Goal: Task Accomplishment & Management: Manage account settings

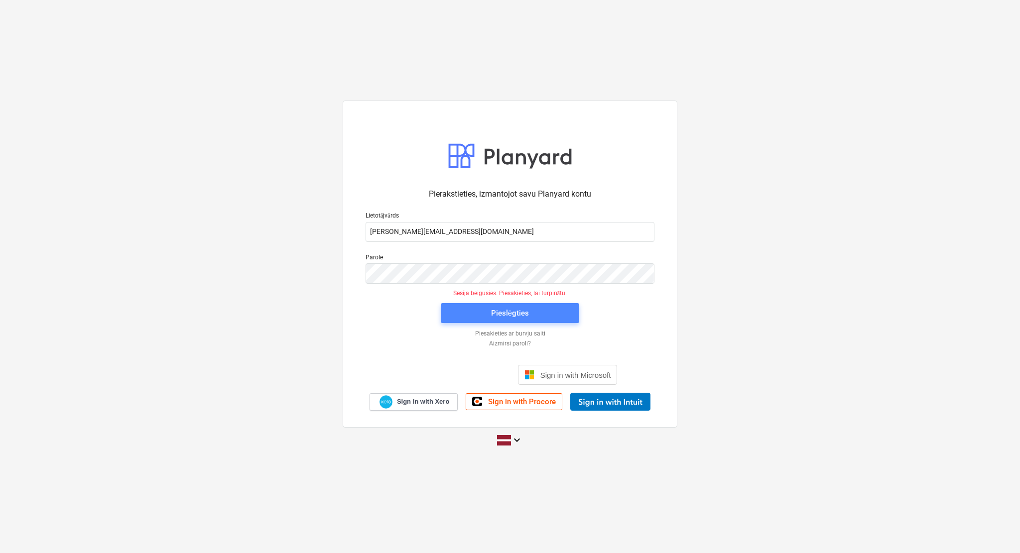
click at [514, 322] on button "Pieslēgties" at bounding box center [510, 313] width 138 height 20
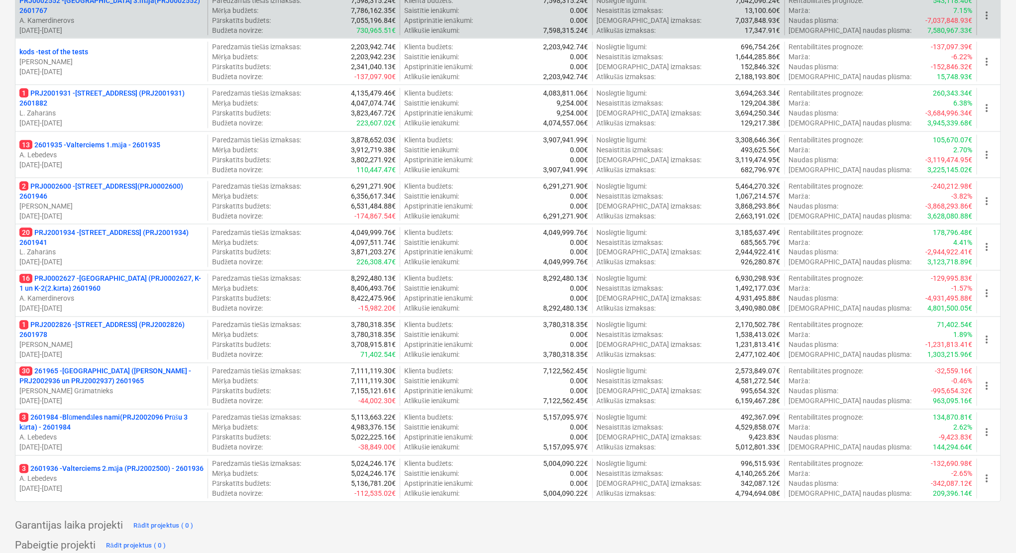
scroll to position [619, 0]
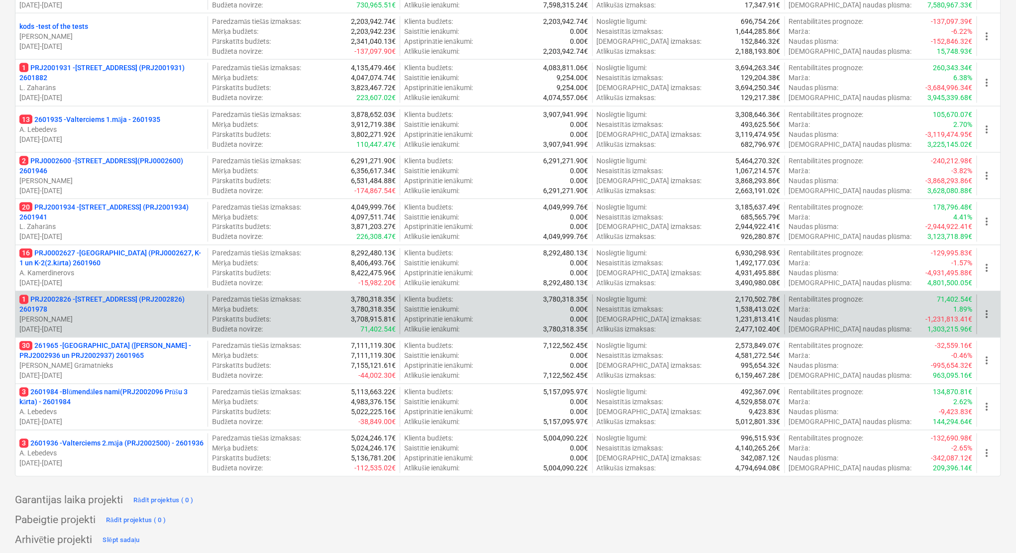
click at [122, 311] on p "1 PRJ2002826 - [STREET_ADDRESS] (PRJ2002826) 2601978" at bounding box center [111, 305] width 184 height 20
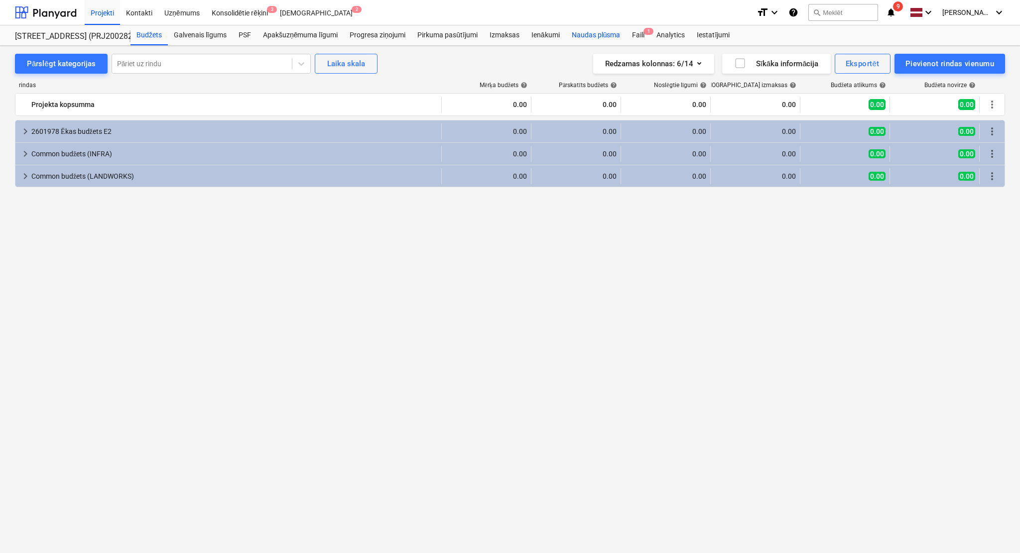
click at [591, 36] on div "Naudas plūsma" at bounding box center [596, 35] width 61 height 20
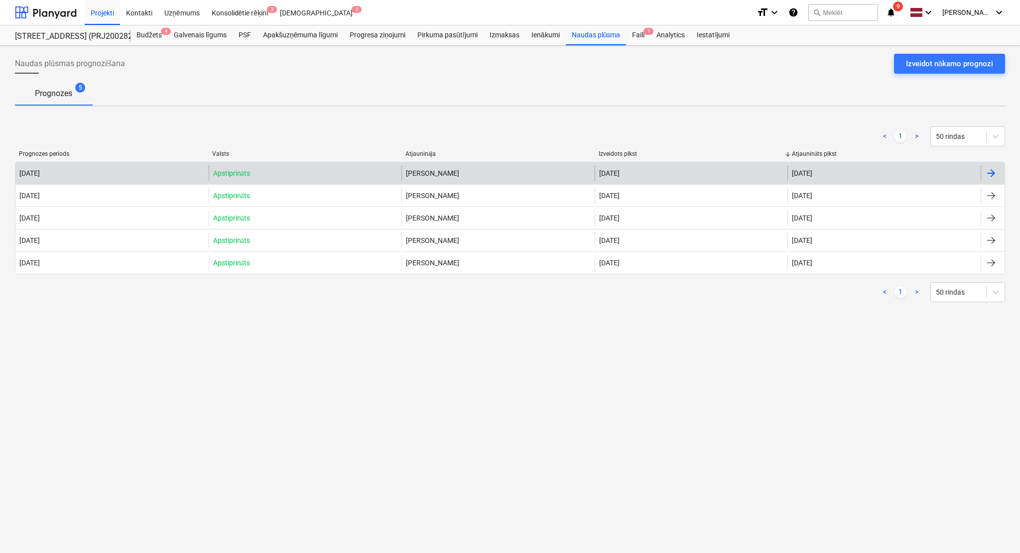
click at [995, 177] on div at bounding box center [991, 173] width 12 height 12
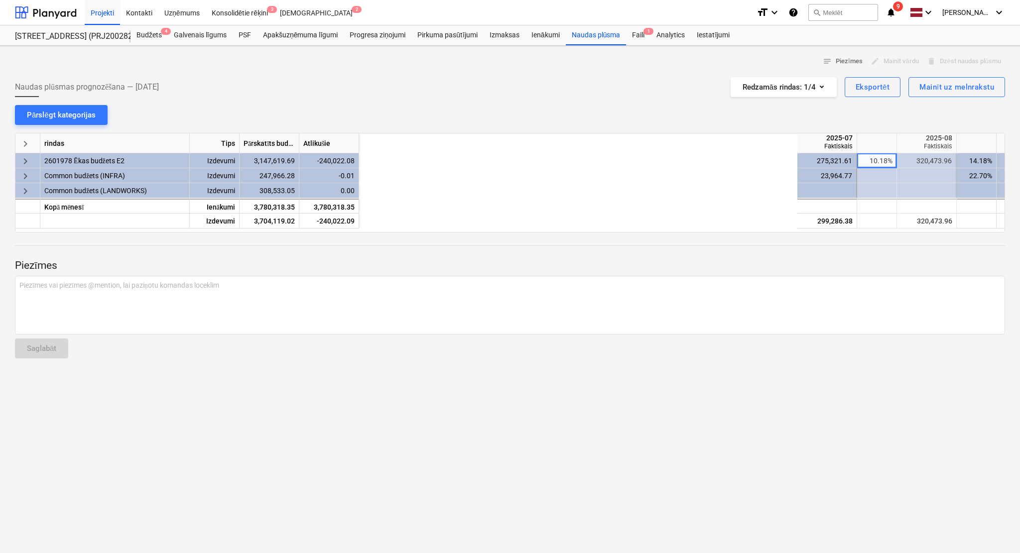
scroll to position [0, 498]
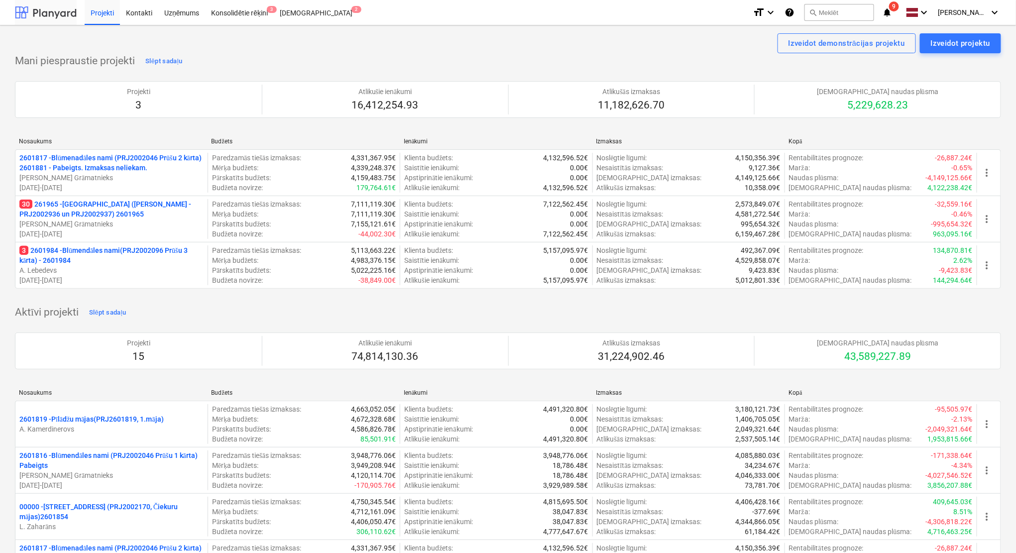
click at [58, 12] on div at bounding box center [46, 12] width 62 height 25
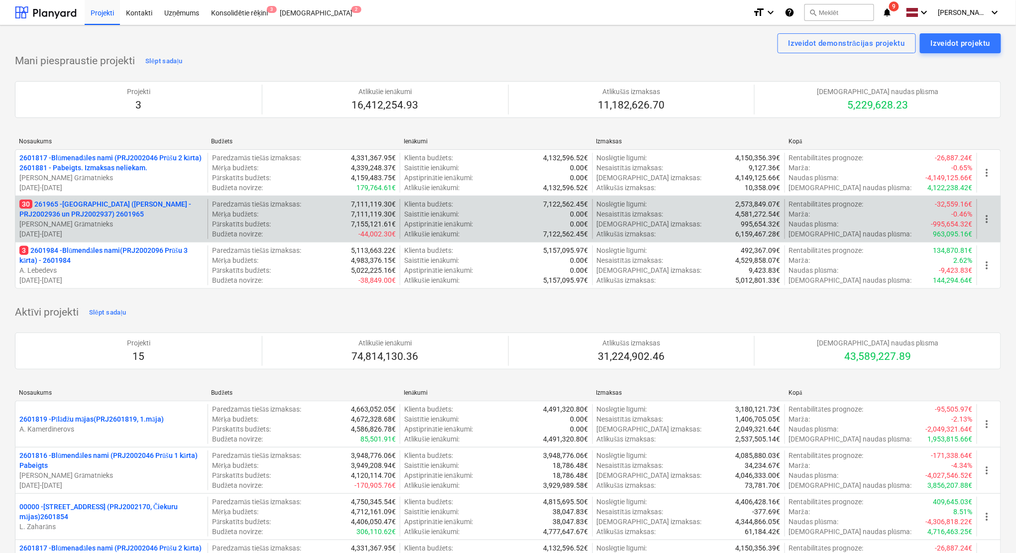
click at [104, 215] on p "30 261965 - [GEOGRAPHIC_DATA] ([PERSON_NAME] - PRJ2002936 un PRJ2002937) 2601965" at bounding box center [111, 209] width 184 height 20
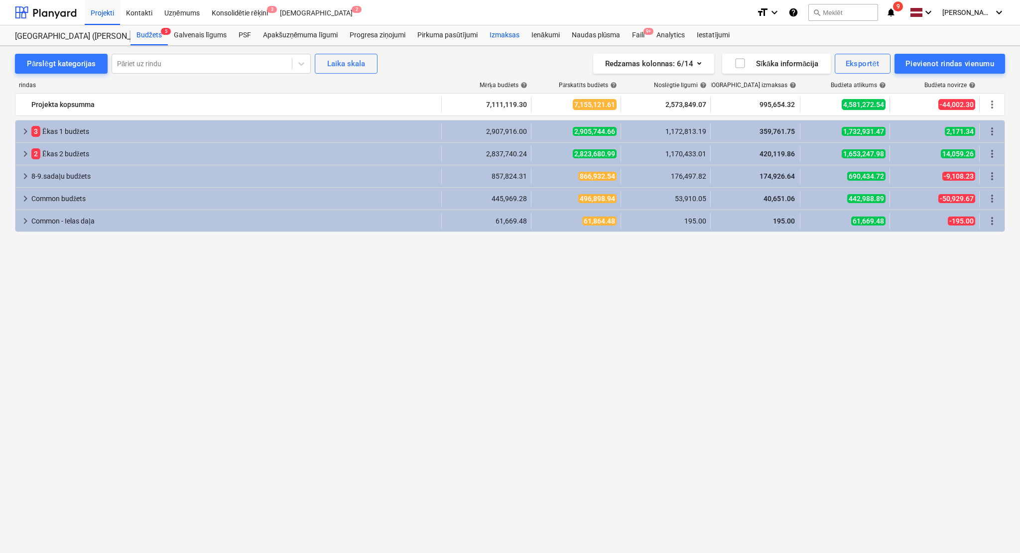
click at [510, 34] on div "Izmaksas" at bounding box center [504, 35] width 42 height 20
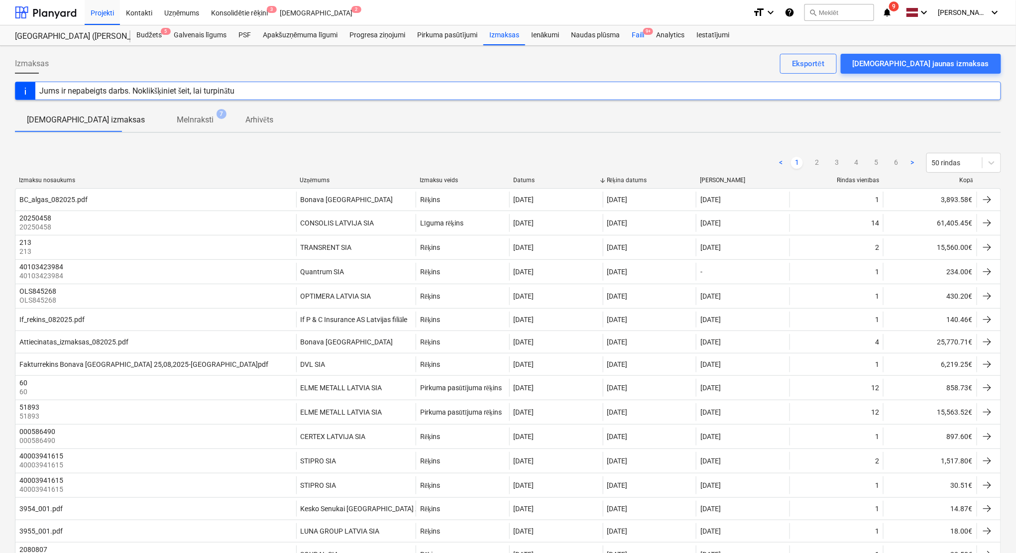
click at [640, 41] on div "Faili 9+" at bounding box center [638, 35] width 24 height 20
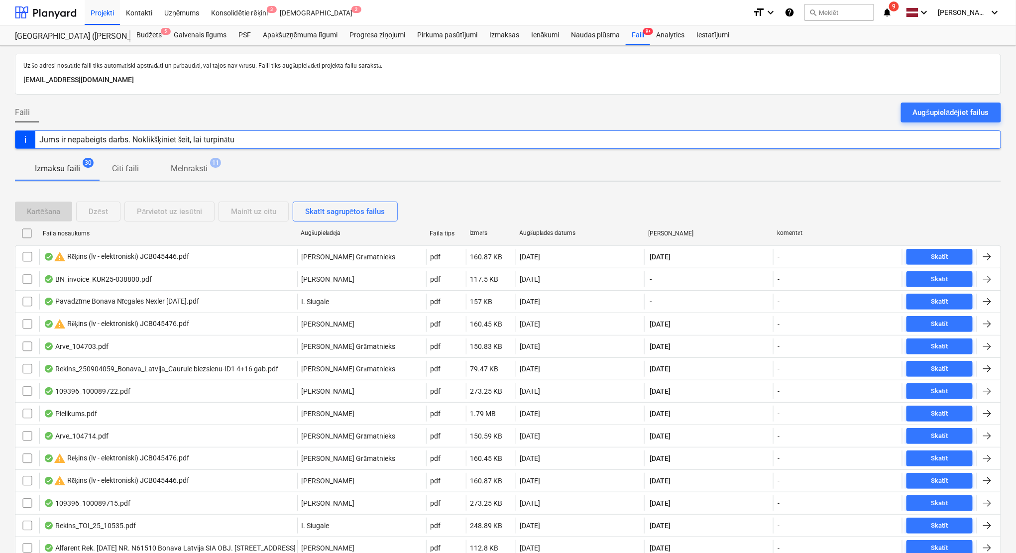
scroll to position [89, 0]
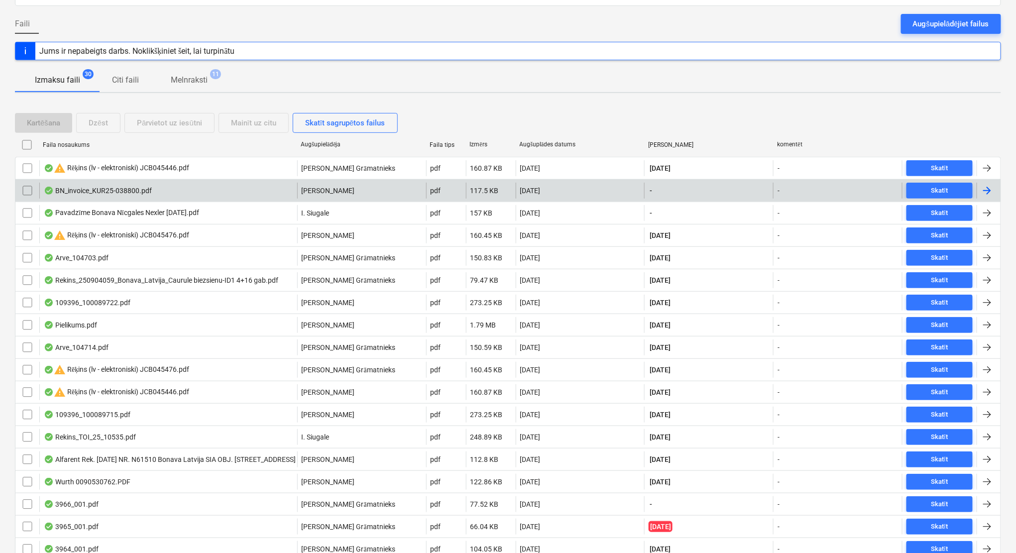
click at [988, 188] on div at bounding box center [987, 191] width 12 height 12
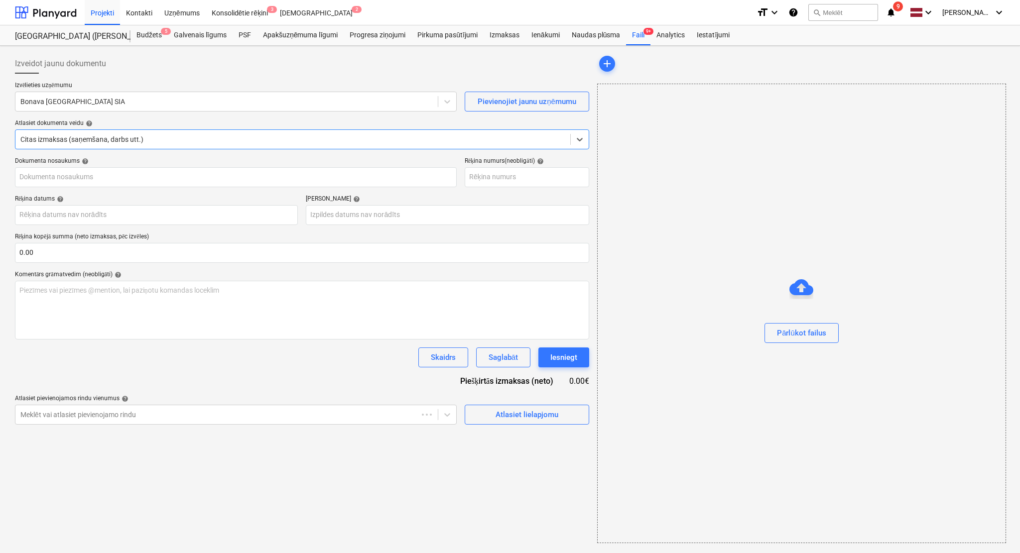
type input "KUR25-038800"
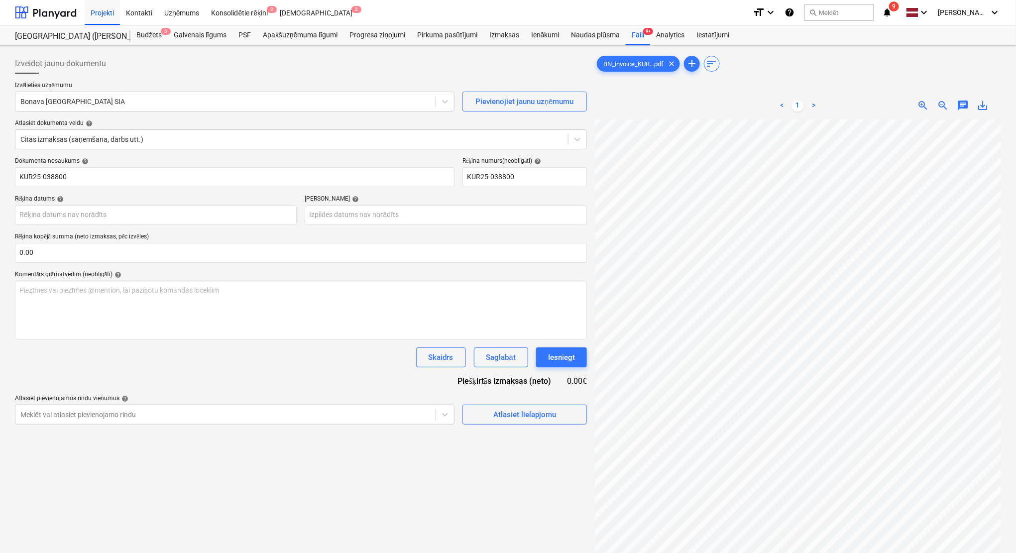
scroll to position [112, 77]
click at [217, 101] on div at bounding box center [225, 102] width 410 height 10
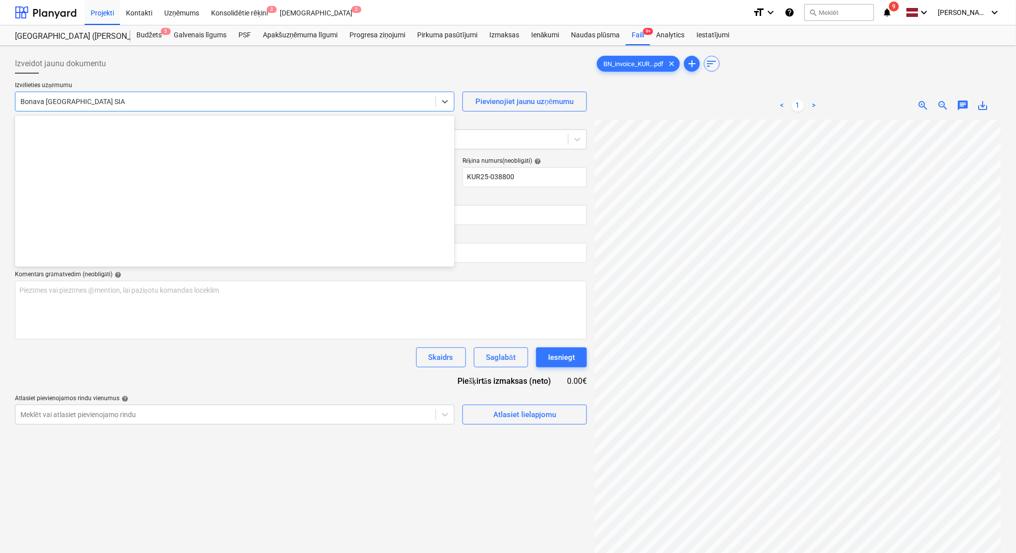
scroll to position [1847, 0]
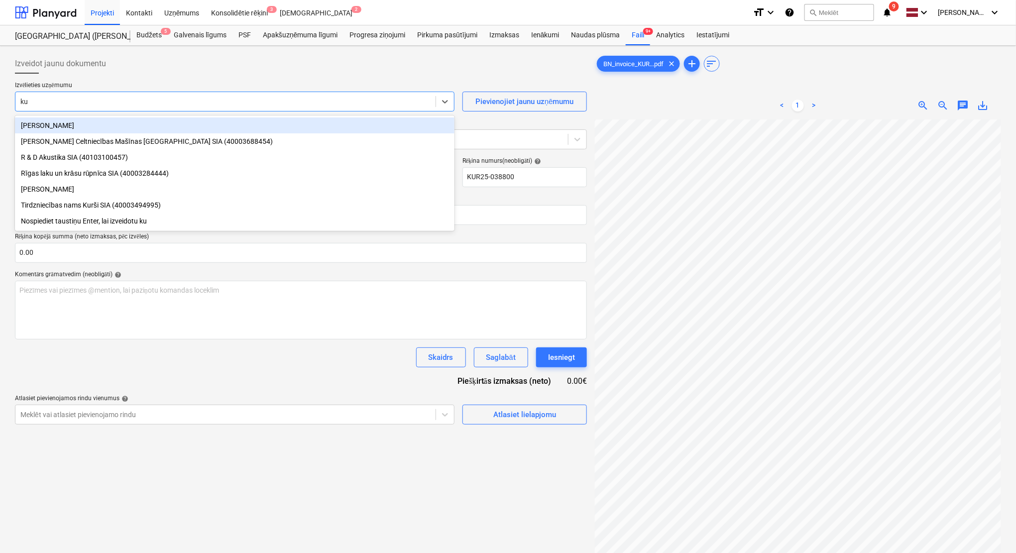
type input "kur"
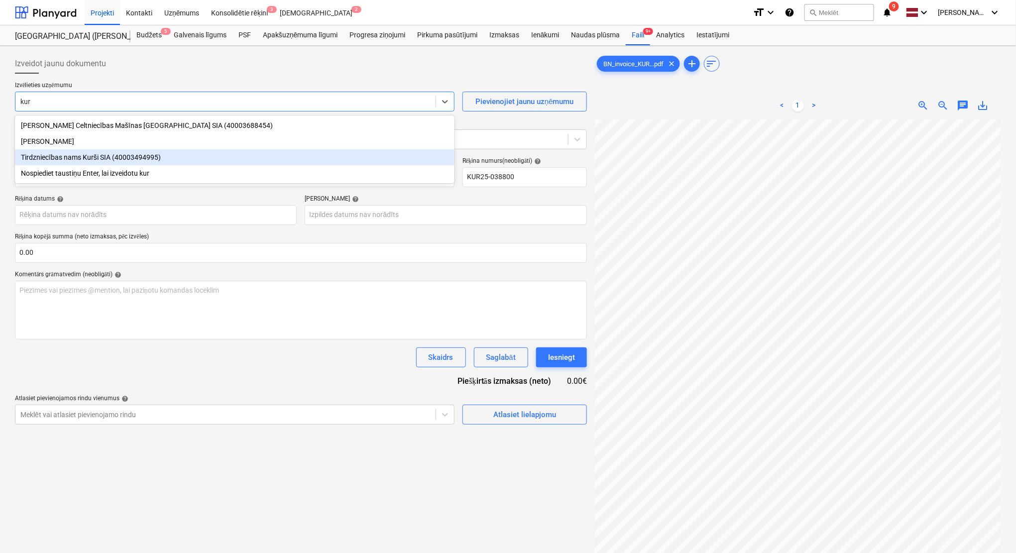
click at [225, 152] on div "Tirdzniecības nams Kurši SIA (40003494995)" at bounding box center [235, 157] width 440 height 16
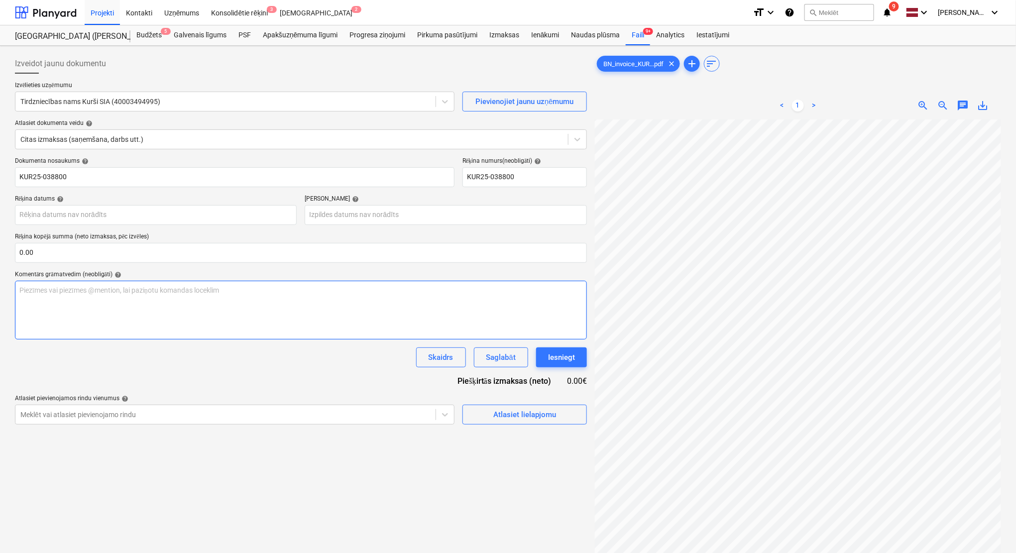
scroll to position [252, 217]
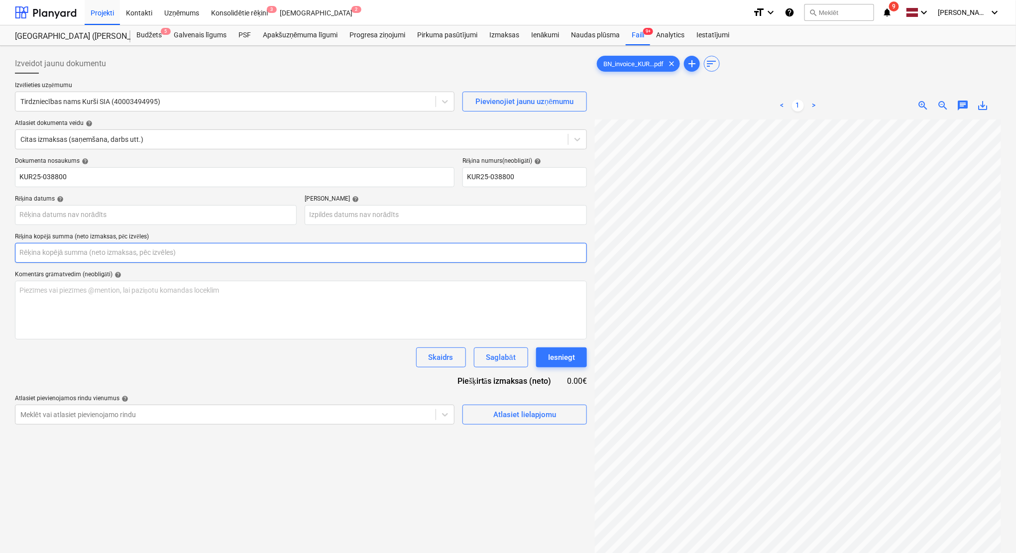
click at [102, 253] on input "text" at bounding box center [301, 253] width 572 height 20
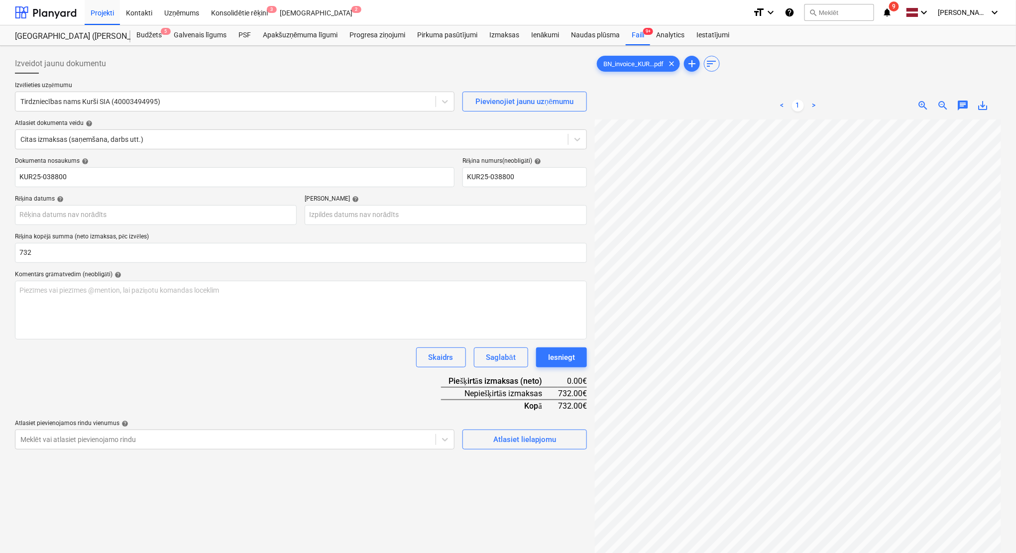
type input "732.00"
click at [942, 109] on span "zoom_out" at bounding box center [944, 106] width 12 height 12
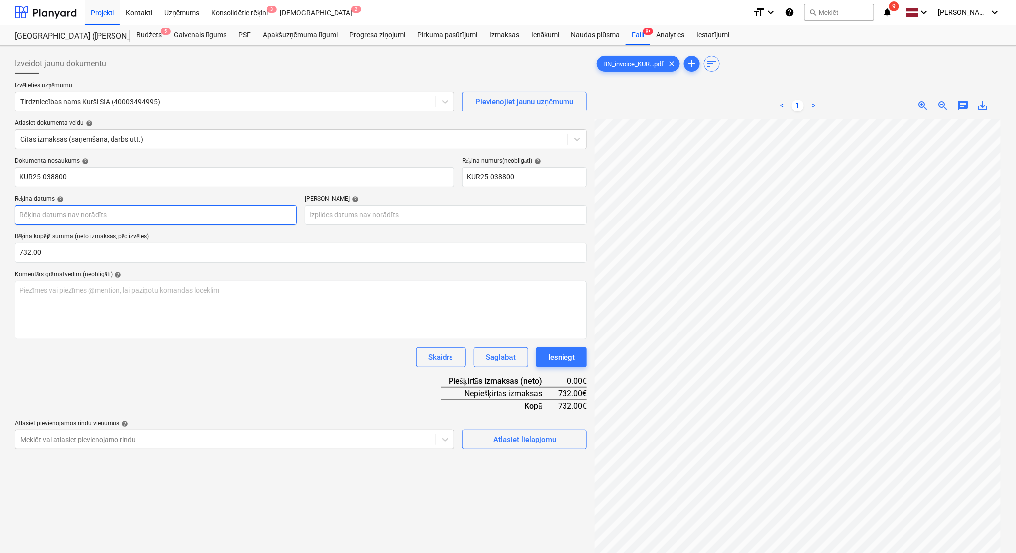
click at [171, 216] on body "Projekti Kontakti Uzņēmums Konsolidētie rēķini 3 Iesūtne 2 format_size keyboard…" at bounding box center [508, 276] width 1016 height 553
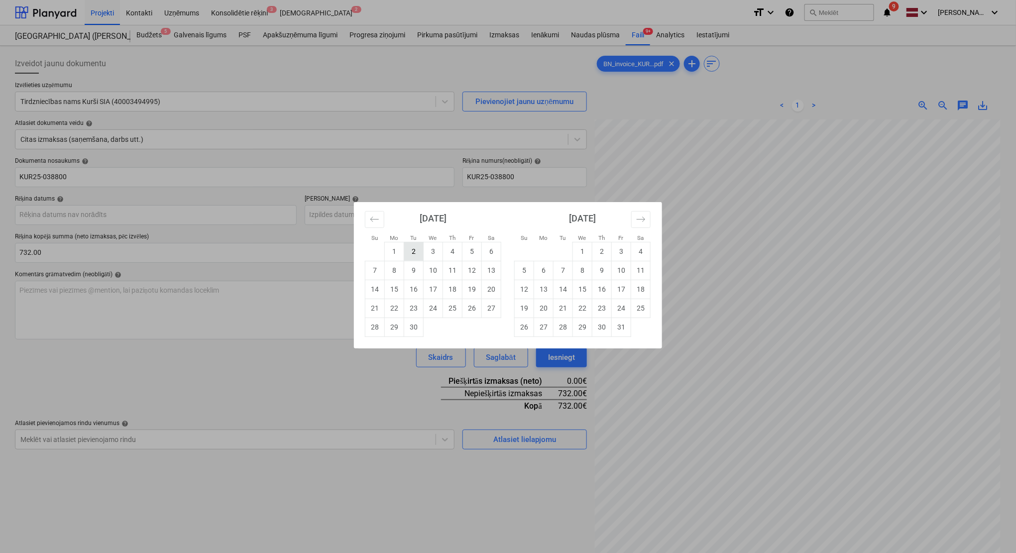
click at [412, 248] on td "2" at bounding box center [413, 251] width 19 height 19
type input "[DATE]"
click at [400, 210] on body "Projekti Kontakti Uzņēmums Konsolidētie rēķini 3 Iesūtne 2 format_size keyboard…" at bounding box center [508, 276] width 1016 height 553
click at [640, 219] on icon "Move forward to switch to the next month." at bounding box center [640, 219] width 9 height 9
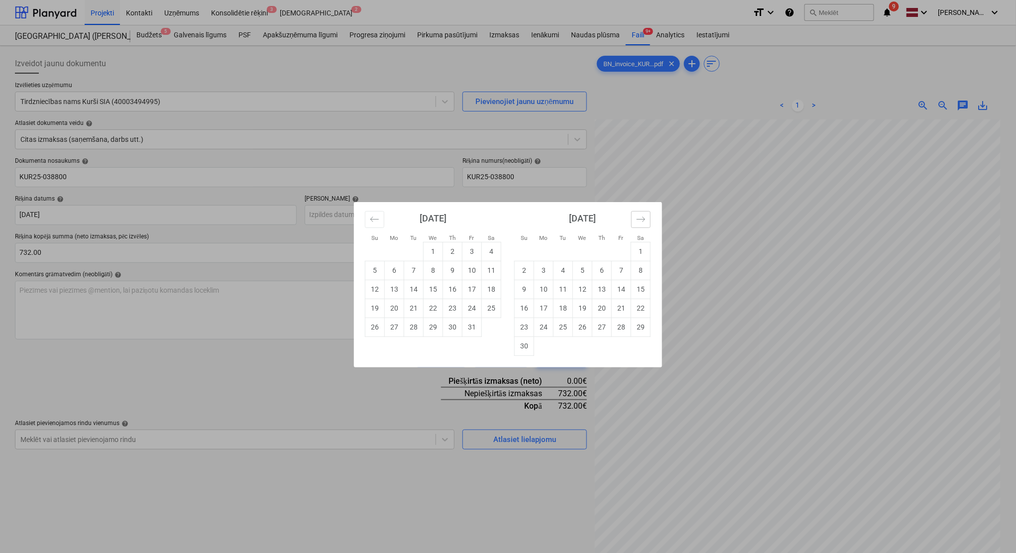
click at [640, 219] on icon "Move forward to switch to the next month." at bounding box center [640, 219] width 9 height 9
click at [585, 330] on td "31" at bounding box center [582, 327] width 19 height 19
type input "[DATE]"
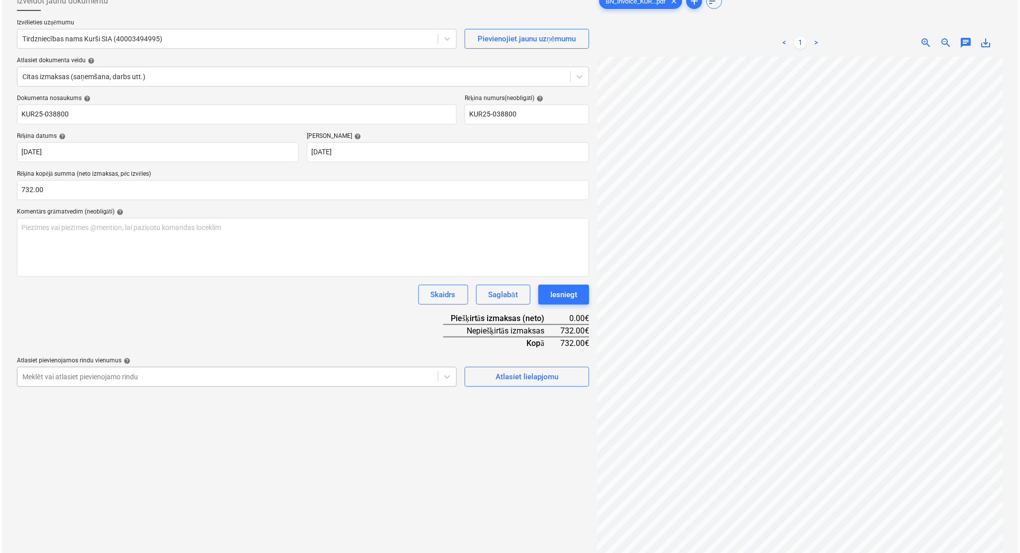
scroll to position [89, 0]
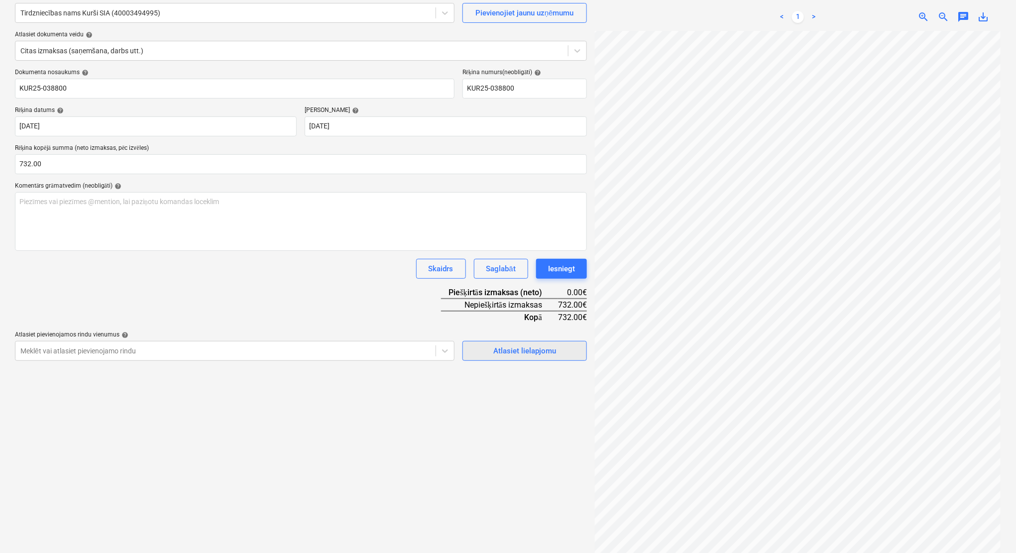
click at [505, 357] on button "Atlasiet lielapjomu" at bounding box center [525, 351] width 124 height 20
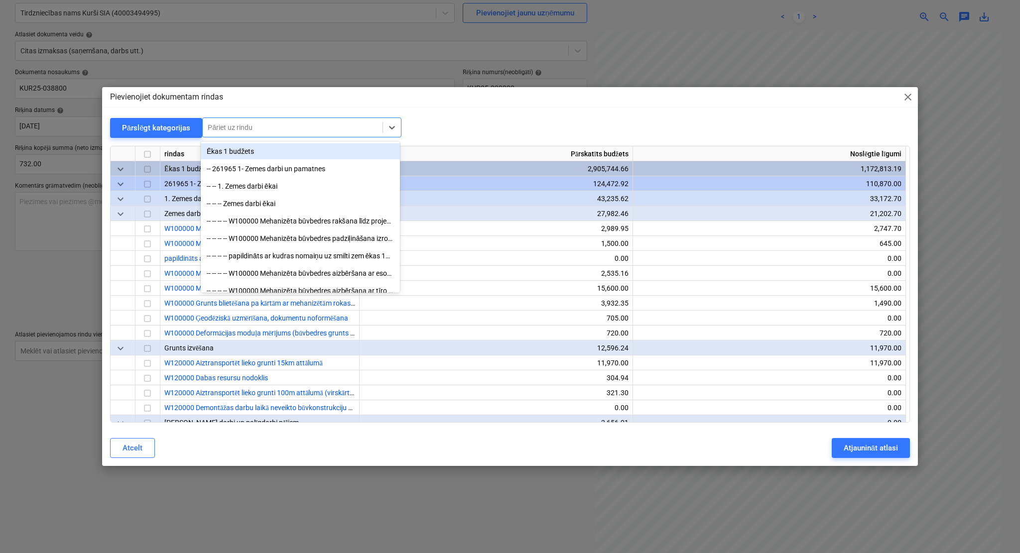
click at [290, 130] on div at bounding box center [293, 127] width 170 height 10
type input "mūrj"
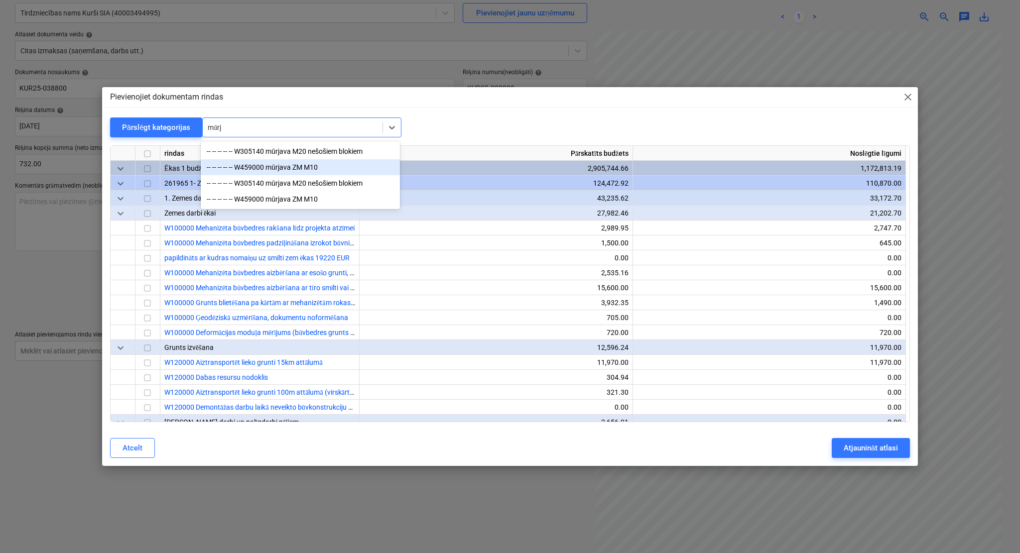
click at [308, 165] on div "-- -- -- -- -- W459000 mūrjava ZM M10" at bounding box center [300, 167] width 199 height 16
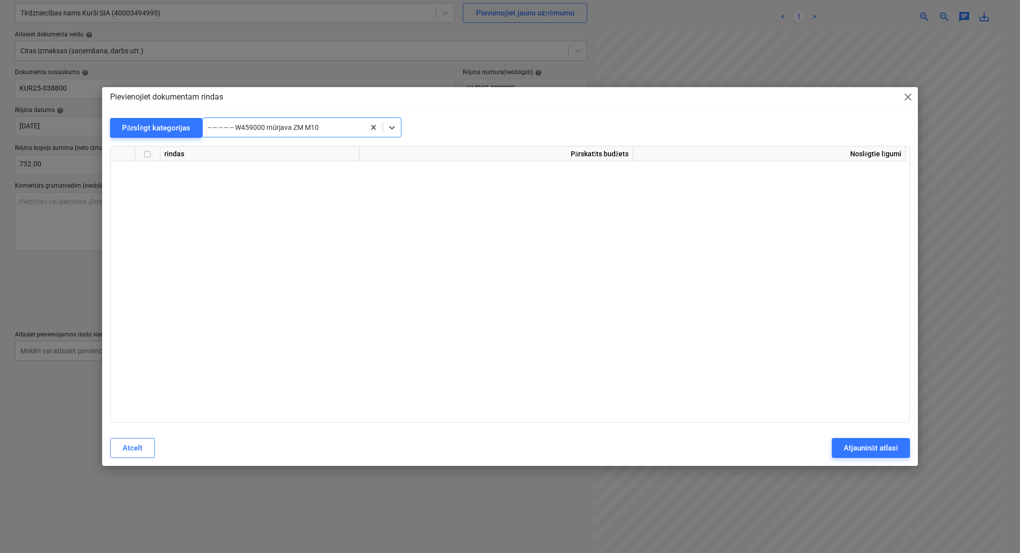
scroll to position [4331, 0]
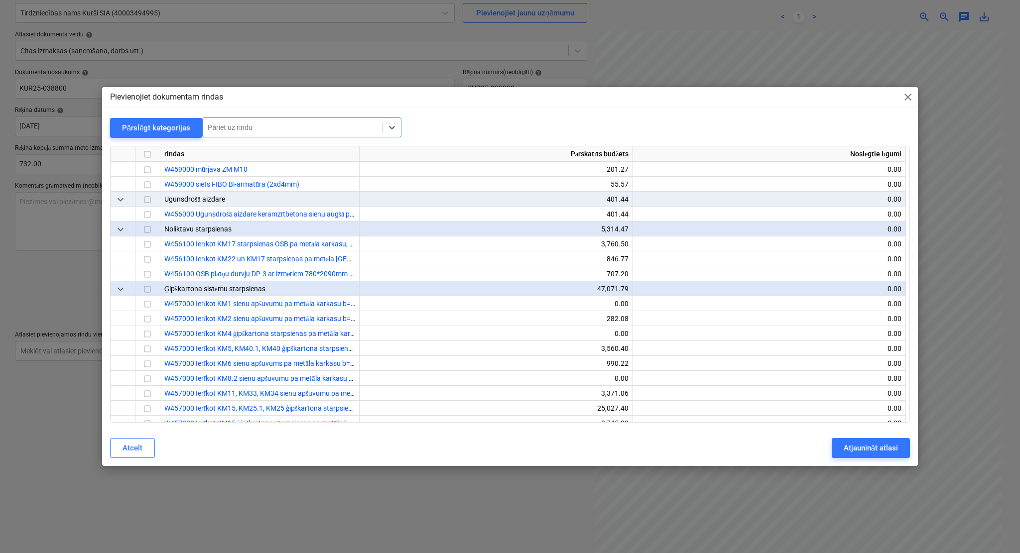
click at [311, 131] on div at bounding box center [293, 127] width 170 height 10
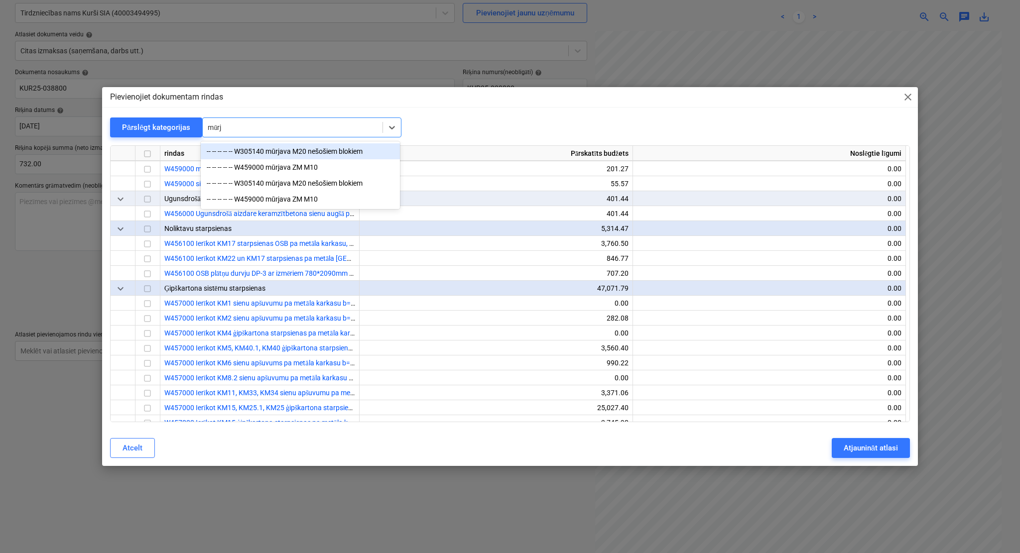
type input "mūrja"
click at [298, 155] on div "-- -- -- -- -- W305140 mūrjava M20 nešošiem blokiem" at bounding box center [300, 151] width 199 height 16
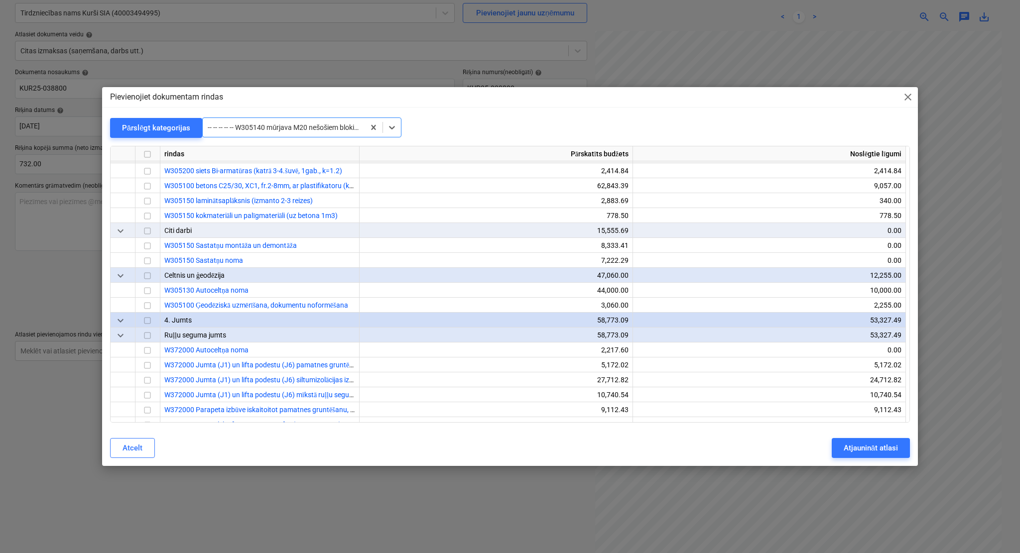
scroll to position [2733, 0]
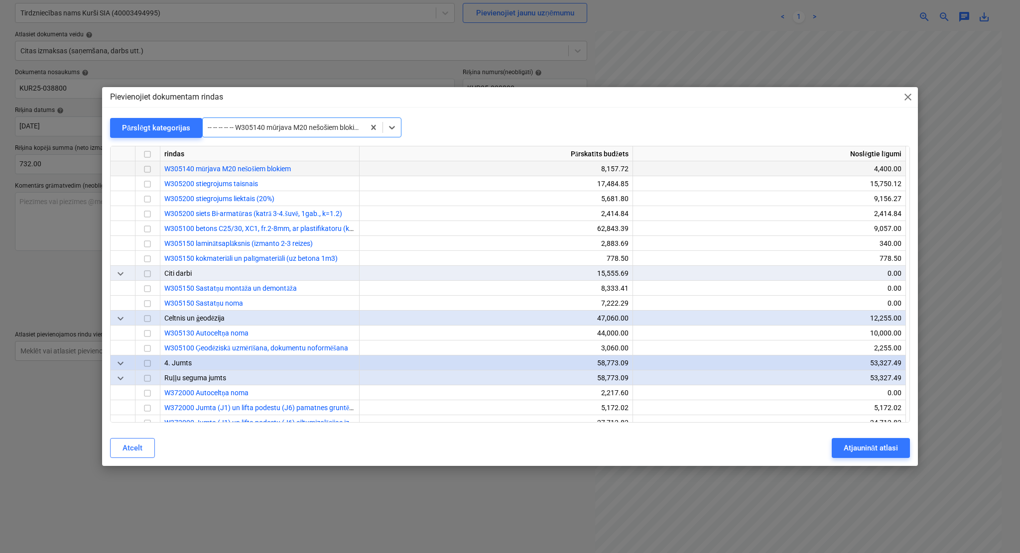
click at [144, 167] on input "checkbox" at bounding box center [147, 169] width 12 height 12
click at [848, 446] on div "Atjaunināt atlasi" at bounding box center [870, 448] width 54 height 13
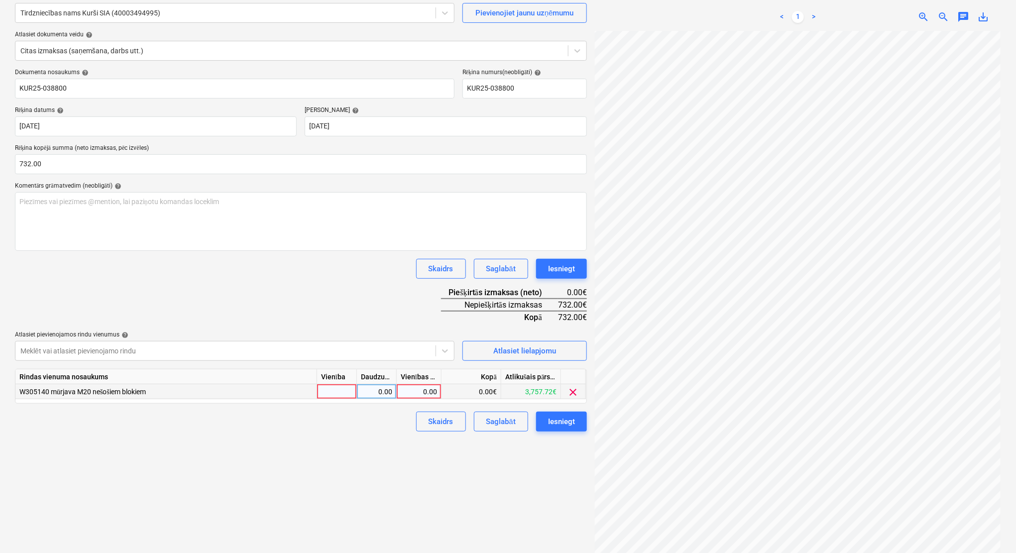
click at [421, 396] on div "0.00" at bounding box center [419, 391] width 36 height 15
type input "732"
click at [394, 439] on div "Izveidot jaunu dokumentu Izvēlieties uzņēmumu Tirdzniecības nams Kurši SIA (400…" at bounding box center [301, 260] width 580 height 599
click at [576, 427] on button "Iesniegt" at bounding box center [561, 422] width 51 height 20
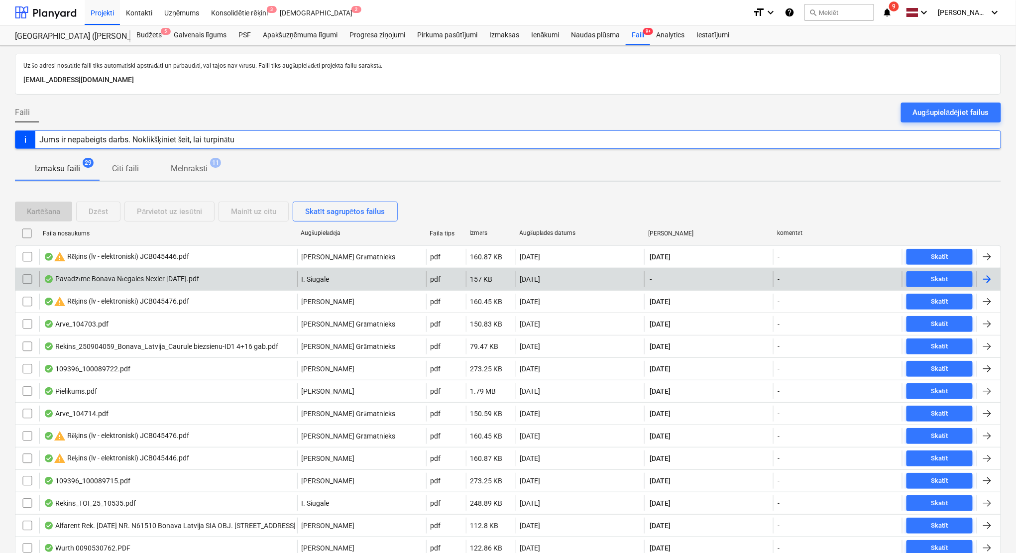
click at [993, 281] on div at bounding box center [987, 279] width 12 height 12
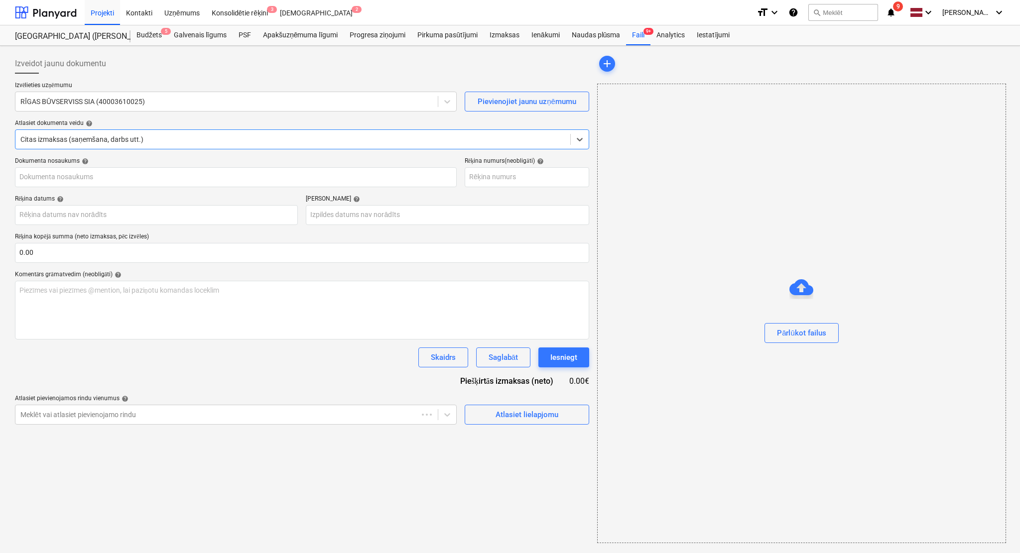
type input "40003941615"
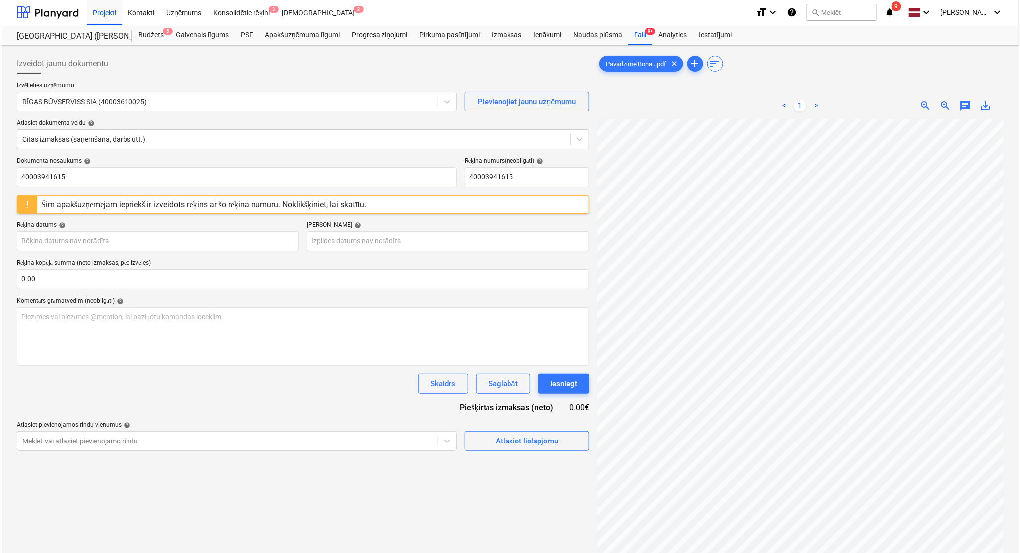
scroll to position [58, 40]
click at [210, 244] on body "Projekti Kontakti Uzņēmums Konsolidētie rēķini 3 Iesūtne 2 format_size keyboard…" at bounding box center [508, 276] width 1016 height 553
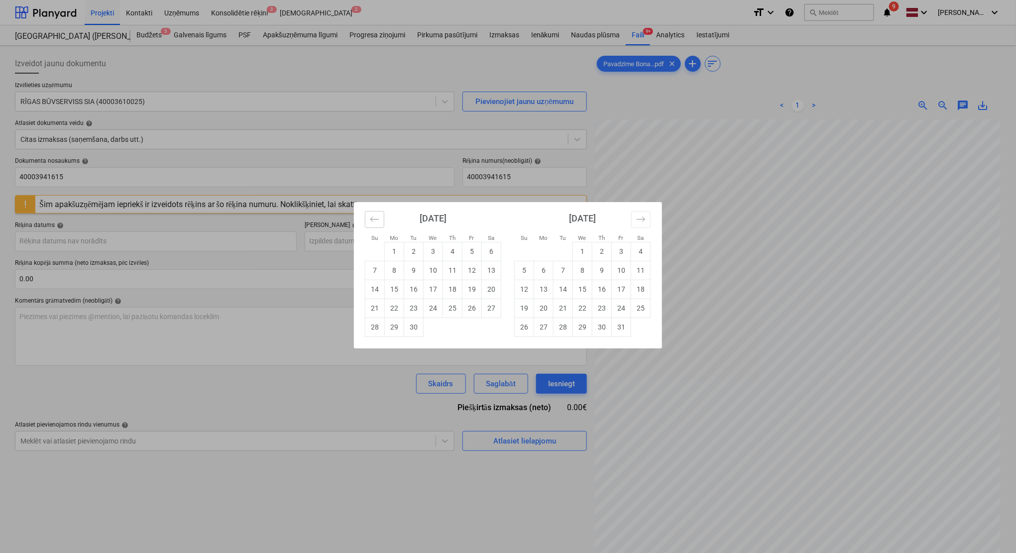
click at [370, 224] on icon "Move backward to switch to the previous month." at bounding box center [374, 219] width 9 height 9
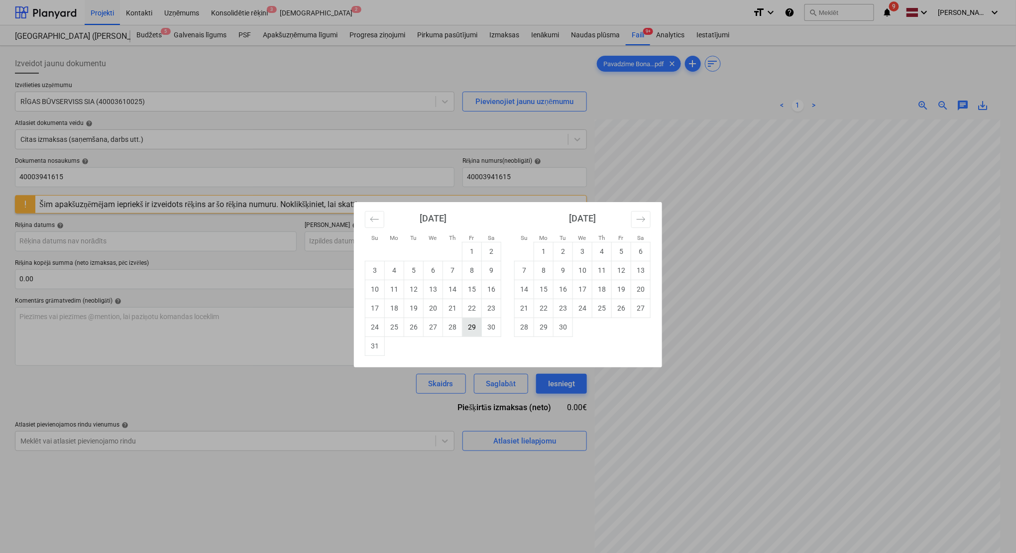
click at [478, 336] on td "29" at bounding box center [472, 327] width 19 height 19
type input "[DATE]"
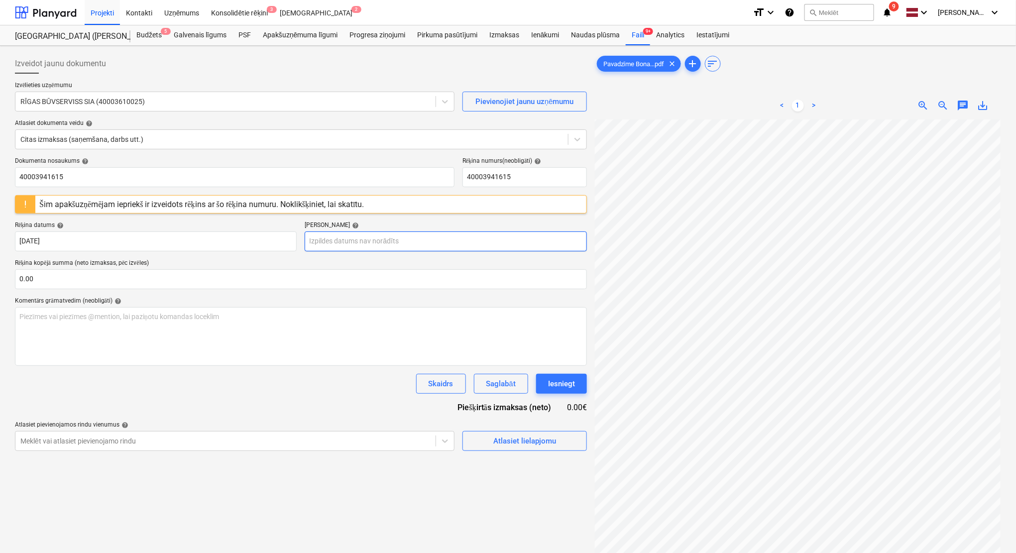
click at [427, 238] on body "Projekti Kontakti Uzņēmums Konsolidētie rēķini 3 Iesūtne 2 format_size keyboard…" at bounding box center [508, 276] width 1016 height 553
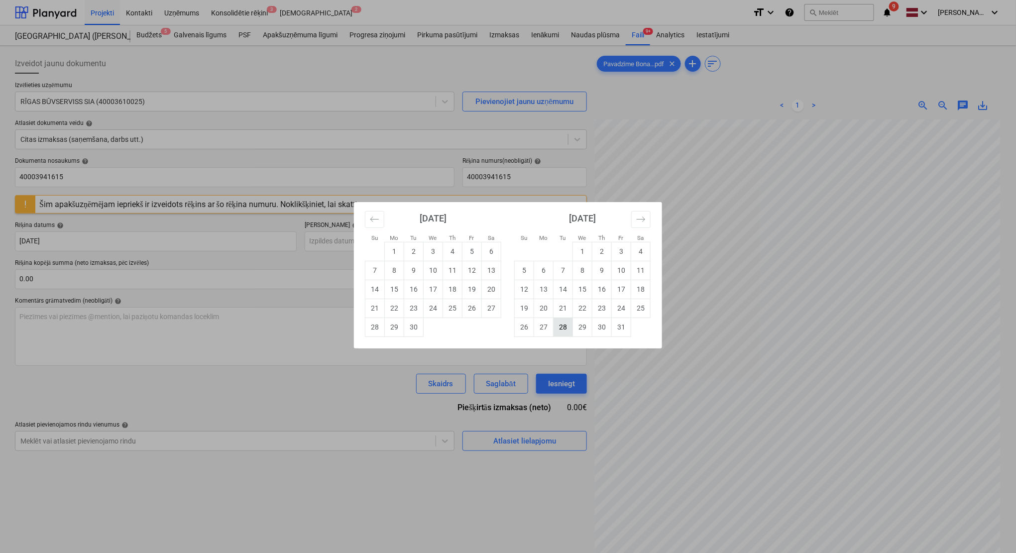
click at [563, 335] on td "28" at bounding box center [563, 327] width 19 height 19
type input "[DATE]"
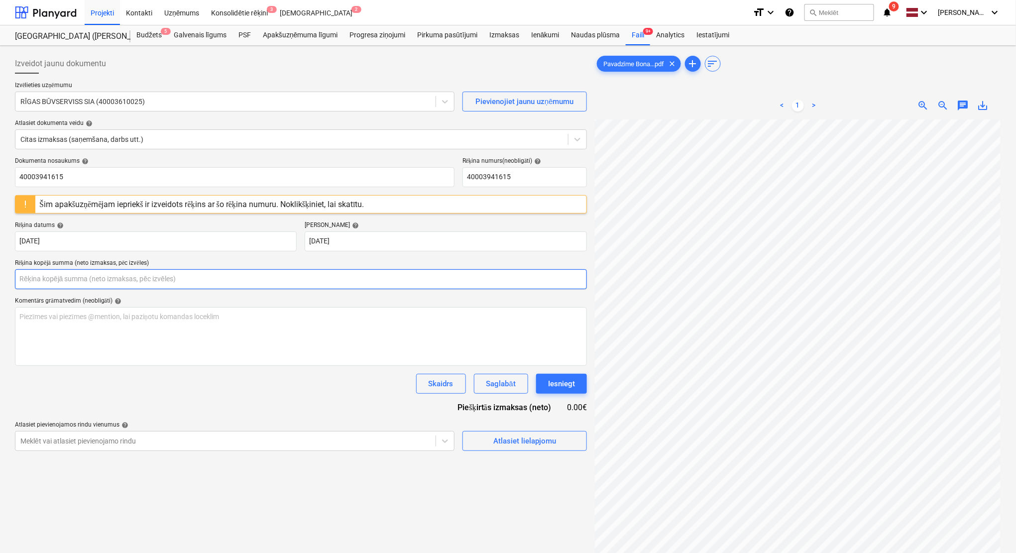
click at [367, 277] on input "text" at bounding box center [301, 279] width 572 height 20
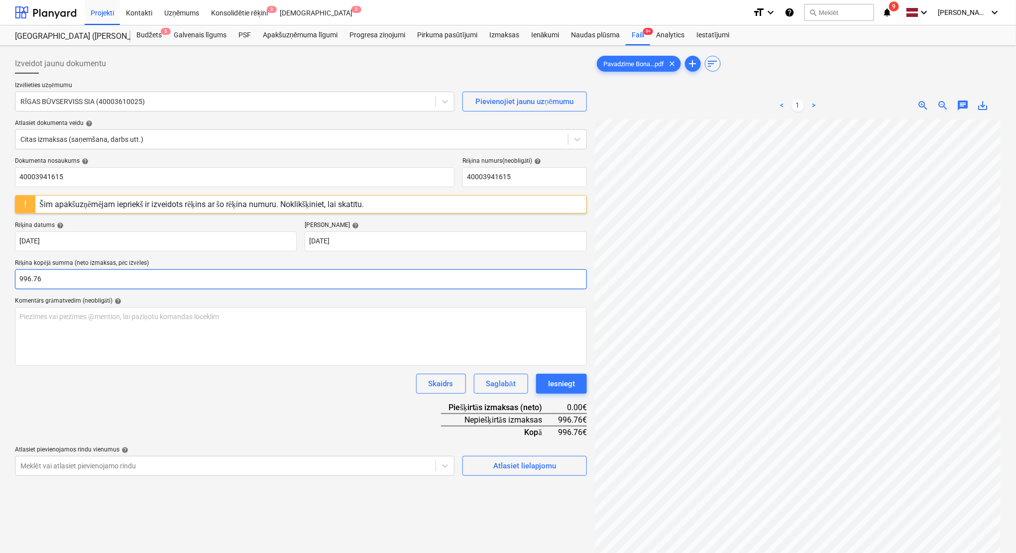
type input "996.76"
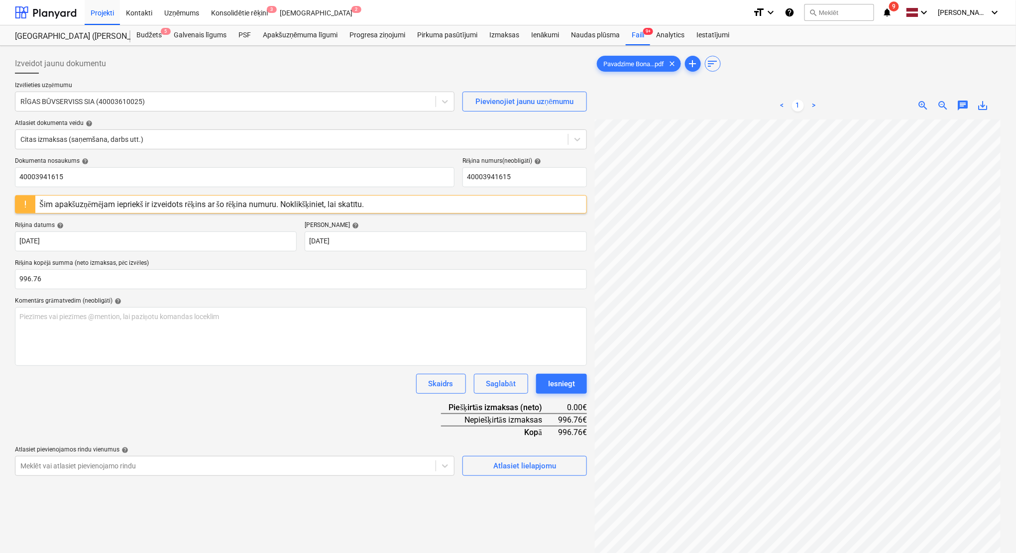
click at [372, 410] on div "Dokumenta nosaukums help 40003941615 Rēķina numurs (neobligāti) help 4000394161…" at bounding box center [301, 316] width 572 height 319
click at [530, 462] on div "Atlasiet lielapjomu" at bounding box center [524, 466] width 63 height 13
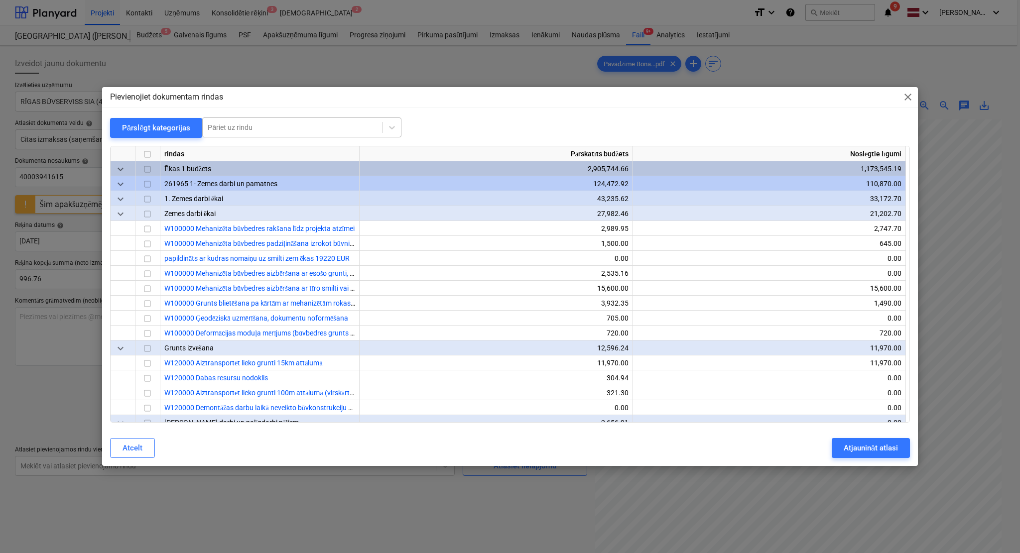
click at [257, 127] on div at bounding box center [293, 127] width 170 height 10
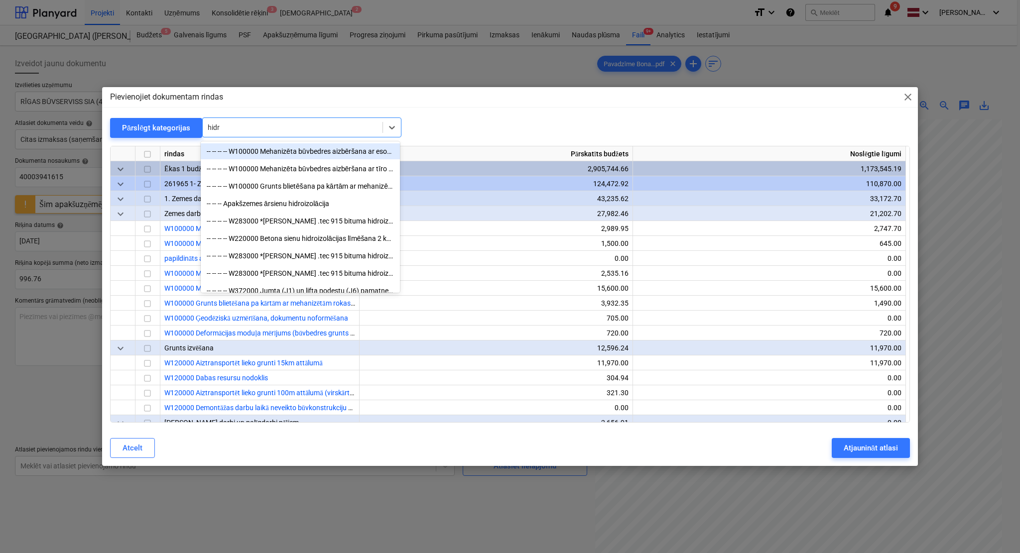
type input "hidro"
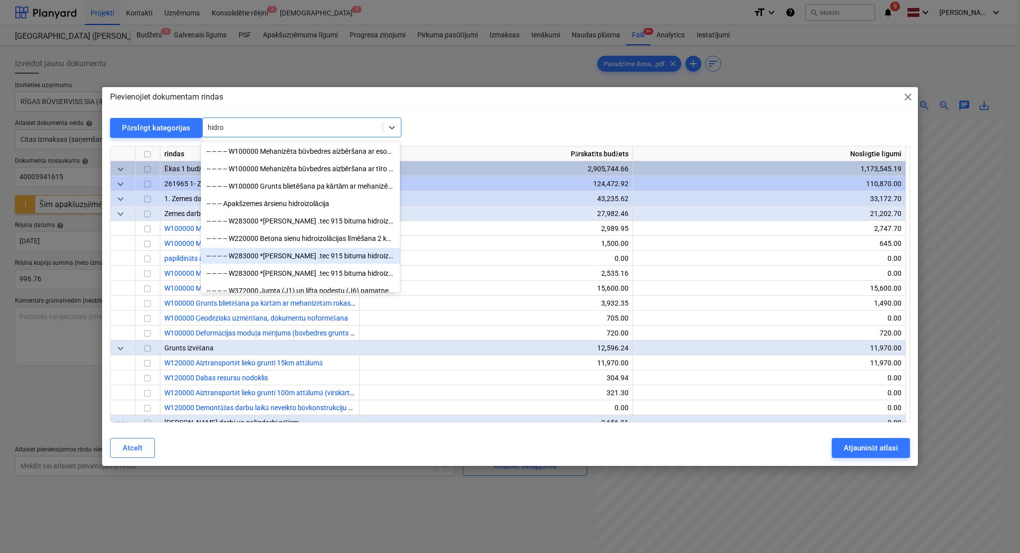
click at [316, 252] on div "-- -- -- -- W283000 *[PERSON_NAME] .tec 915 bituma hidroizolācija - līmjava-mas…" at bounding box center [300, 256] width 199 height 16
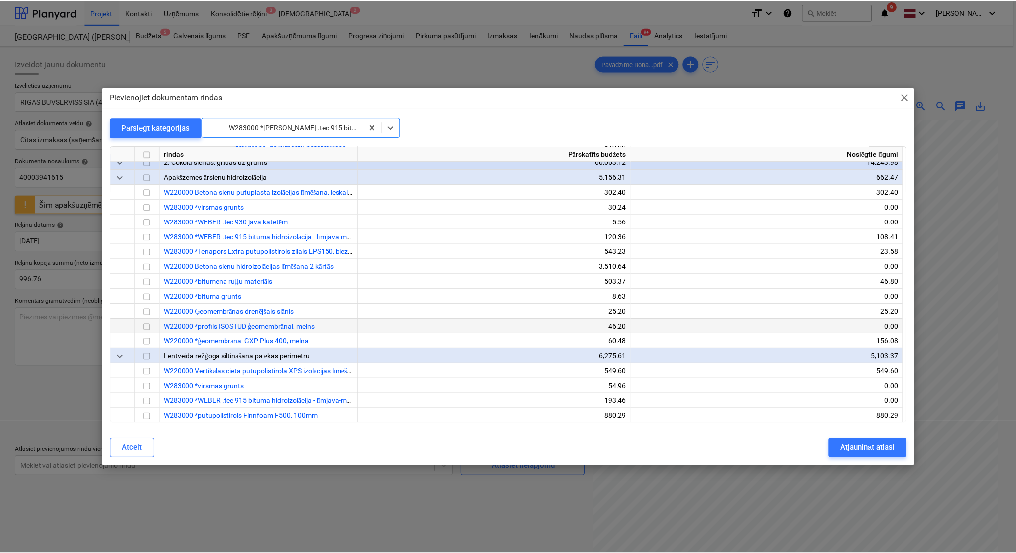
scroll to position [810, 0]
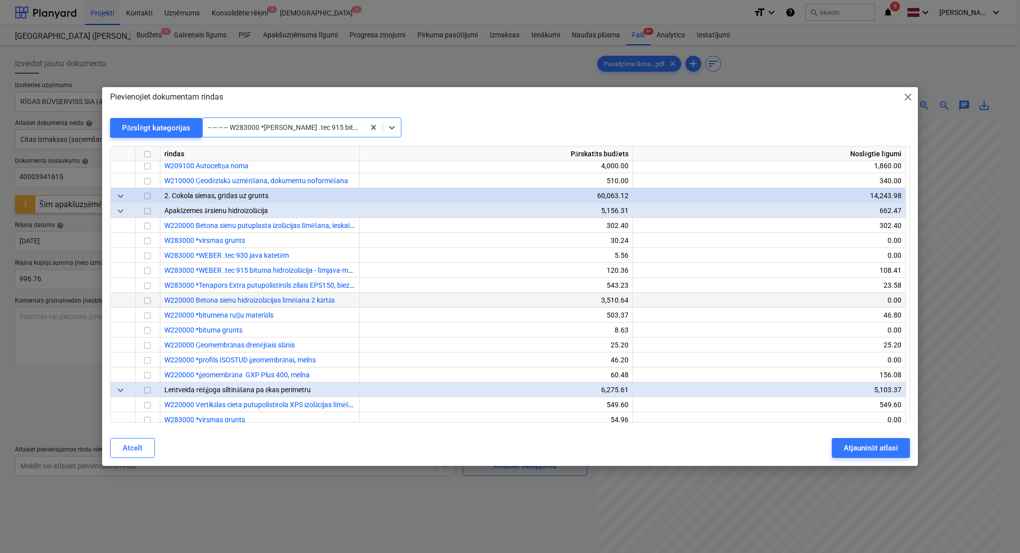
click at [146, 300] on input "checkbox" at bounding box center [147, 301] width 12 height 12
click at [147, 317] on input "checkbox" at bounding box center [147, 316] width 12 height 12
click at [145, 301] on input "checkbox" at bounding box center [147, 301] width 12 height 12
click at [865, 450] on div "Atjaunināt atlasi" at bounding box center [870, 448] width 54 height 13
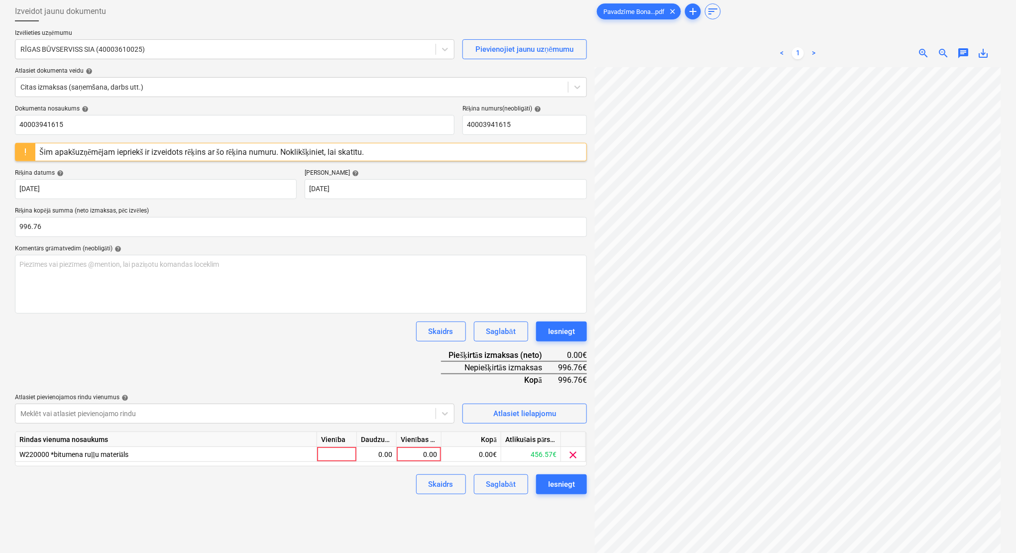
scroll to position [89, 0]
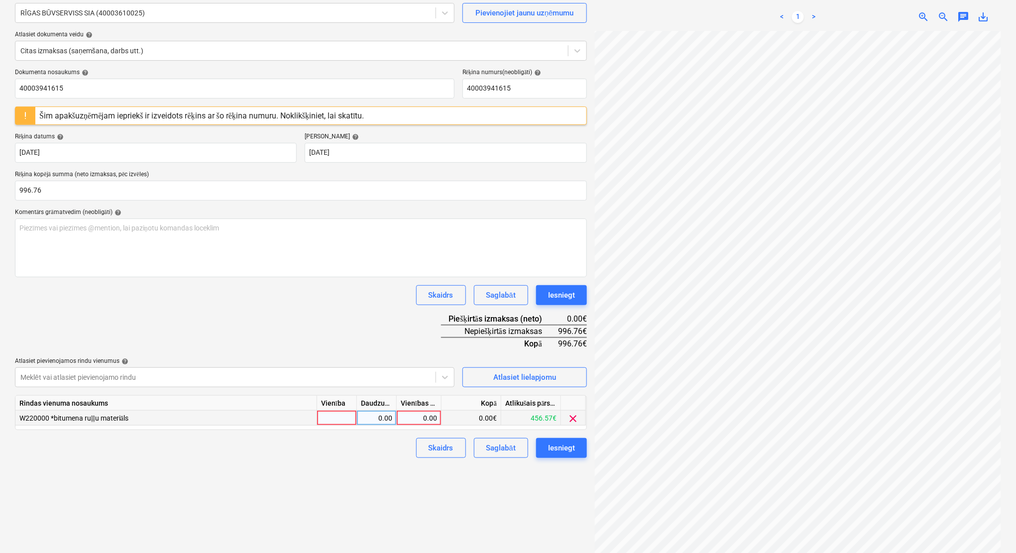
click at [425, 416] on div "0.00" at bounding box center [419, 418] width 36 height 15
type input "996.76"
click at [367, 300] on div "Skaidrs Saglabāt Iesniegt" at bounding box center [301, 295] width 572 height 20
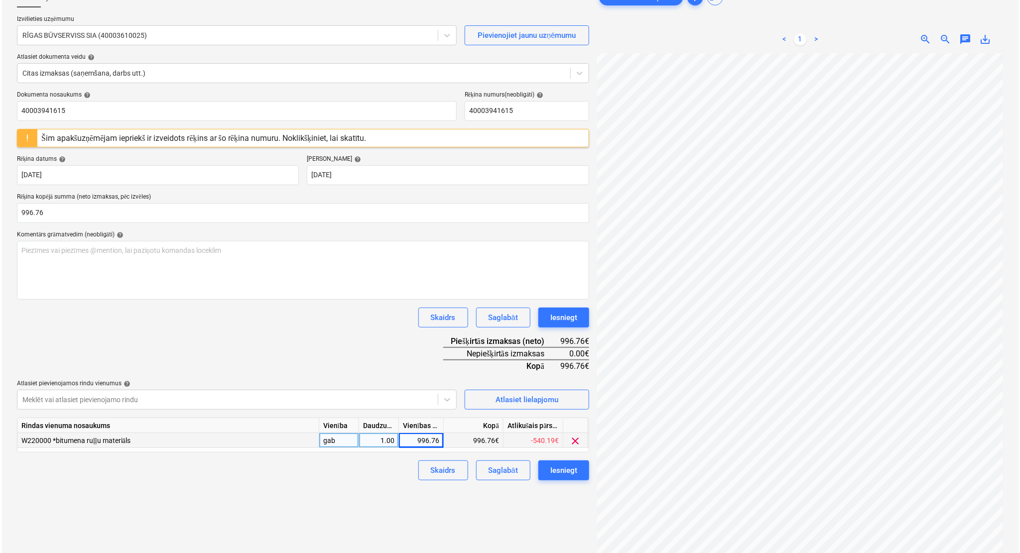
scroll to position [100, 0]
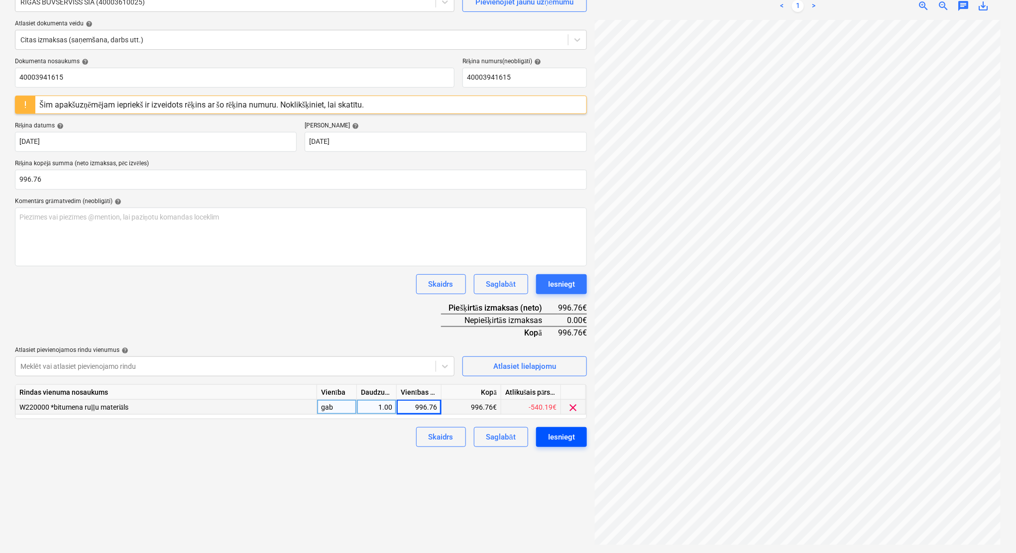
click at [561, 433] on div "Iesniegt" at bounding box center [561, 437] width 27 height 13
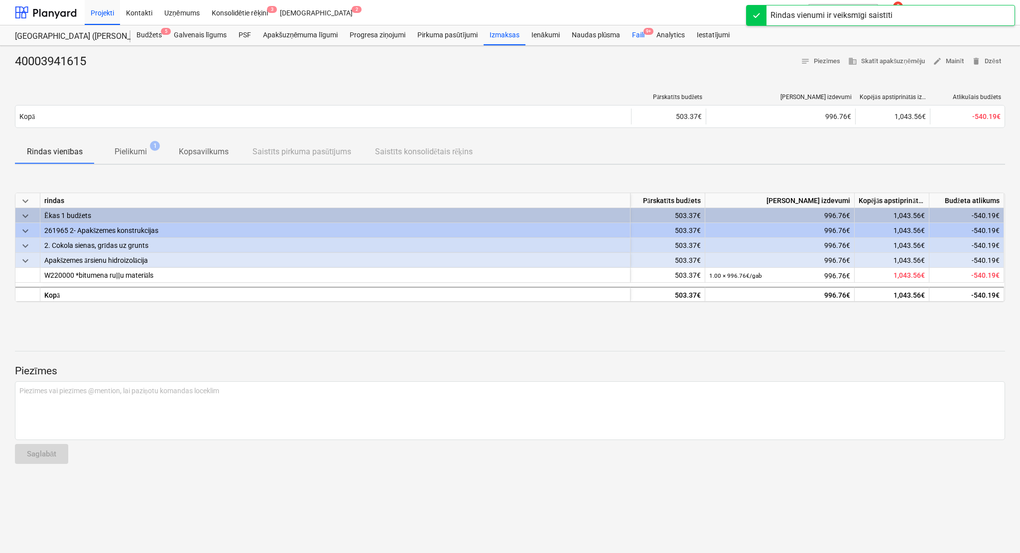
click at [639, 33] on div "Faili 9+" at bounding box center [638, 35] width 24 height 20
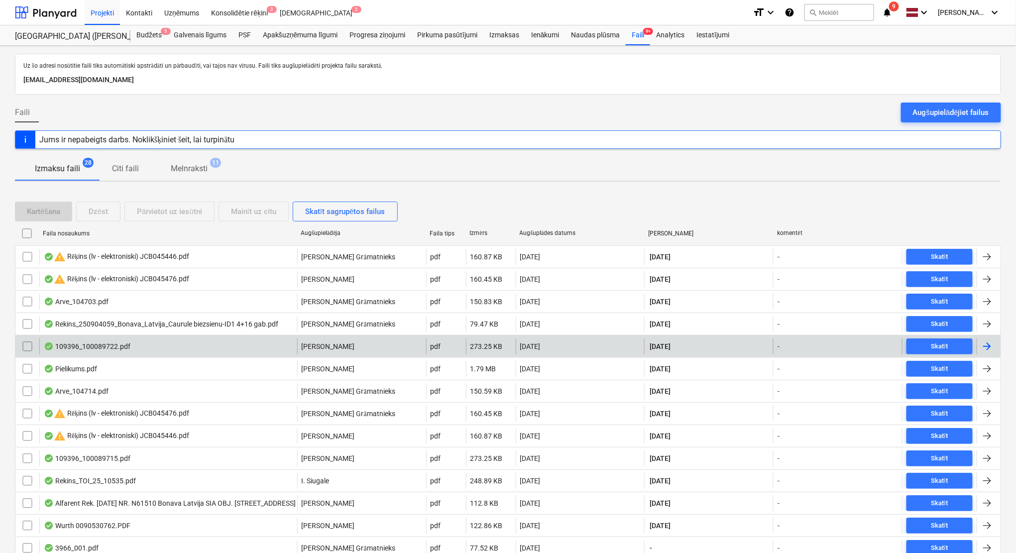
click at [985, 342] on div at bounding box center [987, 347] width 12 height 12
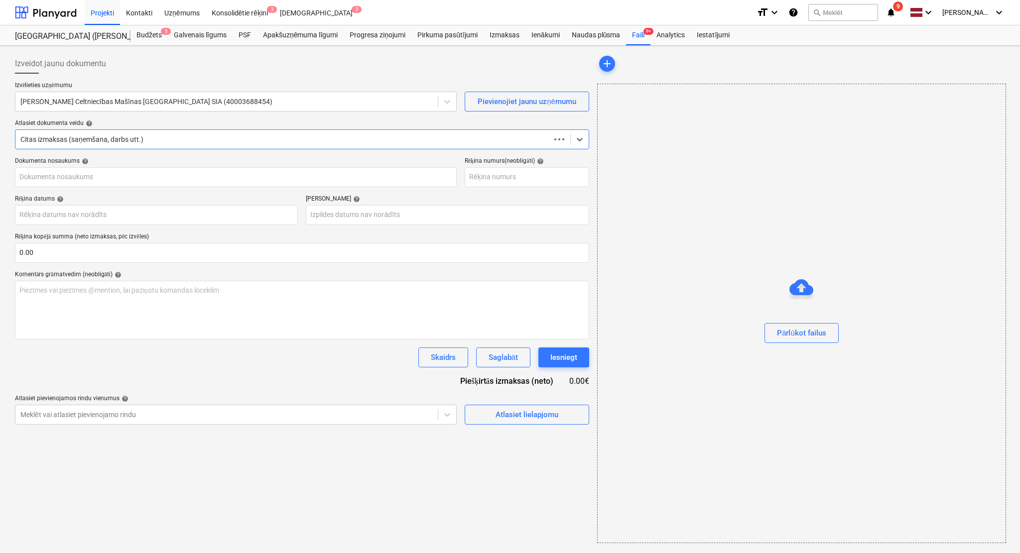
type input "109396_100089722.pdf"
type input "[DATE]"
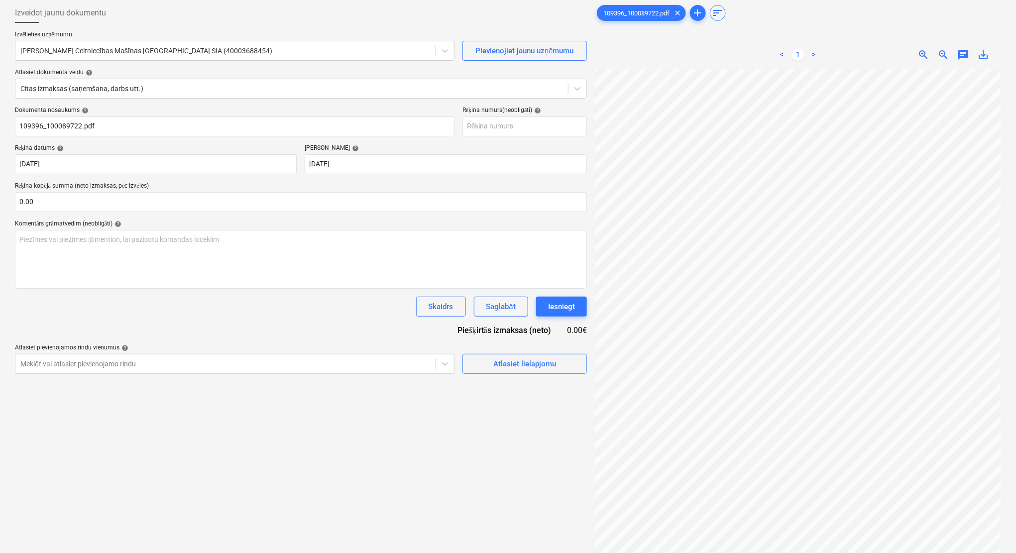
scroll to position [89, 0]
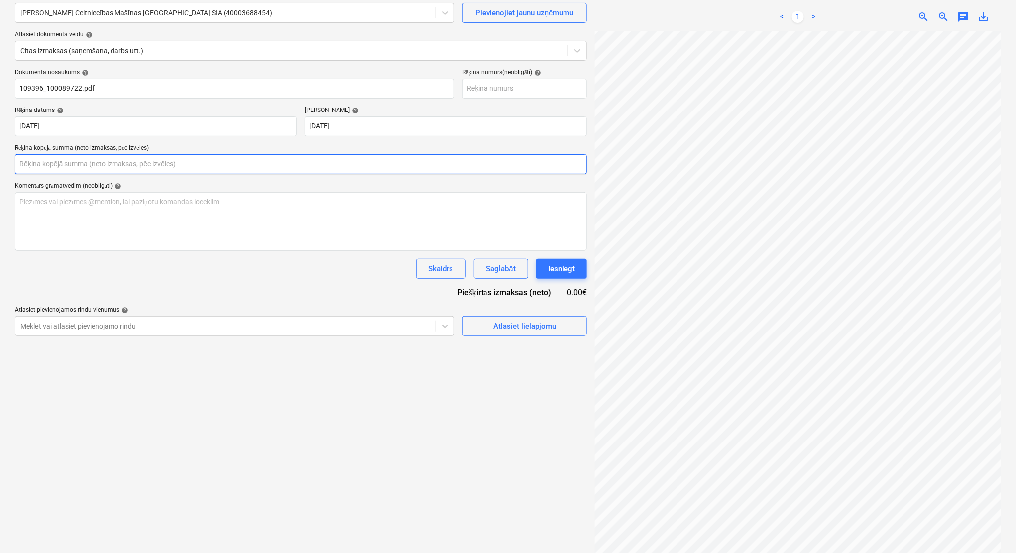
click at [156, 166] on input "text" at bounding box center [301, 164] width 572 height 20
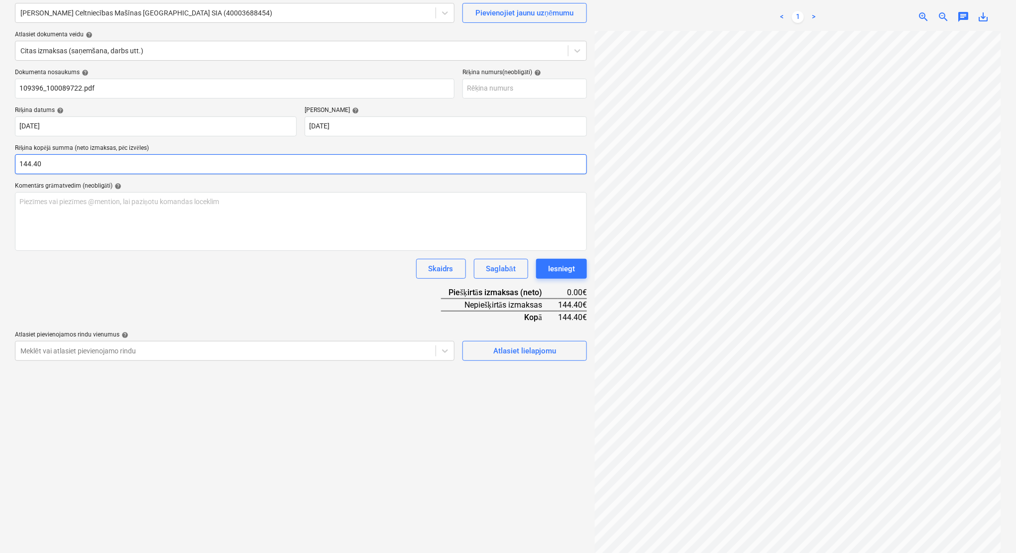
type input "144.40"
click at [270, 280] on div "Dokumenta nosaukums help 109396_100089722.pdf Rēķina numurs (neobligāti) help R…" at bounding box center [301, 215] width 572 height 292
click at [531, 349] on div "Atlasiet lielapjomu" at bounding box center [524, 351] width 63 height 13
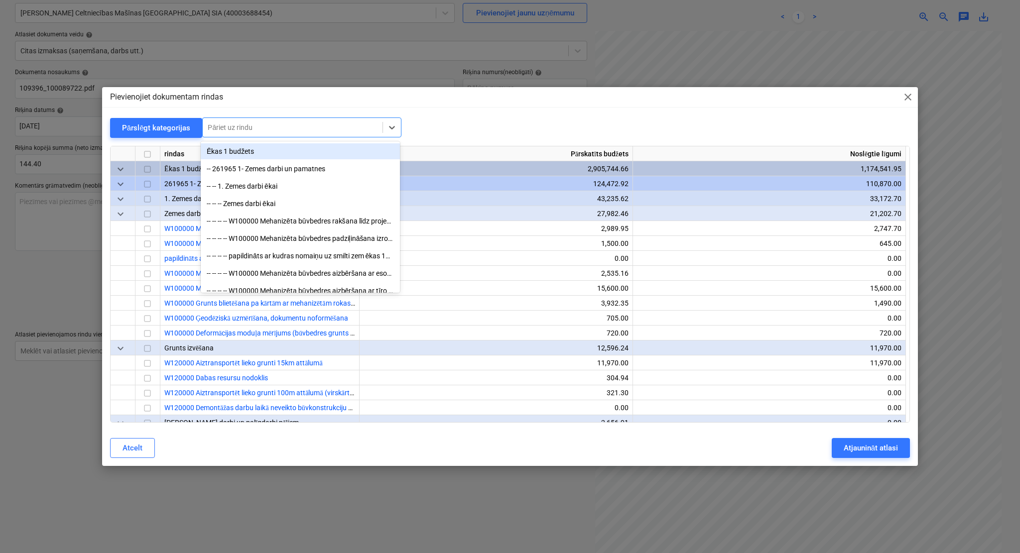
click at [334, 120] on div "Pāriet uz rindu" at bounding box center [293, 127] width 180 height 14
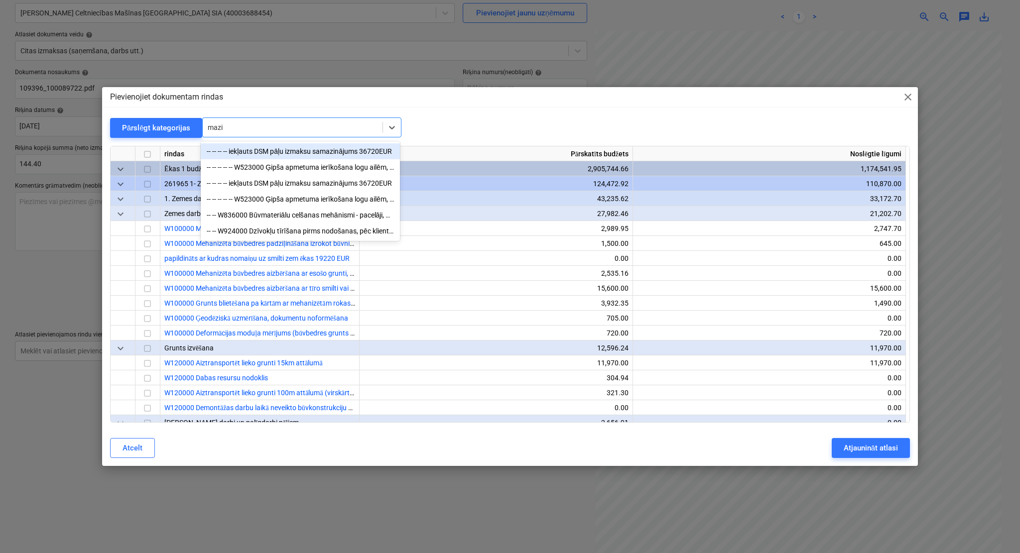
type input "[PERSON_NAME]"
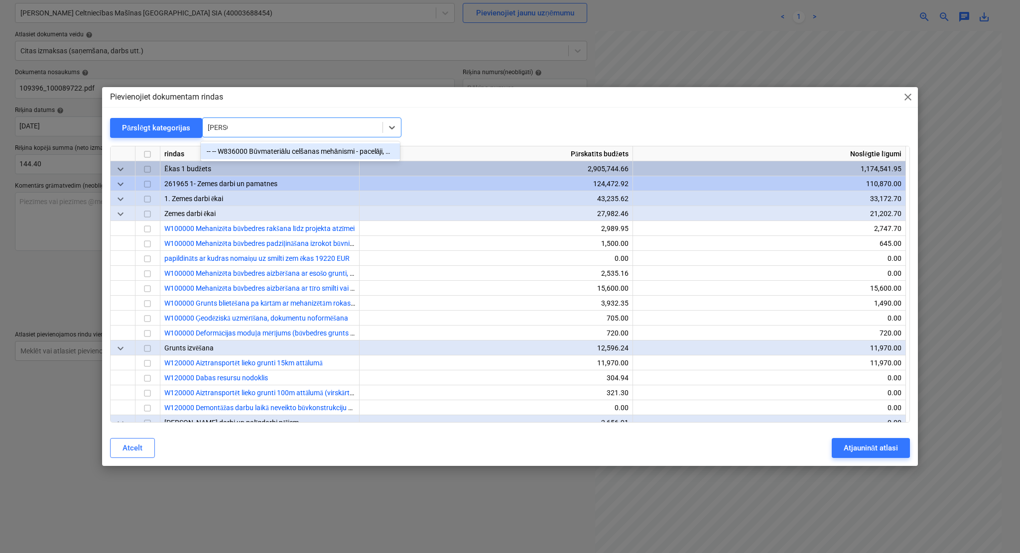
click at [321, 147] on div "-- -- W836000 Būvmateriālu celšanas mehānismi - pacelāji, mazie celtņi (kodē SM)" at bounding box center [300, 151] width 199 height 16
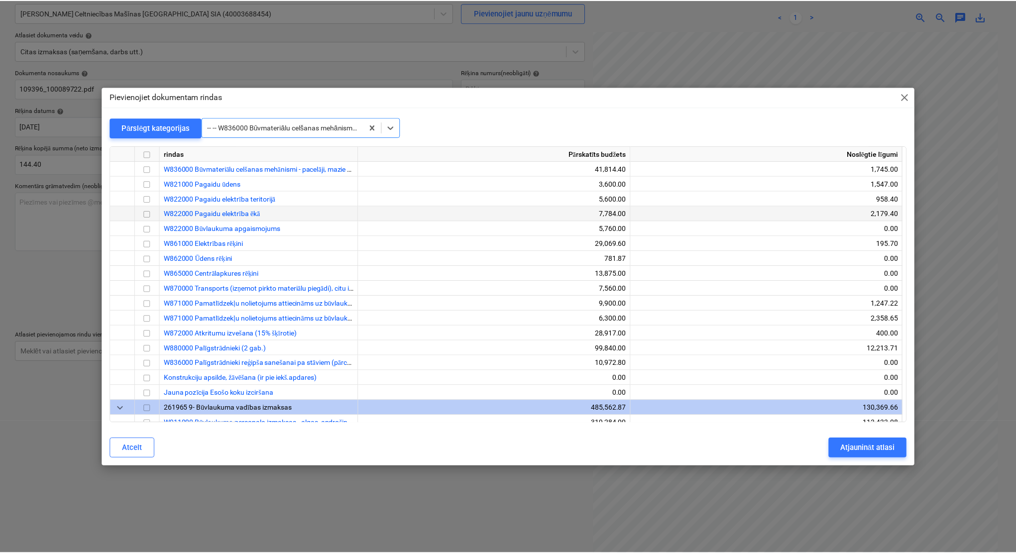
scroll to position [19000, 0]
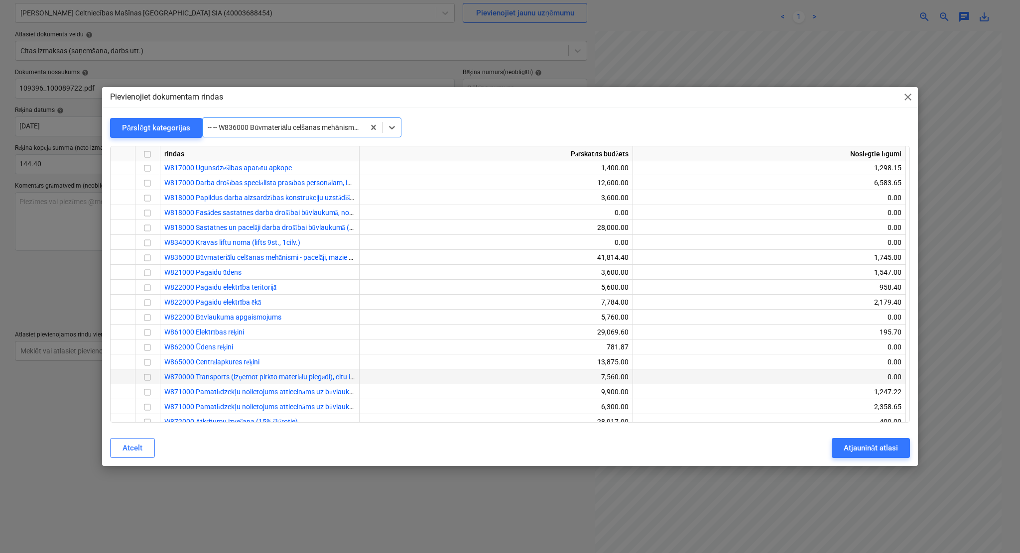
click at [144, 377] on input "checkbox" at bounding box center [147, 377] width 12 height 12
click at [857, 442] on div "Atjaunināt atlasi" at bounding box center [870, 448] width 54 height 13
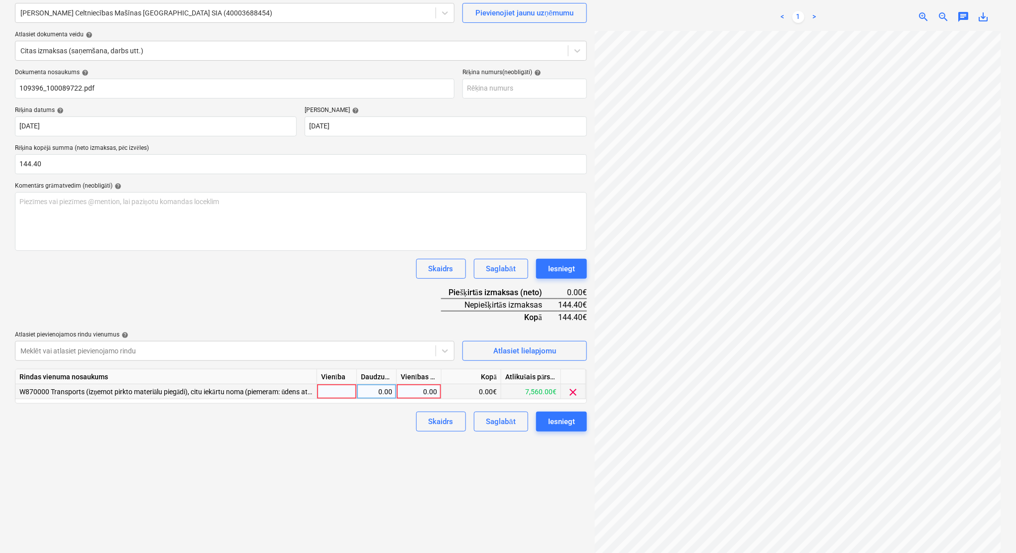
click at [423, 390] on div "0.00" at bounding box center [419, 391] width 36 height 15
type input "144.40"
click at [383, 300] on div "Dokumenta nosaukums help 109396_100089722.pdf Rēķina numurs (neobligāti) help R…" at bounding box center [301, 250] width 572 height 363
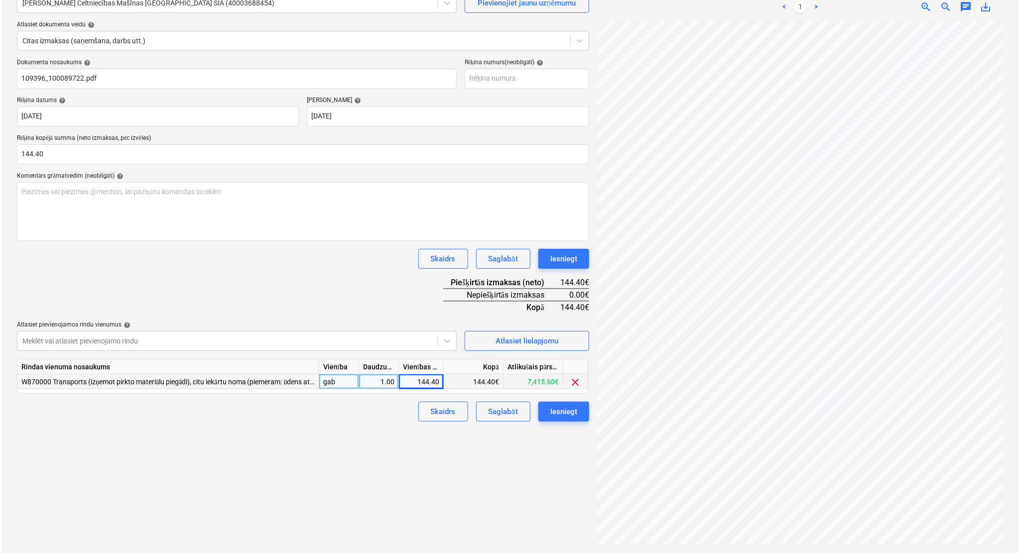
scroll to position [100, 0]
click at [565, 408] on div "Iesniegt" at bounding box center [561, 410] width 27 height 13
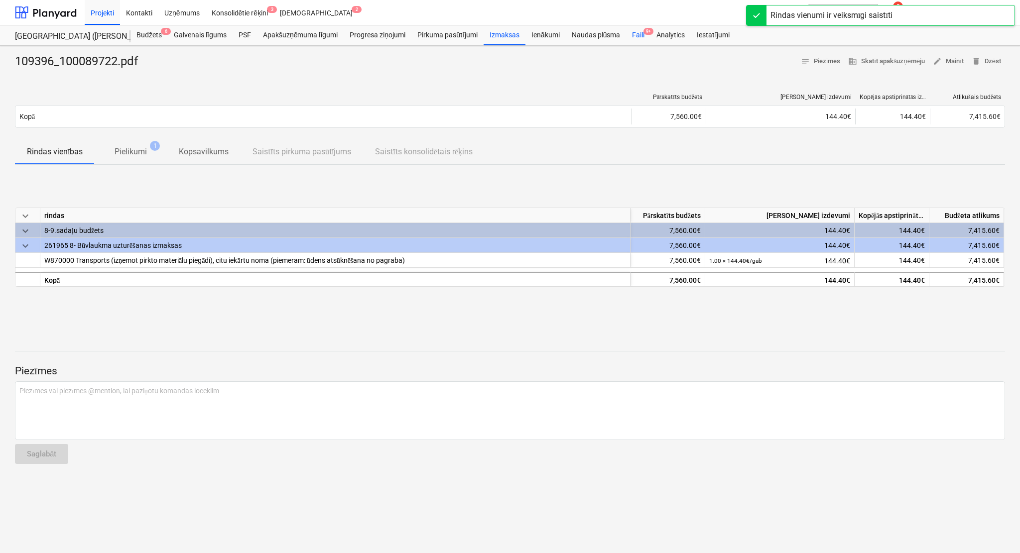
click at [640, 30] on div "Faili 9+" at bounding box center [638, 35] width 24 height 20
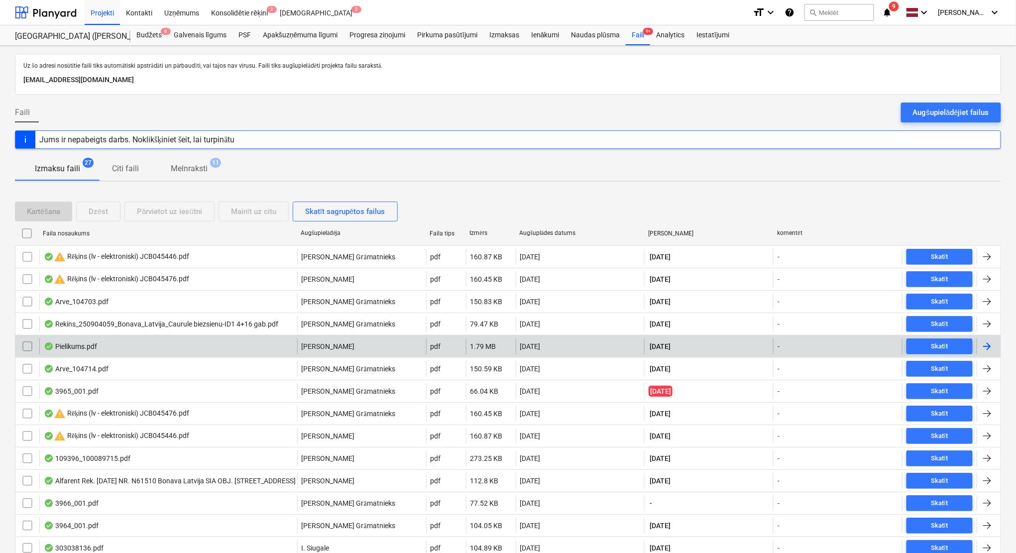
click at [993, 350] on div at bounding box center [987, 347] width 12 height 12
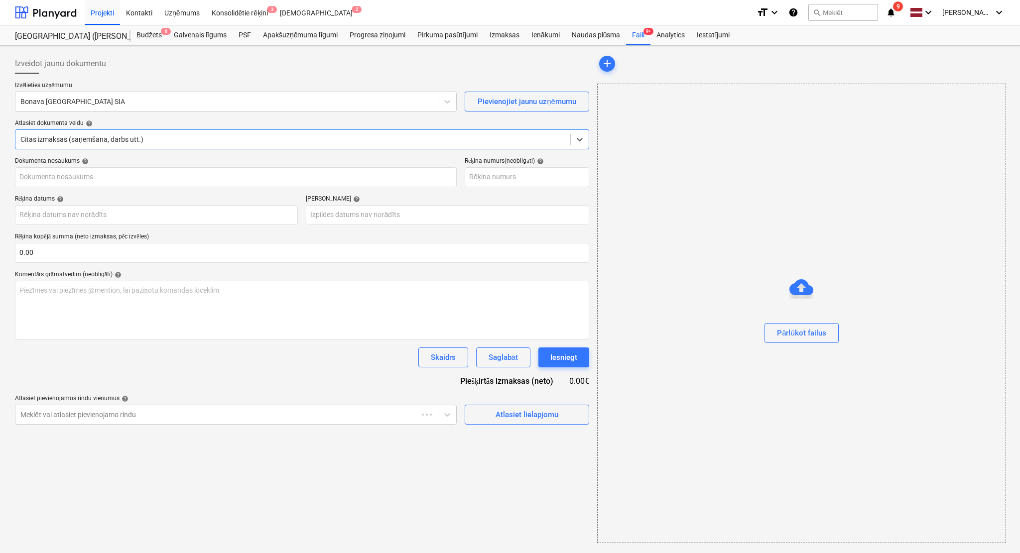
type input "Pielikums.pdf"
type input "[DATE]"
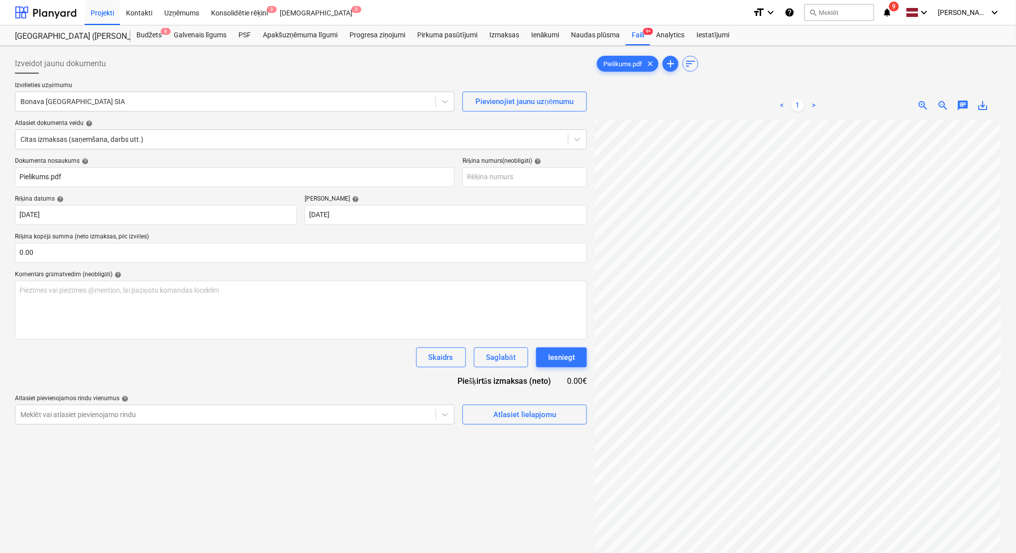
scroll to position [24, 38]
click at [118, 103] on div at bounding box center [225, 102] width 410 height 10
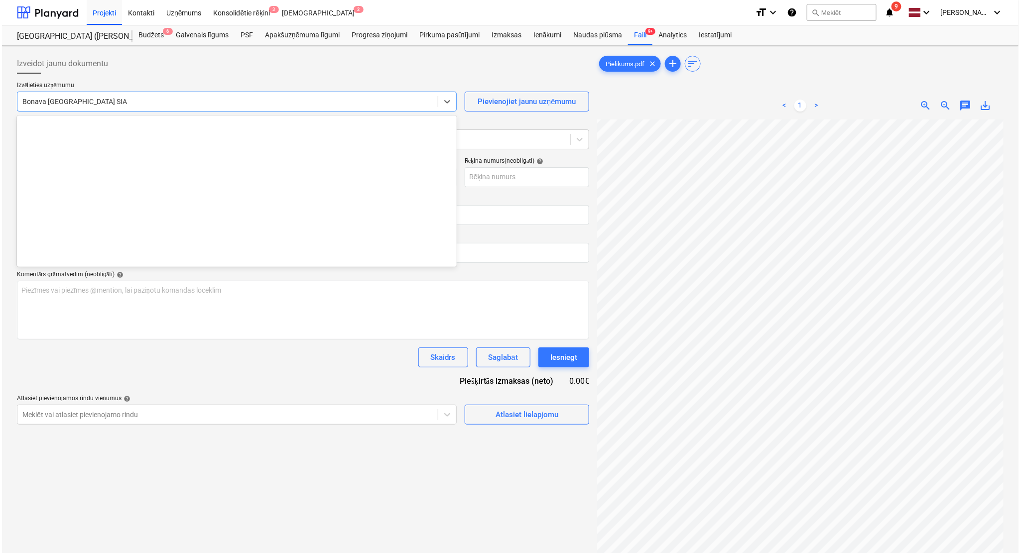
scroll to position [1847, 0]
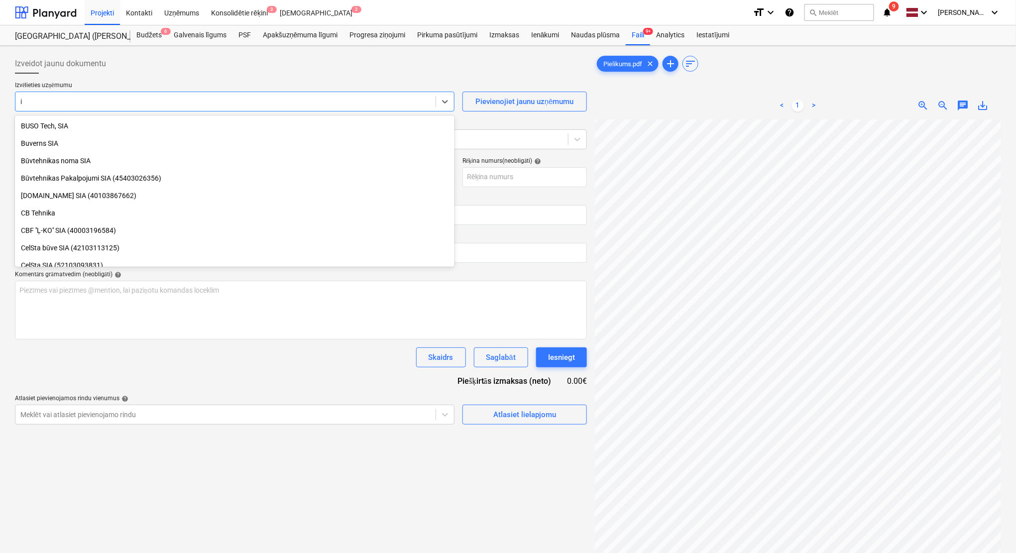
type input "ib"
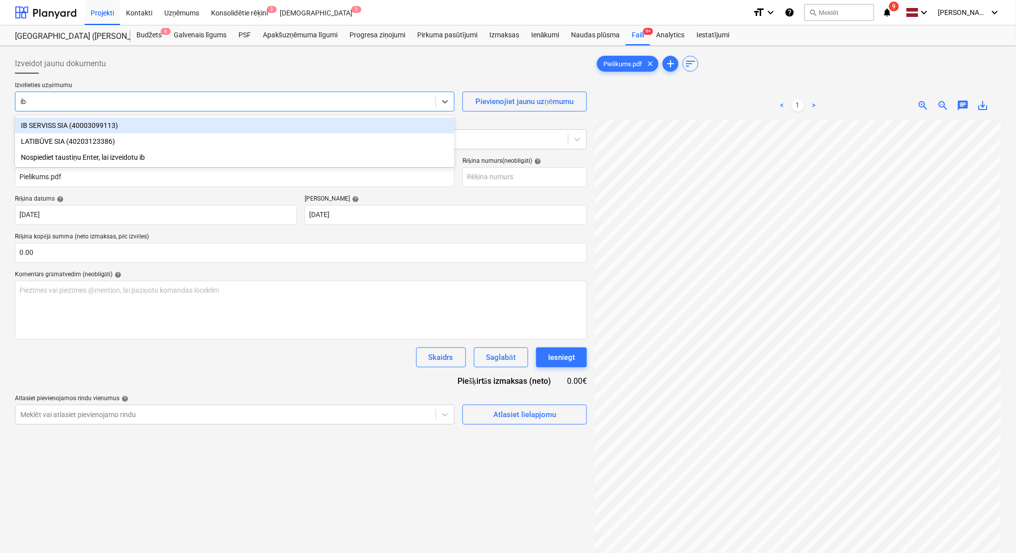
click at [123, 125] on div "IB SERVISS SIA (40003099113)" at bounding box center [235, 126] width 440 height 16
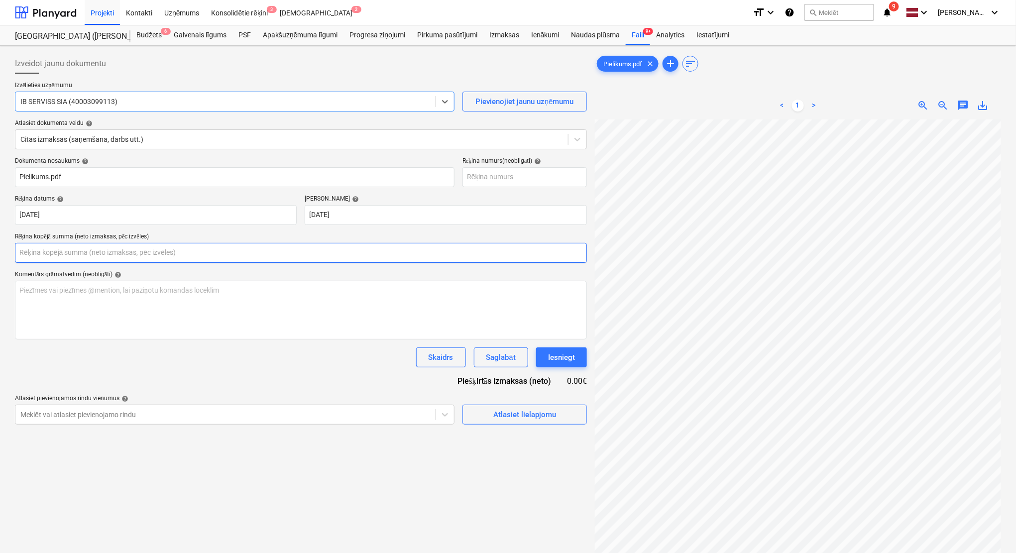
click at [318, 248] on input "text" at bounding box center [301, 253] width 572 height 20
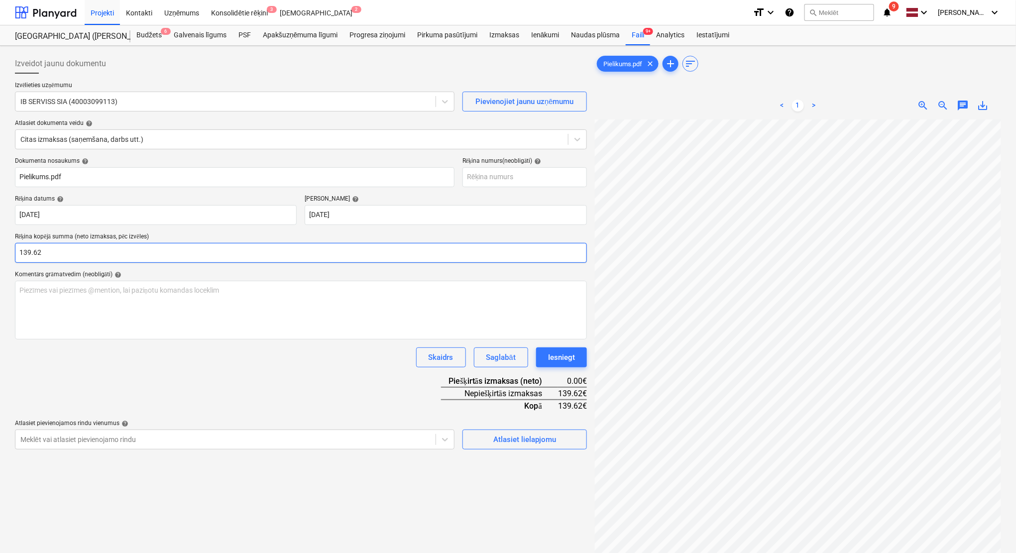
type input "139.62"
click at [349, 384] on div "Dokumenta nosaukums help Pielikums.pdf Rēķina numurs (neobligāti) help Rēķina d…" at bounding box center [301, 303] width 572 height 292
click at [512, 444] on div "Atlasiet lielapjomu" at bounding box center [524, 439] width 63 height 13
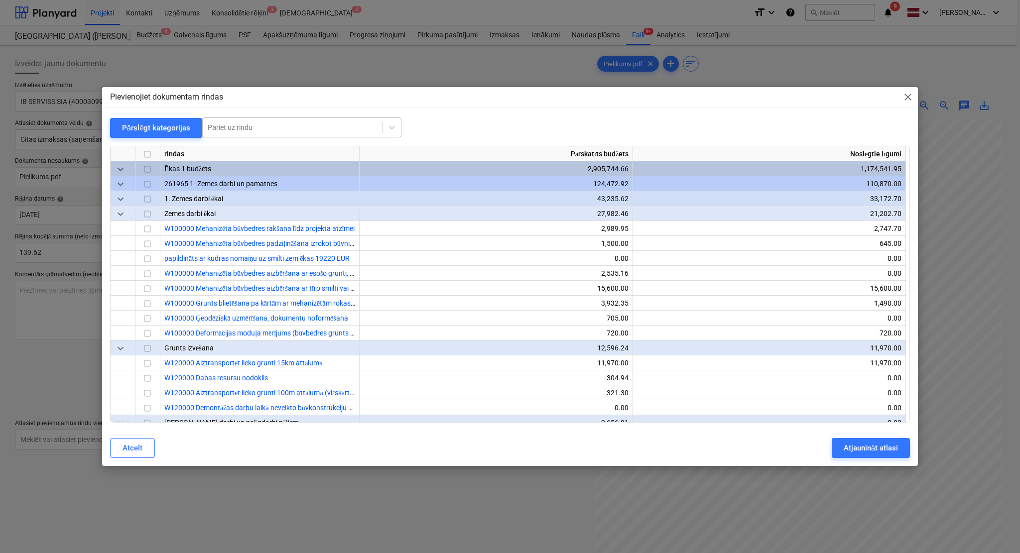
click at [334, 126] on div at bounding box center [293, 127] width 170 height 10
type input "printe"
click at [319, 148] on div "-- -- W912400 Būvlaukuma biroja IT izmaksas (internets, printeru izmantošana)" at bounding box center [300, 151] width 199 height 16
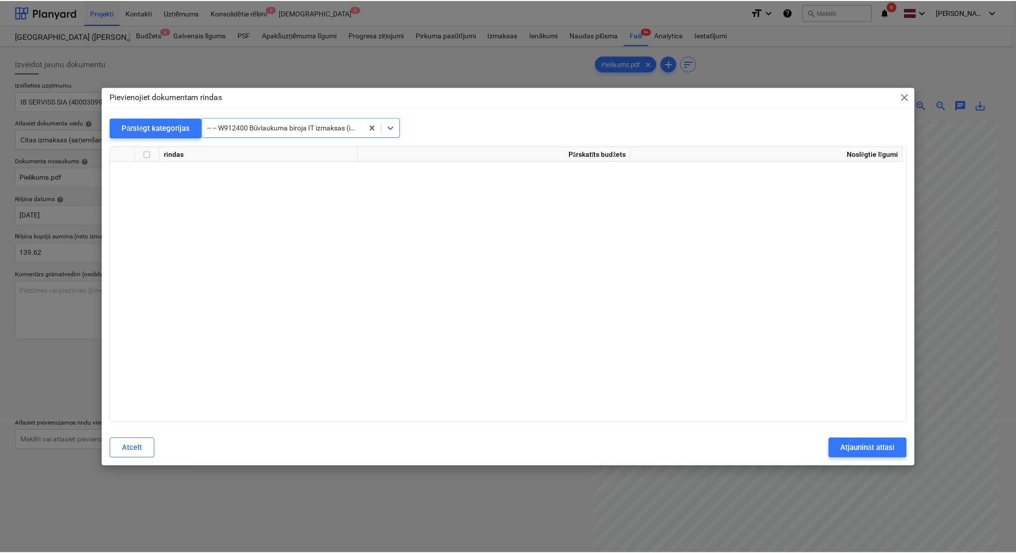
scroll to position [19432, 0]
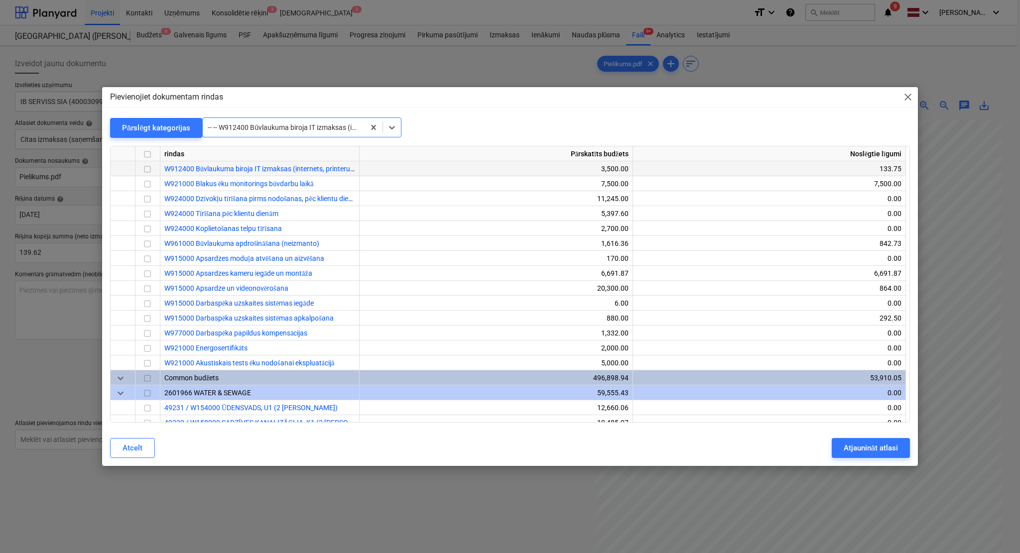
click at [147, 169] on input "checkbox" at bounding box center [147, 169] width 12 height 12
click at [848, 447] on div "Atjaunināt atlasi" at bounding box center [870, 448] width 54 height 13
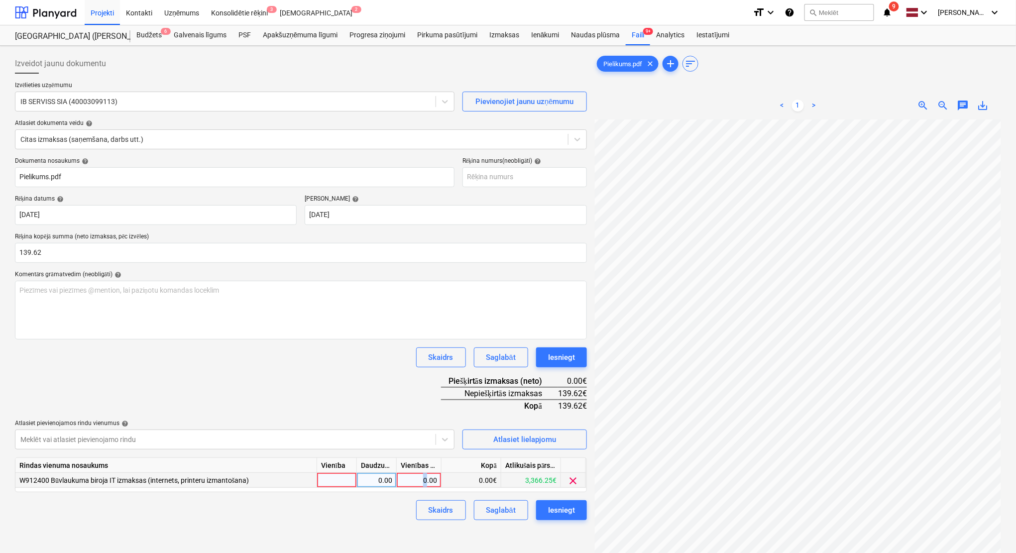
click at [426, 482] on div "0.00" at bounding box center [419, 480] width 36 height 15
type input "139.62"
click at [400, 407] on div "Dokumenta nosaukums help Pielikums.pdf Rēķina numurs (neobligāti) help Rēķina d…" at bounding box center [301, 338] width 572 height 363
click at [558, 489] on div "Iesniegt" at bounding box center [561, 510] width 27 height 13
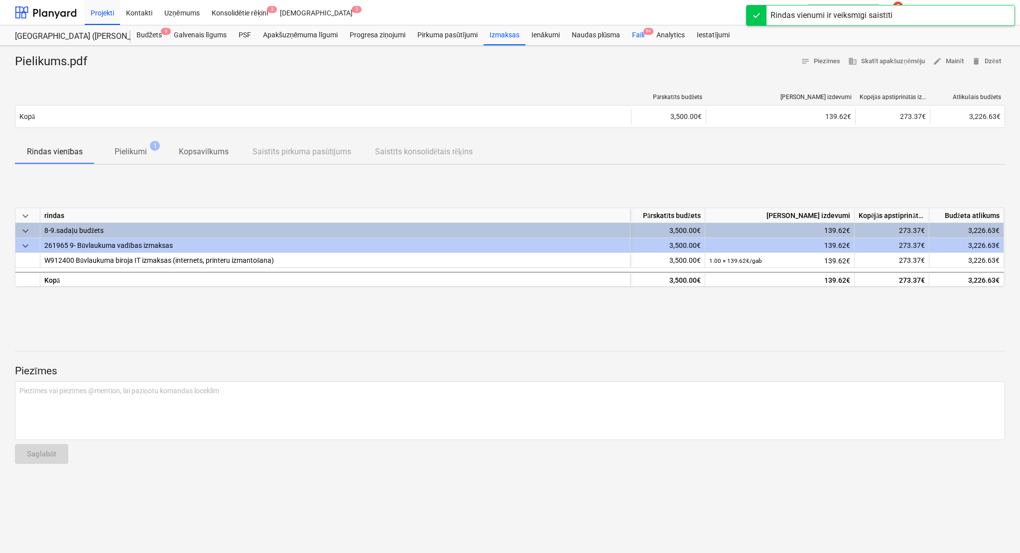
drag, startPoint x: 643, startPoint y: 34, endPoint x: 642, endPoint y: 44, distance: 10.0
click at [643, 34] on div "Faili 9+" at bounding box center [638, 35] width 24 height 20
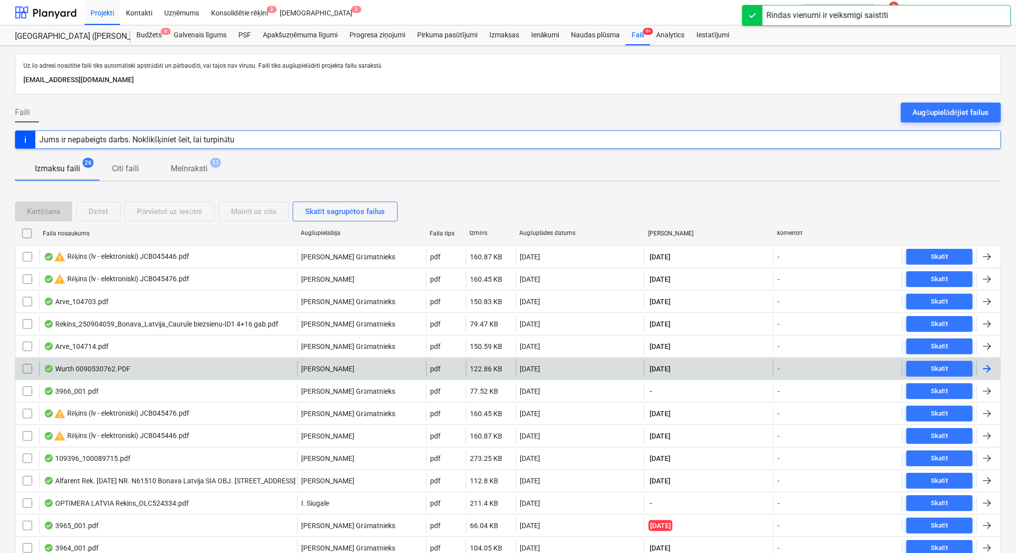
click at [986, 370] on div at bounding box center [987, 369] width 12 height 12
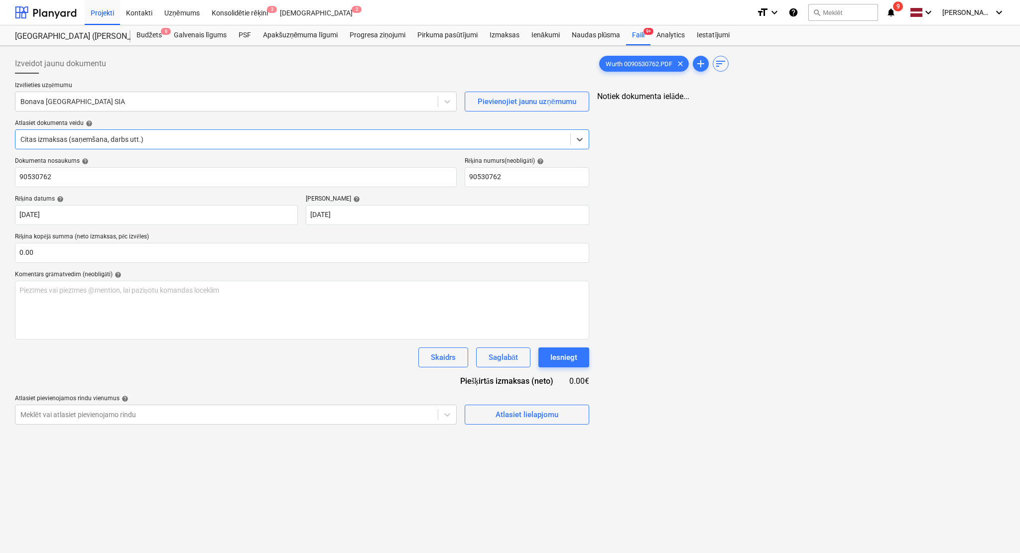
type input "90530762"
type input "[DATE]"
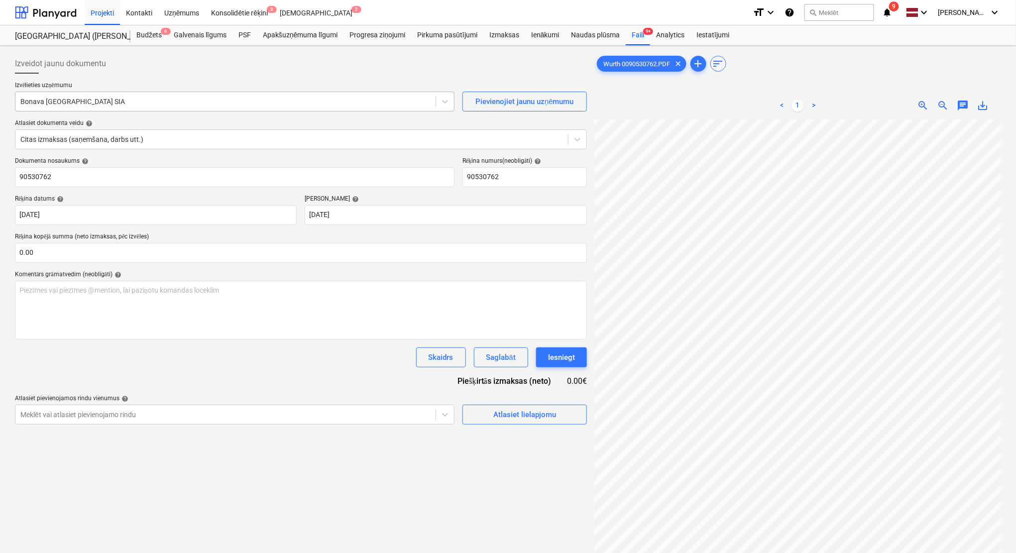
click at [96, 99] on div at bounding box center [225, 102] width 410 height 10
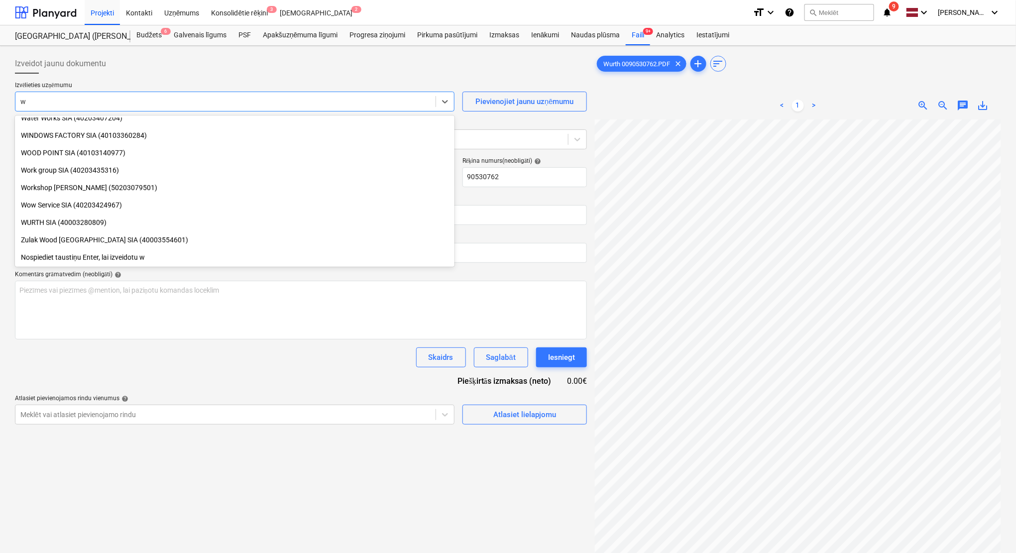
scroll to position [234, 0]
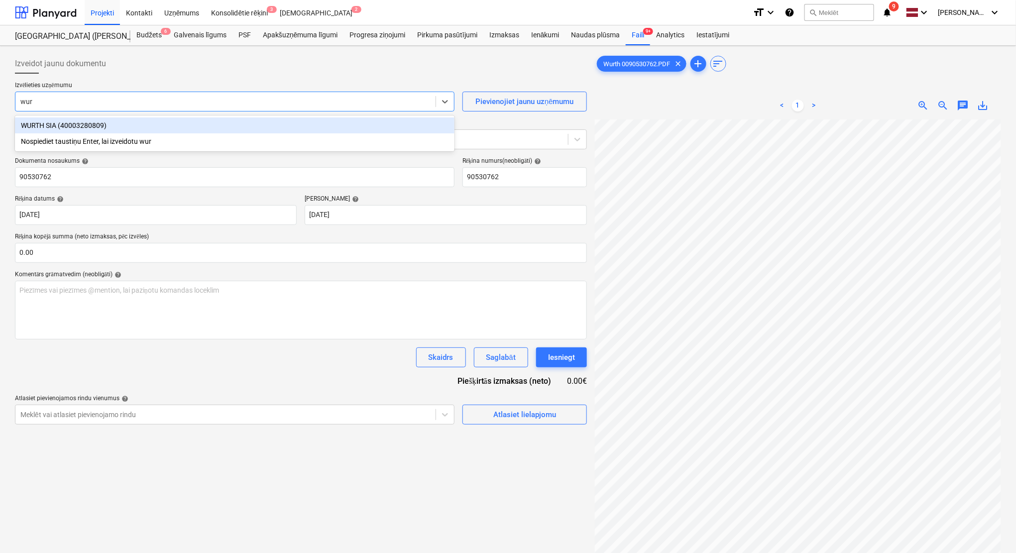
type input "wurt"
click at [114, 127] on div "WURTH SIA (40003280809)" at bounding box center [235, 126] width 440 height 16
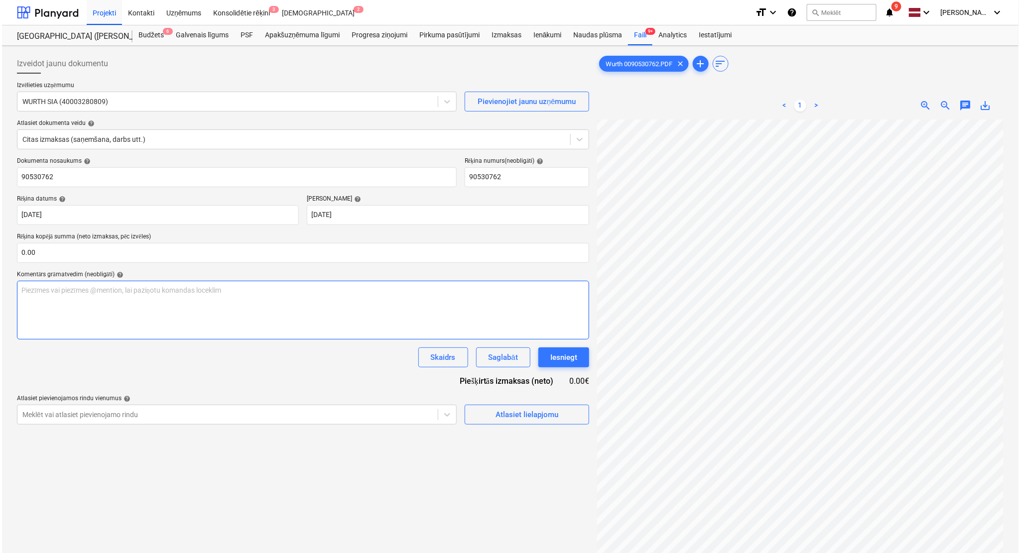
scroll to position [50, 43]
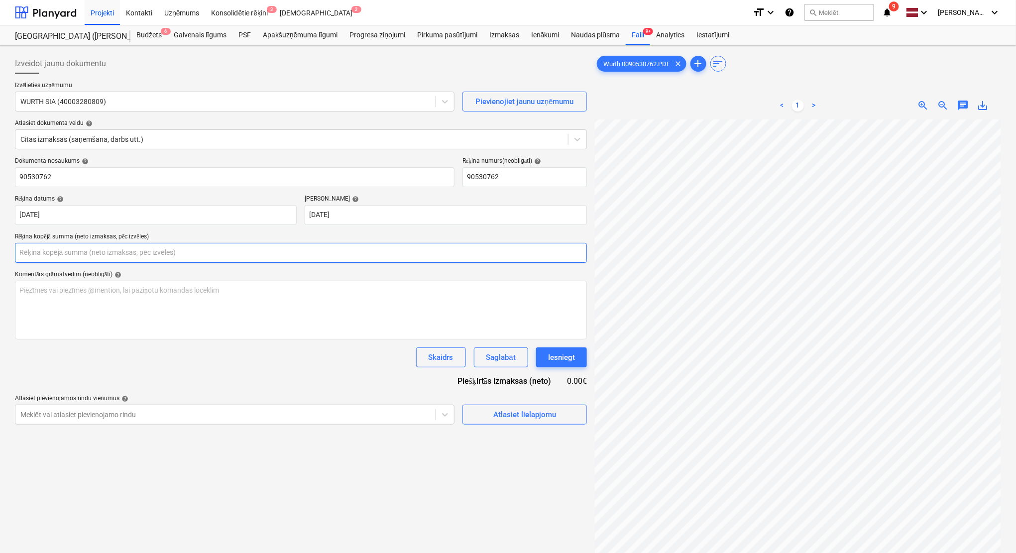
click at [201, 255] on input "text" at bounding box center [301, 253] width 572 height 20
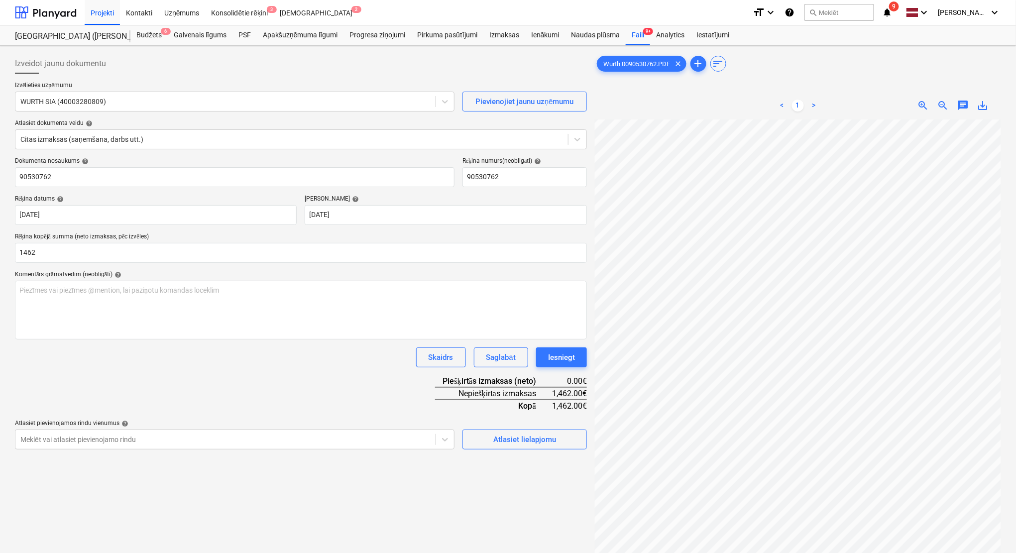
type input "1,462.00"
click at [239, 394] on div "Dokumenta nosaukums help 90530762 Rēķina numurs (neobligāti) help 90530762 Rēķi…" at bounding box center [301, 303] width 572 height 292
click at [511, 434] on div "Atlasiet lielapjomu" at bounding box center [524, 439] width 63 height 13
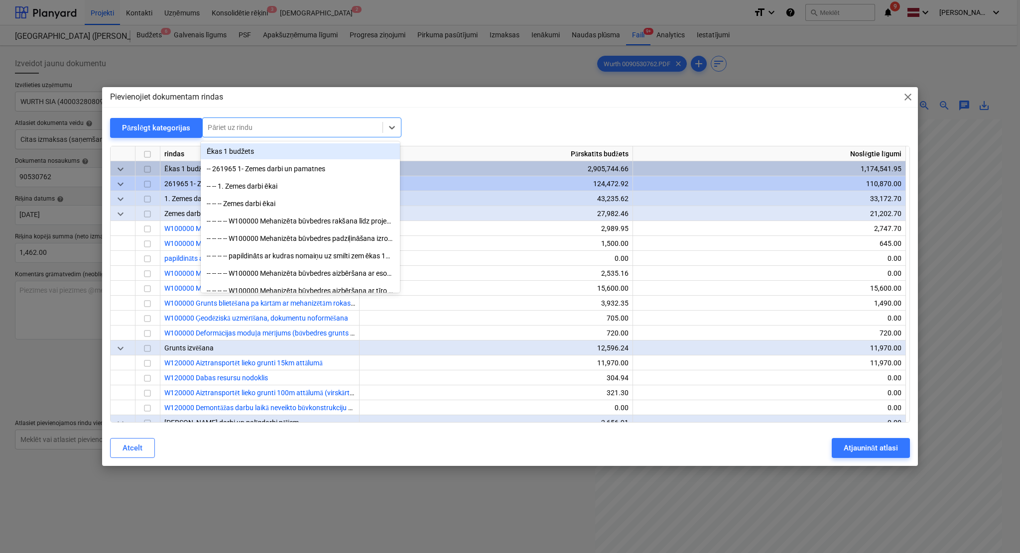
click at [270, 129] on div at bounding box center [293, 127] width 170 height 10
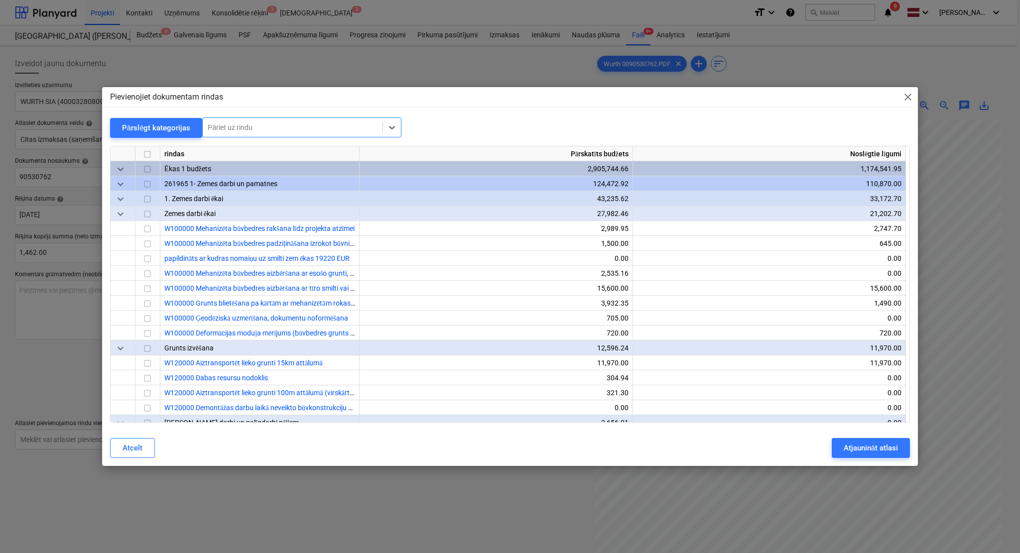
click at [235, 127] on div at bounding box center [293, 127] width 170 height 10
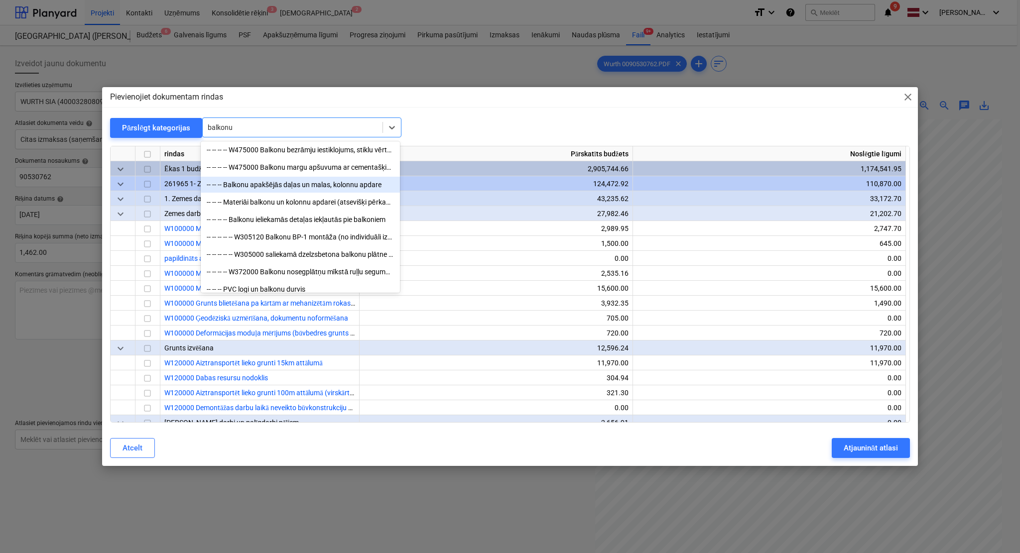
scroll to position [177, 0]
type input "balkonu"
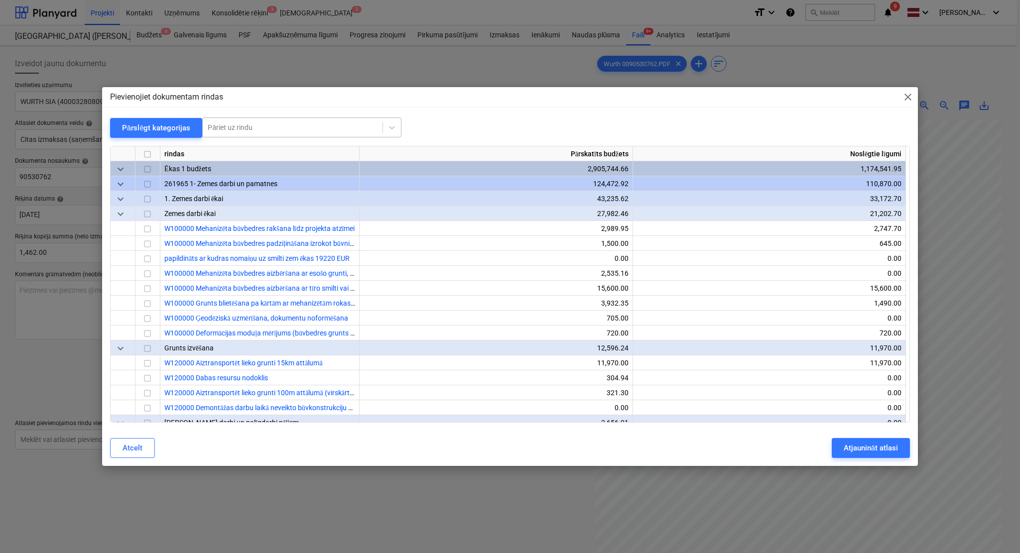
drag, startPoint x: 238, startPoint y: 113, endPoint x: 233, endPoint y: 124, distance: 12.9
click at [238, 113] on div "Pievienojiet dokumentam rindas close Pārslēgt kategorijas Pāriet uz rindu rinda…" at bounding box center [510, 276] width 816 height 379
click at [233, 130] on div at bounding box center [293, 127] width 170 height 10
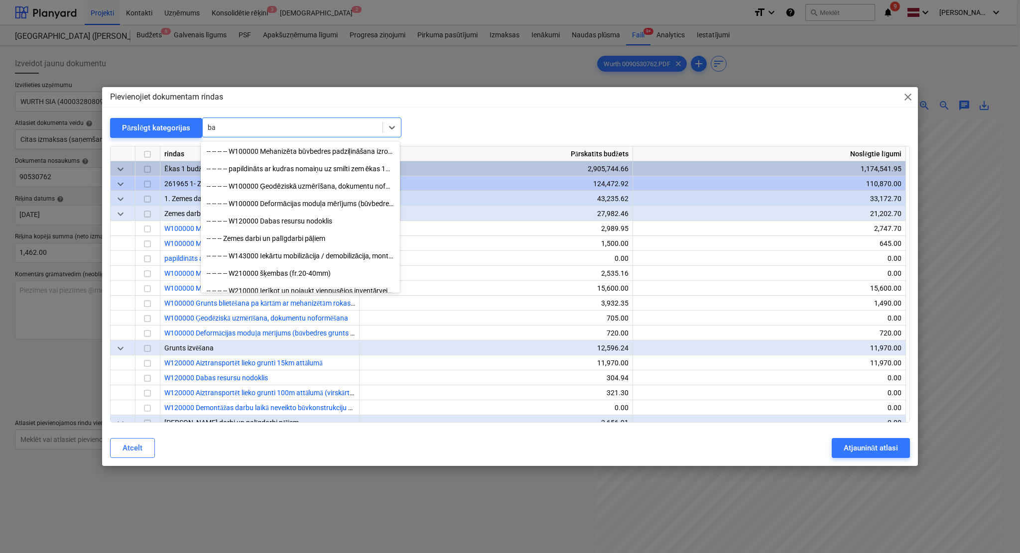
type input "b"
type input "sadā"
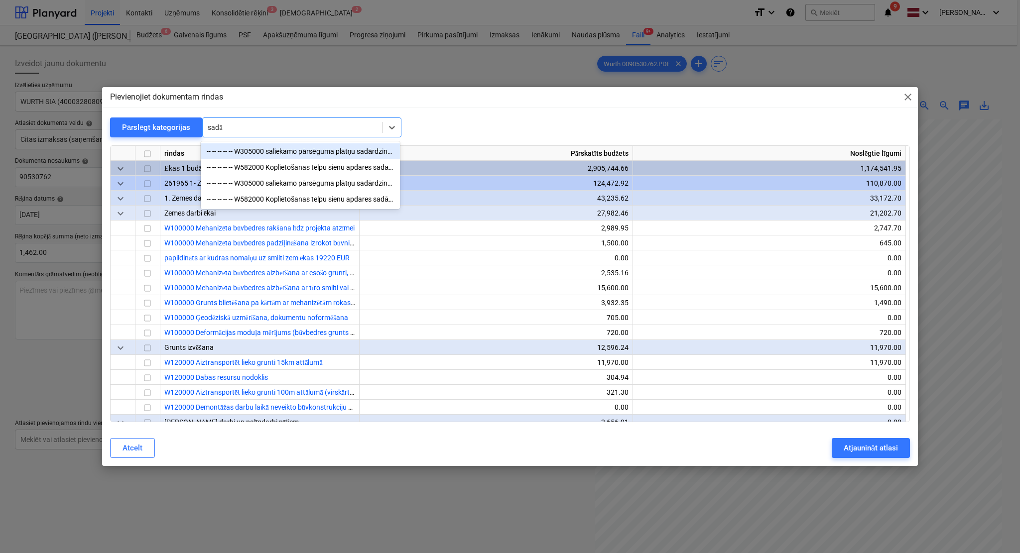
click at [324, 155] on div "-- -- -- -- -- W305000 saliekamo pārsēguma plātņu sadārdzinājums un enkuri" at bounding box center [300, 151] width 199 height 16
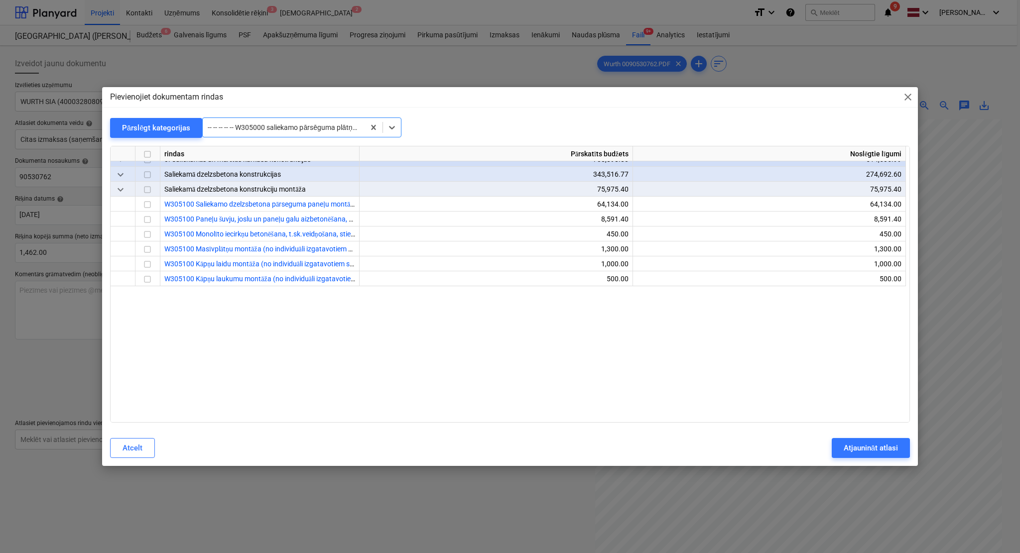
scroll to position [2151, 0]
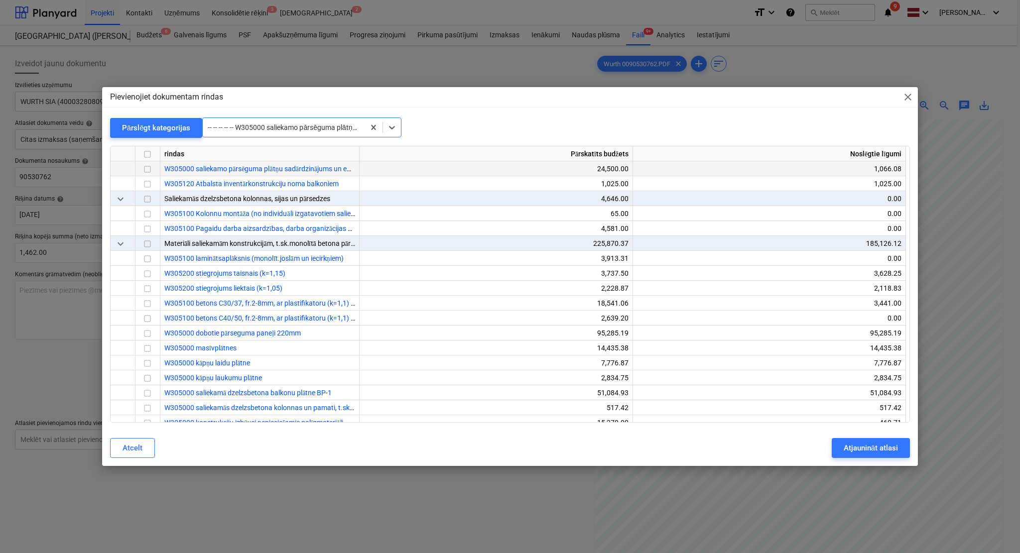
click at [148, 170] on input "checkbox" at bounding box center [147, 169] width 12 height 12
click at [155, 131] on div "Pārslēgt kategorijas" at bounding box center [156, 127] width 69 height 13
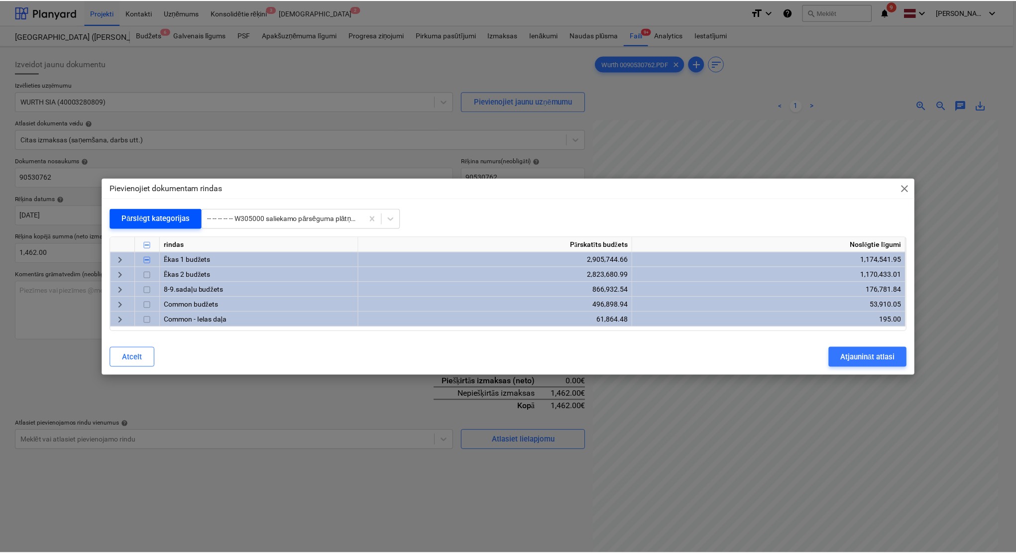
scroll to position [0, 0]
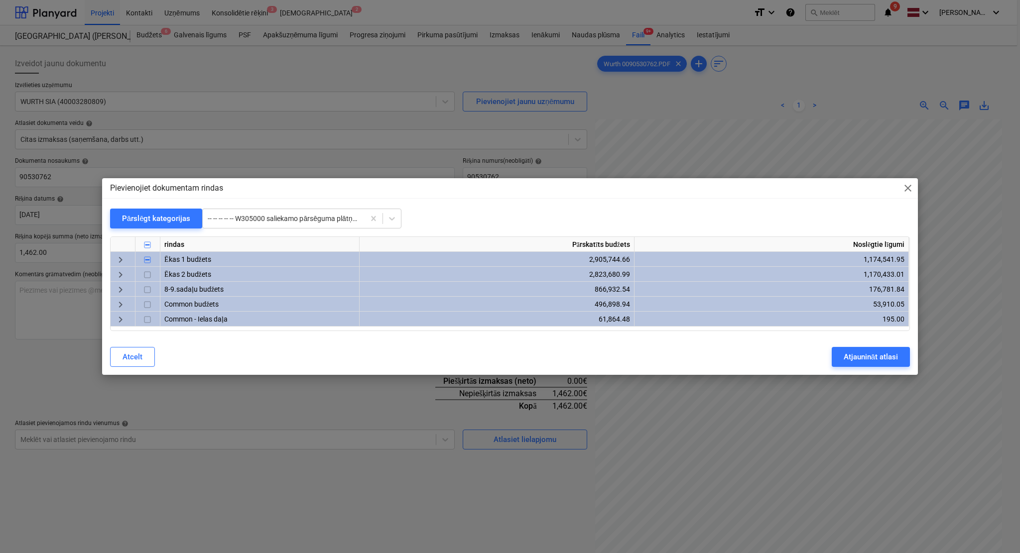
click at [118, 272] on span "keyboard_arrow_right" at bounding box center [121, 275] width 12 height 12
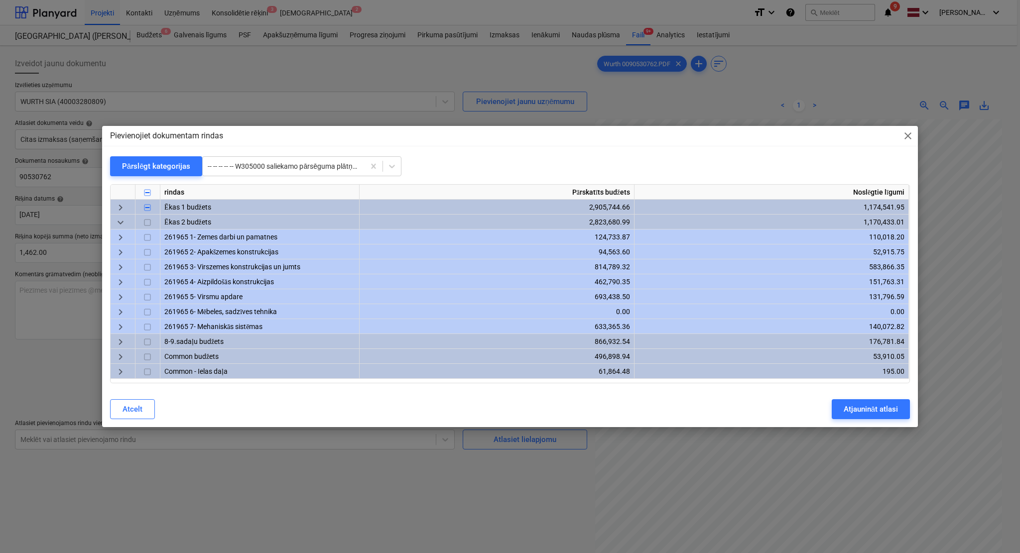
click at [116, 267] on span "keyboard_arrow_right" at bounding box center [121, 268] width 12 height 12
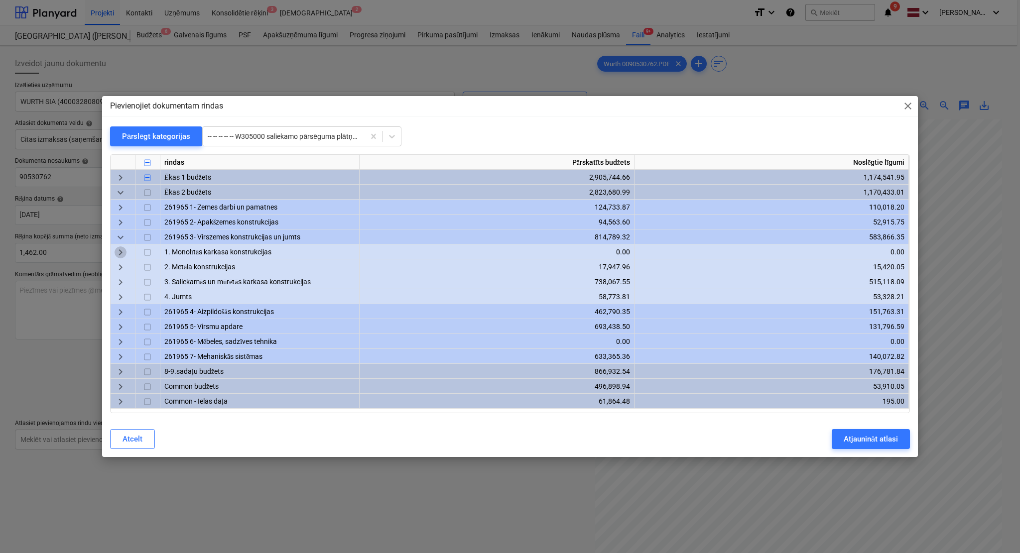
click at [117, 253] on span "keyboard_arrow_right" at bounding box center [121, 253] width 12 height 12
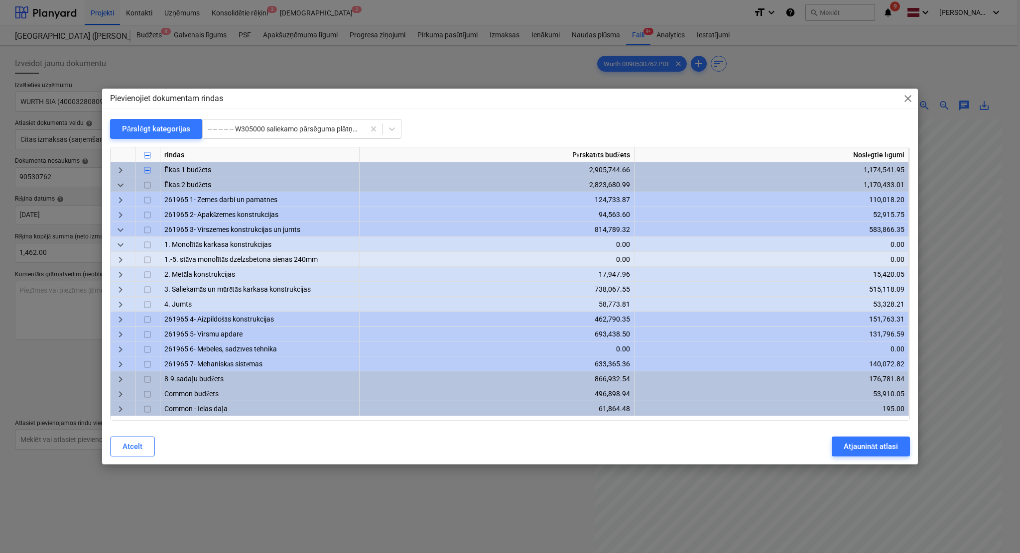
click at [121, 257] on span "keyboard_arrow_right" at bounding box center [121, 260] width 12 height 12
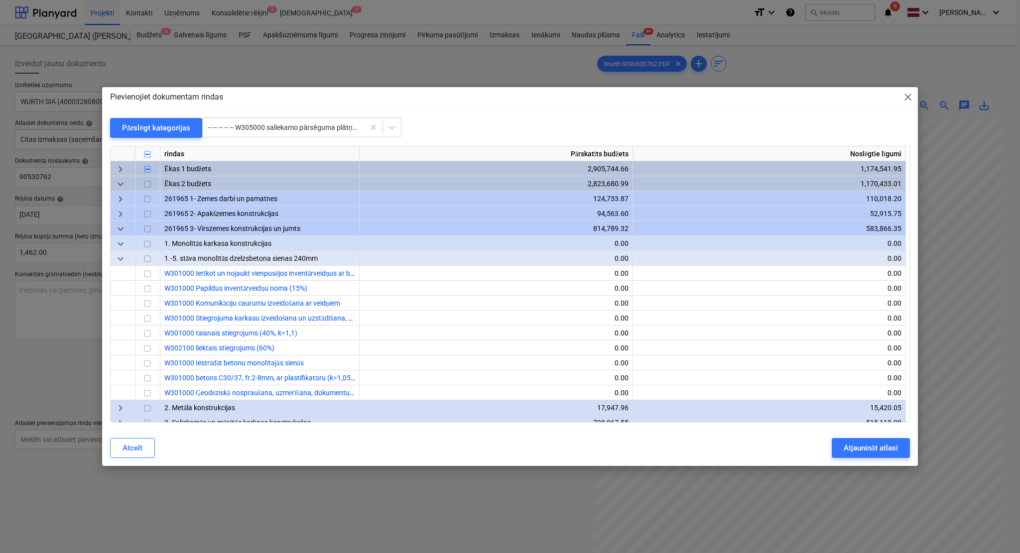
click at [119, 245] on span "keyboard_arrow_down" at bounding box center [121, 244] width 12 height 12
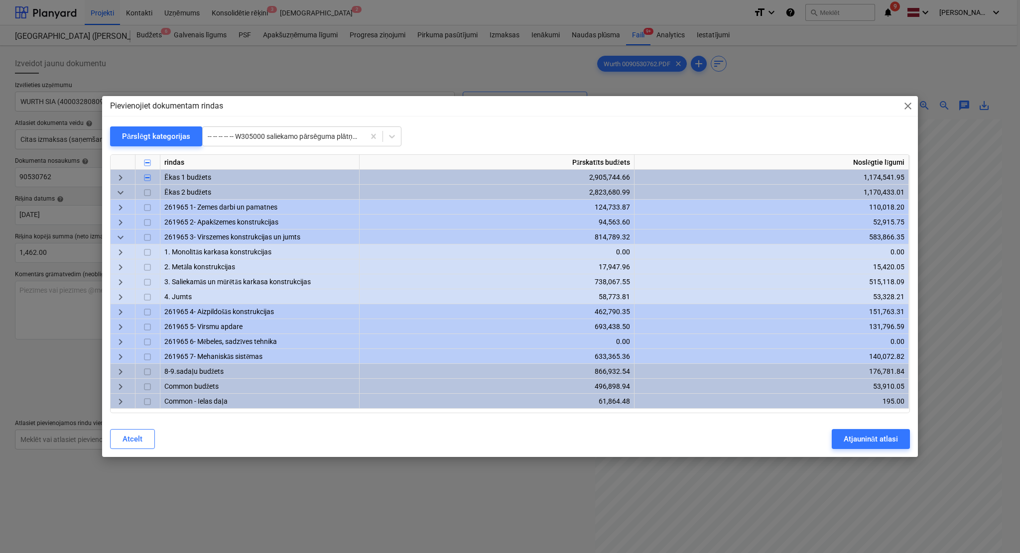
click at [121, 277] on span "keyboard_arrow_right" at bounding box center [121, 283] width 12 height 12
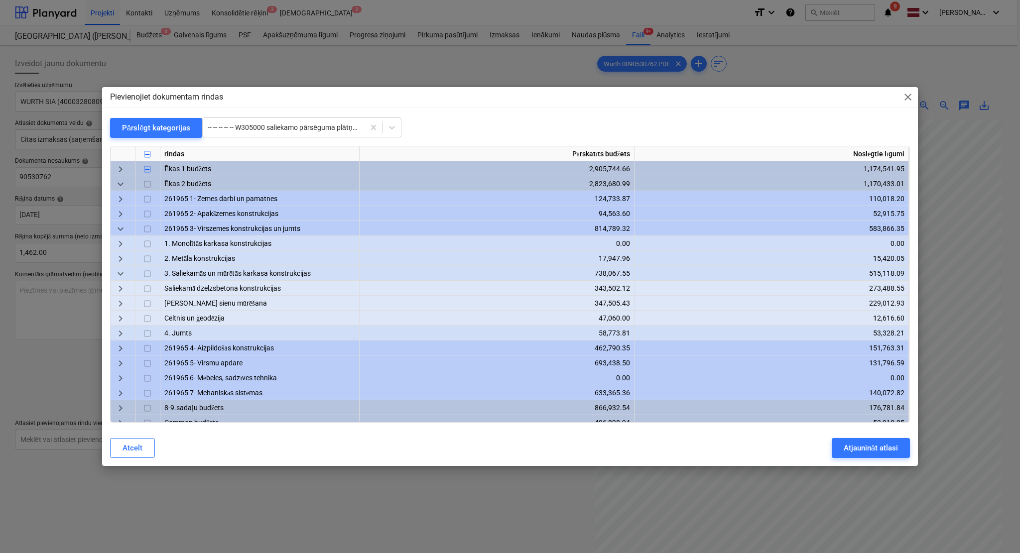
click at [120, 288] on span "keyboard_arrow_right" at bounding box center [121, 289] width 12 height 12
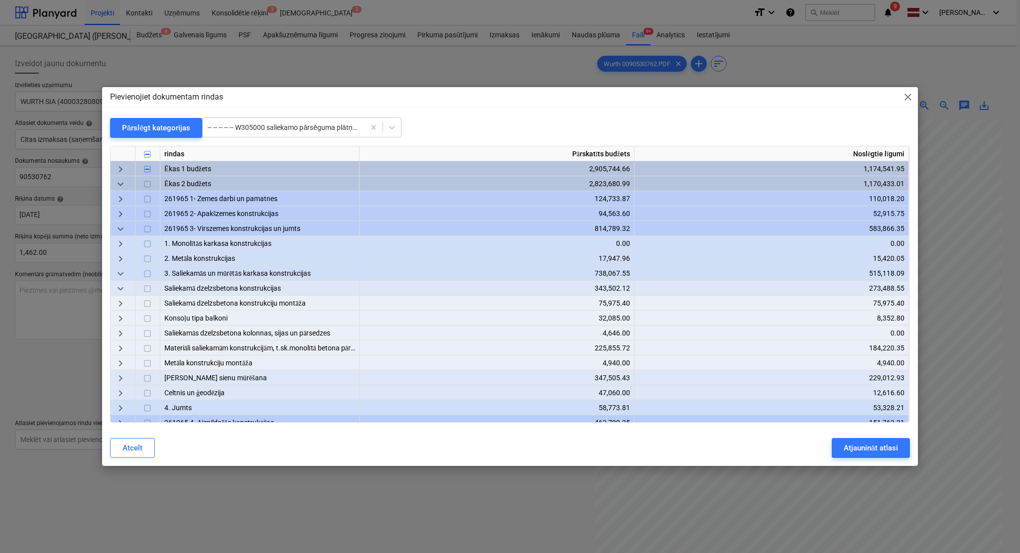
click at [118, 334] on span "keyboard_arrow_right" at bounding box center [121, 334] width 12 height 12
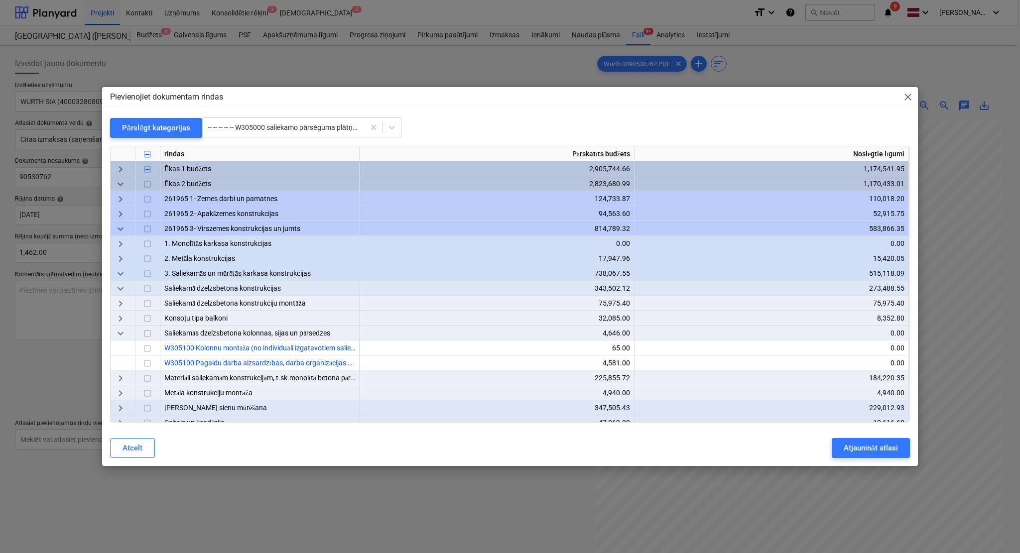
click at [121, 335] on span "keyboard_arrow_down" at bounding box center [121, 334] width 12 height 12
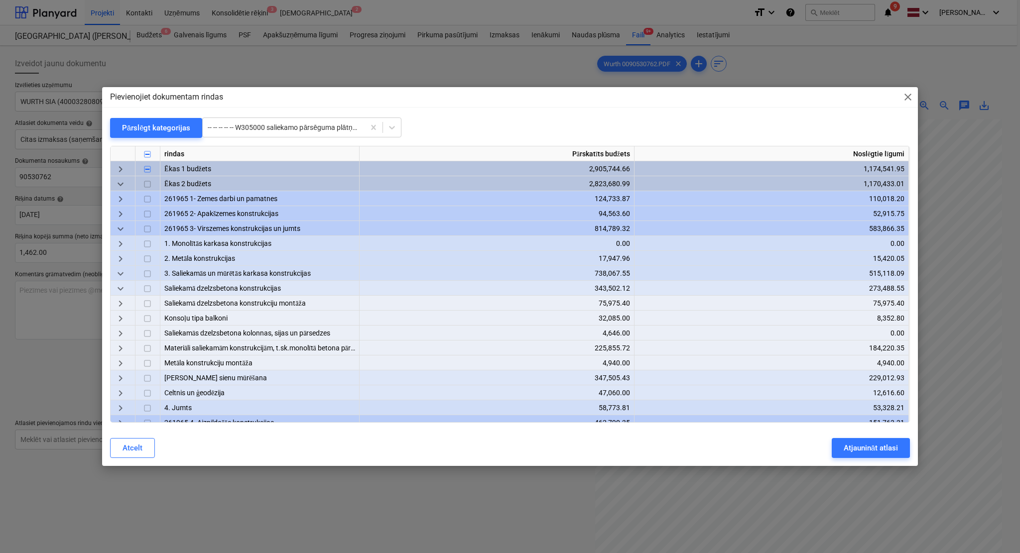
click at [122, 323] on span "keyboard_arrow_right" at bounding box center [121, 319] width 12 height 12
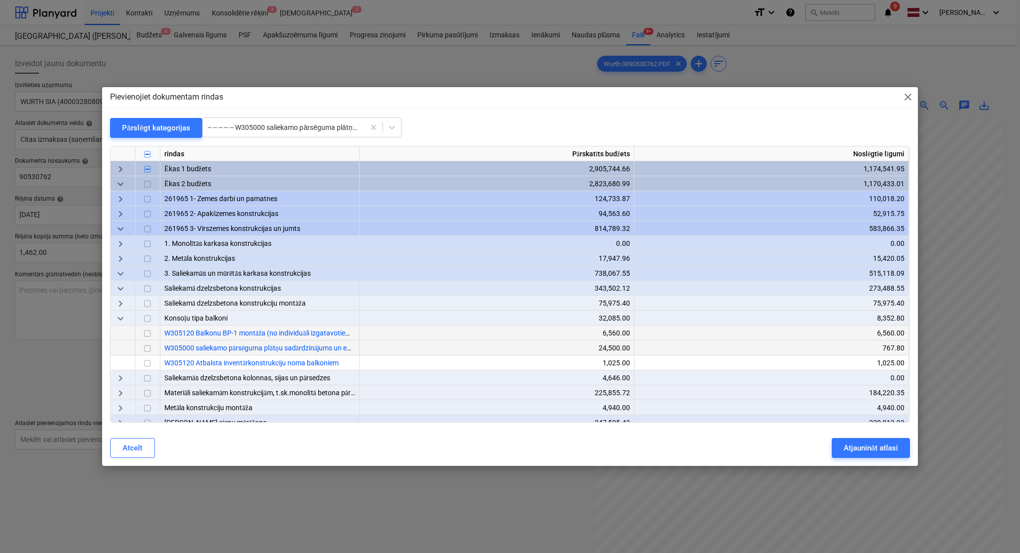
click at [146, 348] on input "checkbox" at bounding box center [147, 349] width 12 height 12
click at [862, 450] on div "Atjaunināt atlasi" at bounding box center [870, 448] width 54 height 13
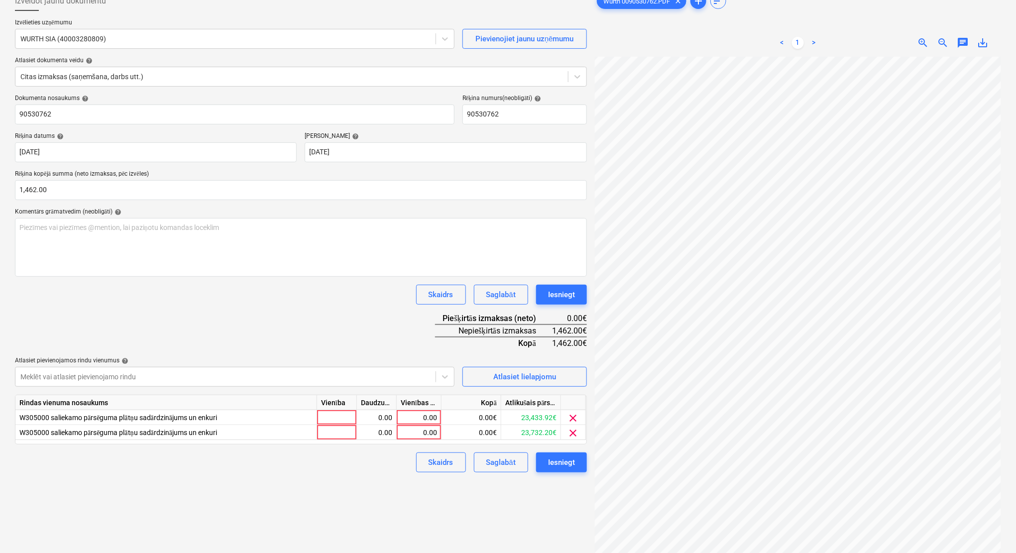
scroll to position [89, 0]
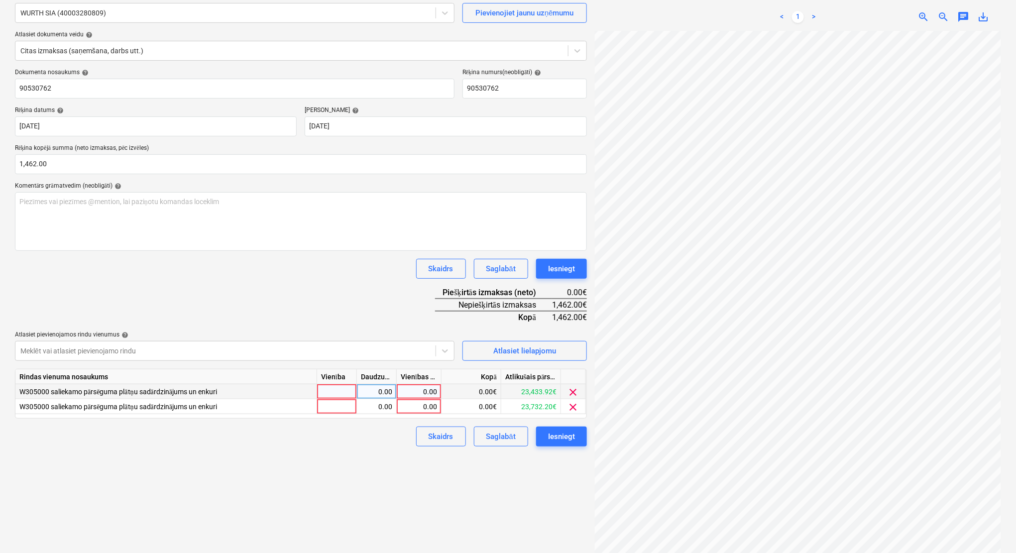
click at [423, 391] on div "0.00" at bounding box center [419, 391] width 36 height 15
type input "750"
click at [432, 408] on div "0.00" at bounding box center [419, 406] width 36 height 15
type input "712"
click at [382, 478] on div "Izveidot jaunu dokumentu Izvēlieties uzņēmumu [PERSON_NAME] (40003280809) Pievi…" at bounding box center [301, 260] width 580 height 599
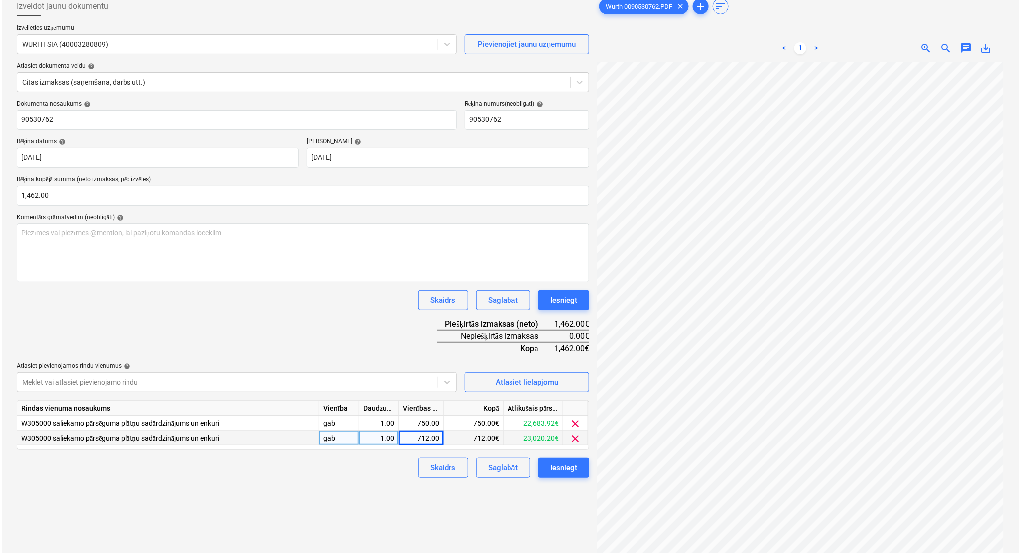
scroll to position [100, 0]
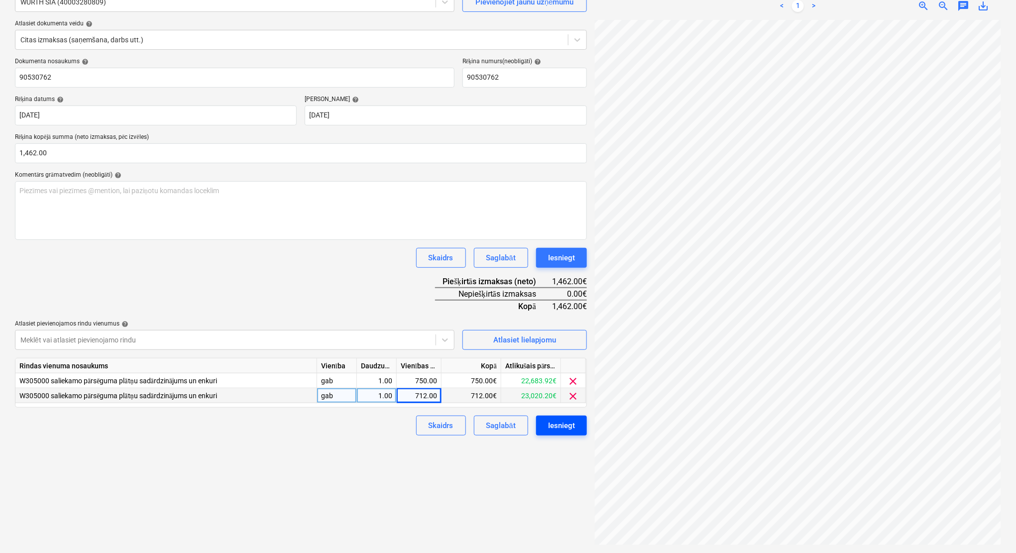
click at [567, 429] on div "Iesniegt" at bounding box center [561, 425] width 27 height 13
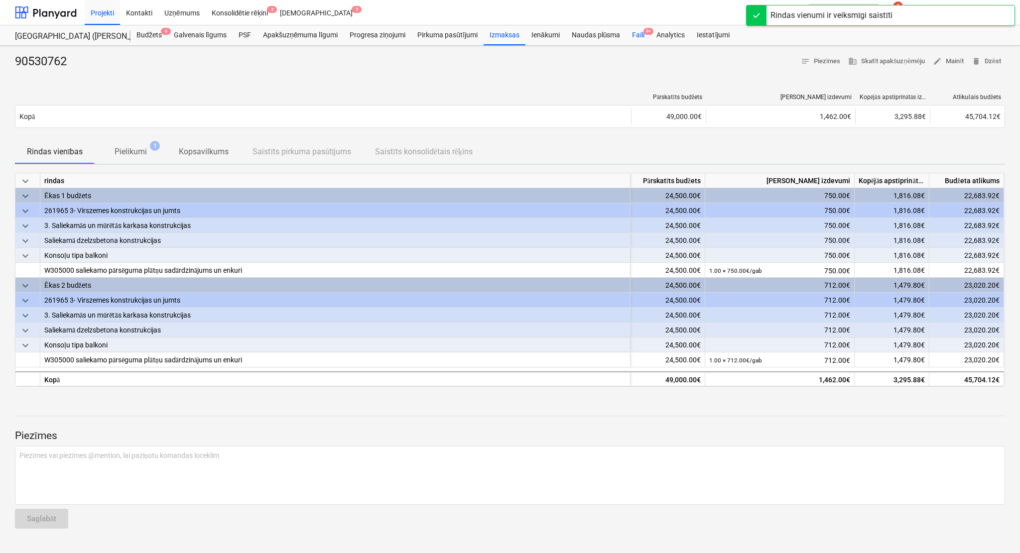
click at [637, 32] on div "Faili 9+" at bounding box center [638, 35] width 24 height 20
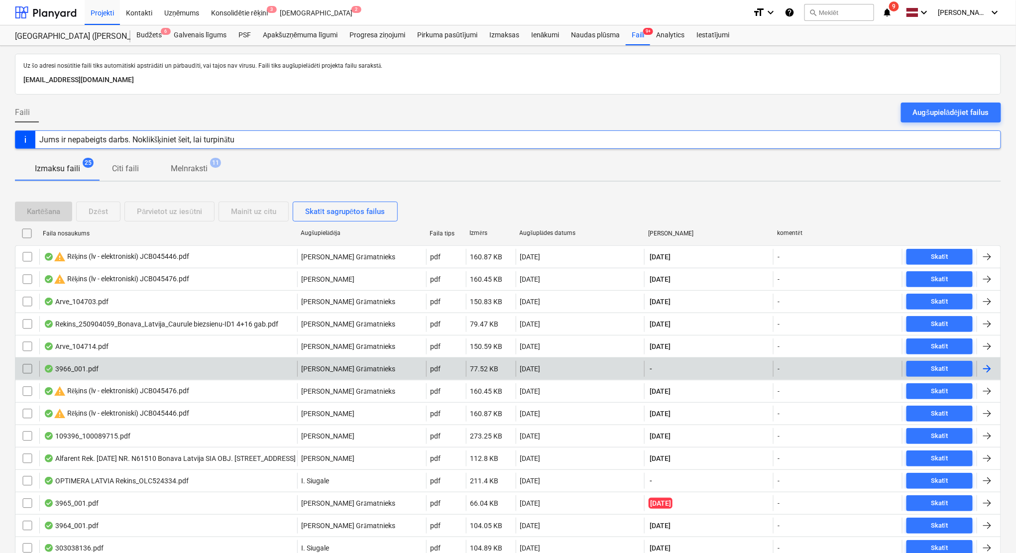
click at [991, 365] on div at bounding box center [987, 369] width 12 height 12
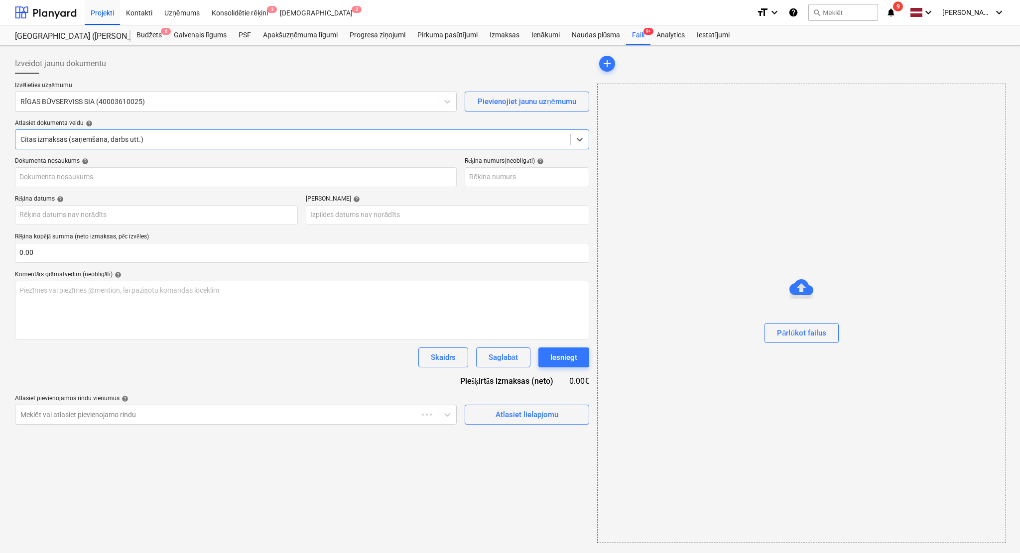
type input "40003610025"
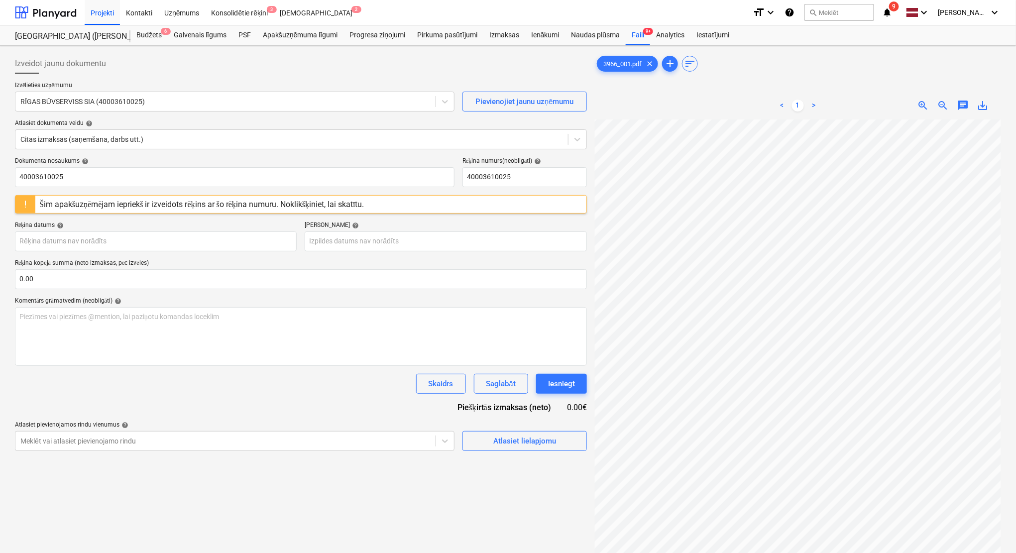
scroll to position [26, 43]
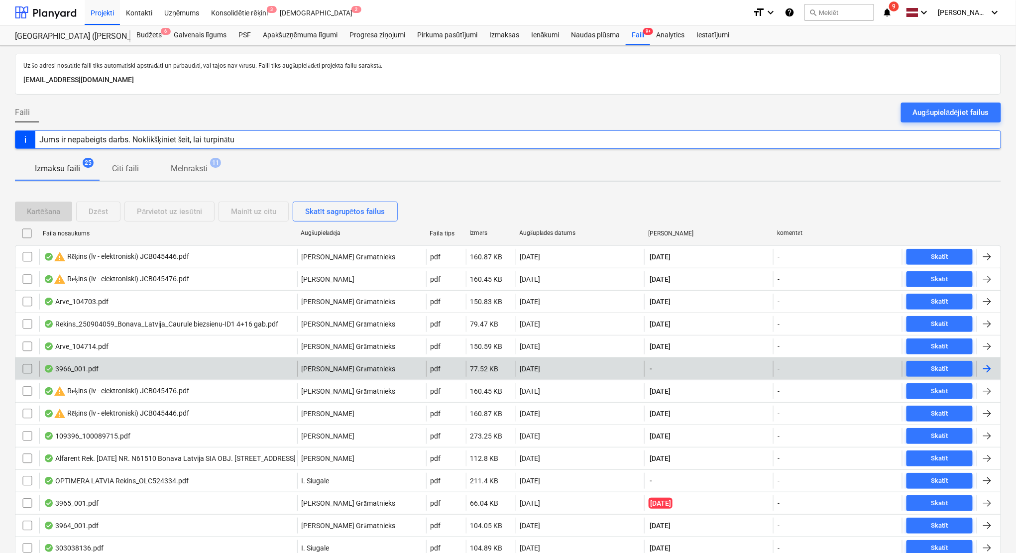
drag, startPoint x: 27, startPoint y: 364, endPoint x: 34, endPoint y: 360, distance: 8.7
click at [27, 364] on input "checkbox" at bounding box center [27, 369] width 16 height 16
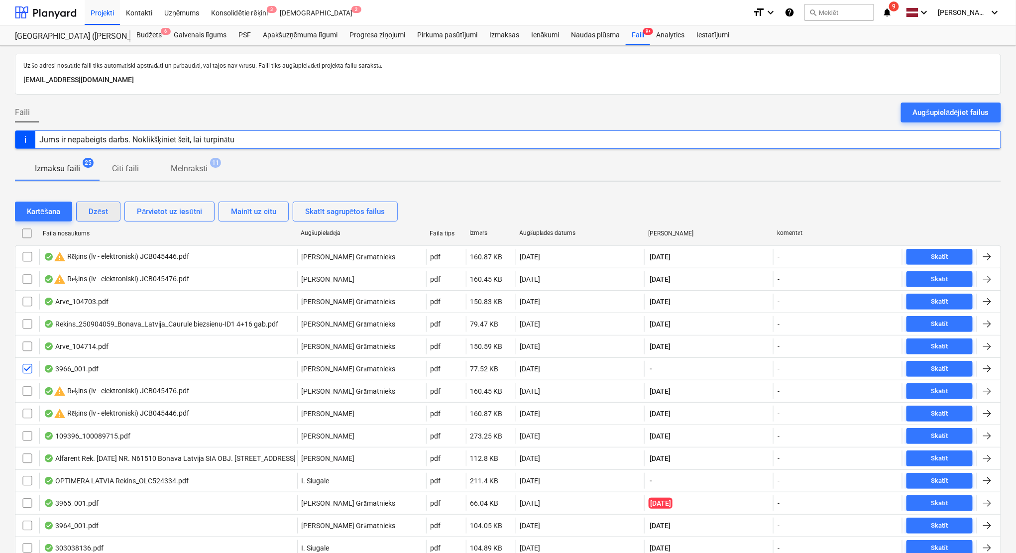
click at [93, 212] on div "Dzēst" at bounding box center [98, 211] width 19 height 13
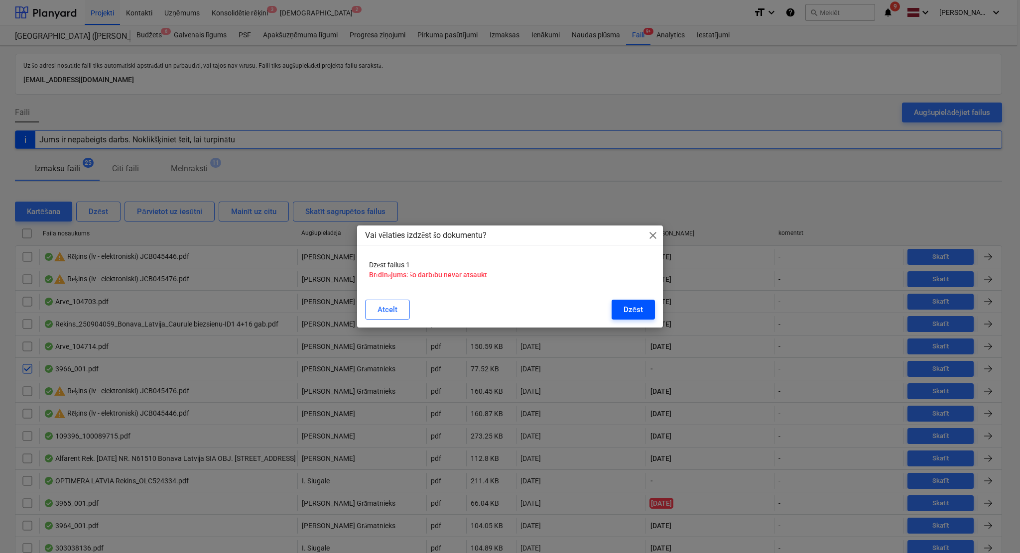
click at [632, 311] on div "Dzēst" at bounding box center [632, 309] width 19 height 13
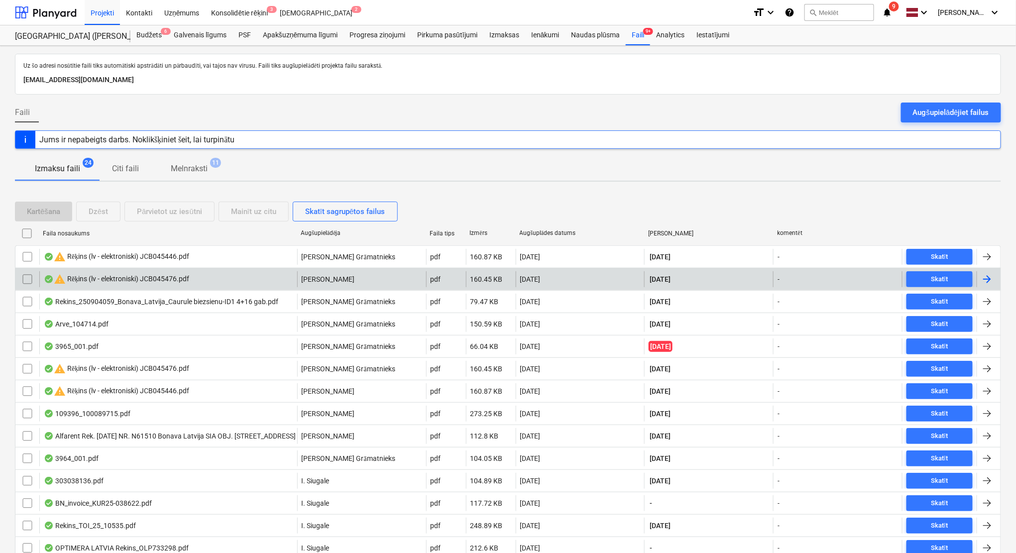
click at [27, 277] on input "checkbox" at bounding box center [27, 279] width 16 height 16
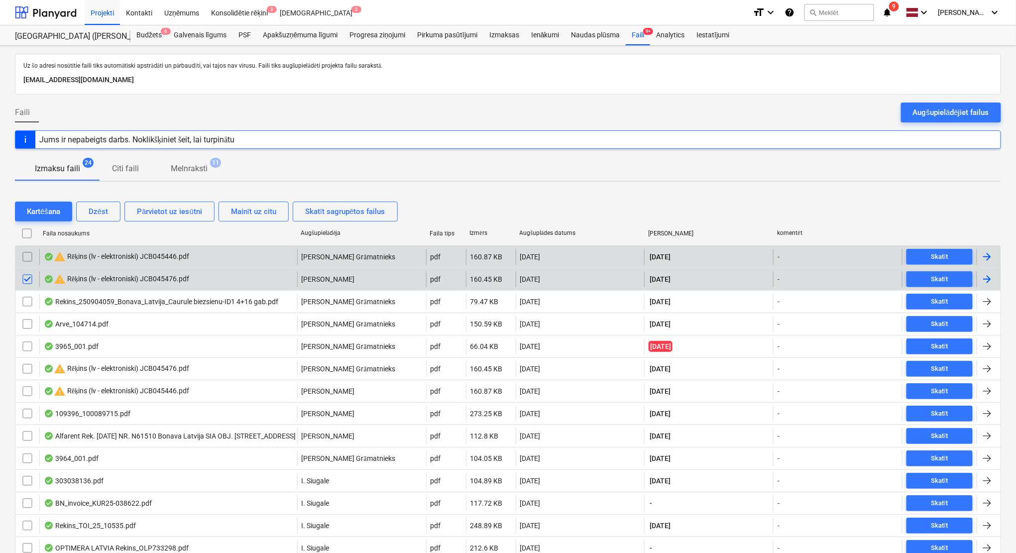
click at [25, 259] on input "checkbox" at bounding box center [27, 257] width 16 height 16
click at [107, 213] on div "Dzēst" at bounding box center [98, 211] width 19 height 13
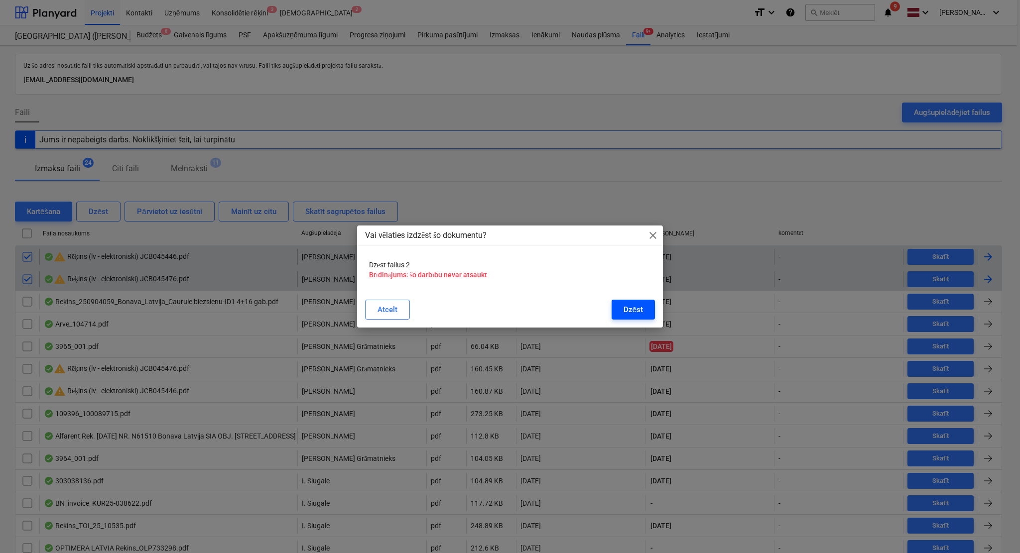
click at [633, 305] on div "Dzēst" at bounding box center [632, 309] width 19 height 13
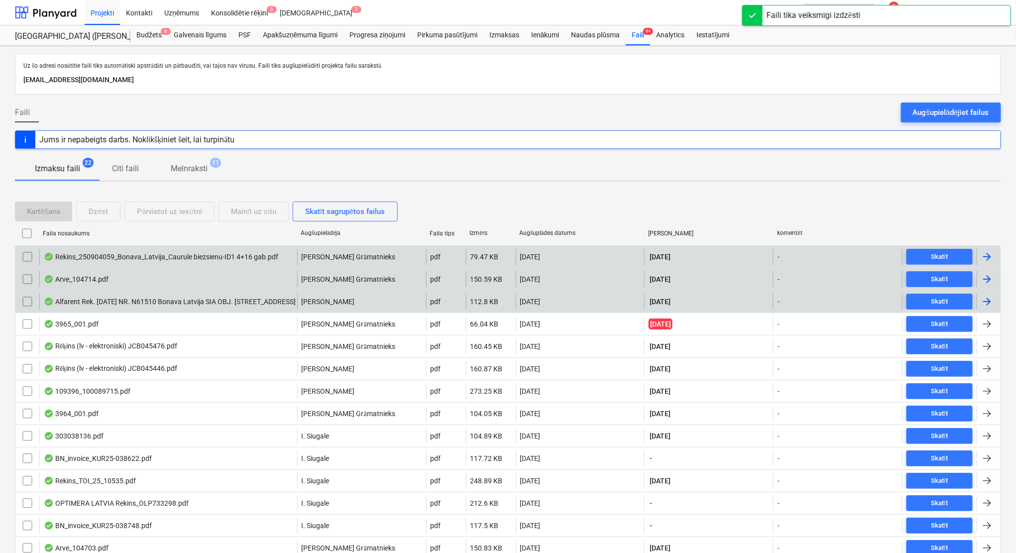
click at [989, 299] on div at bounding box center [987, 302] width 12 height 12
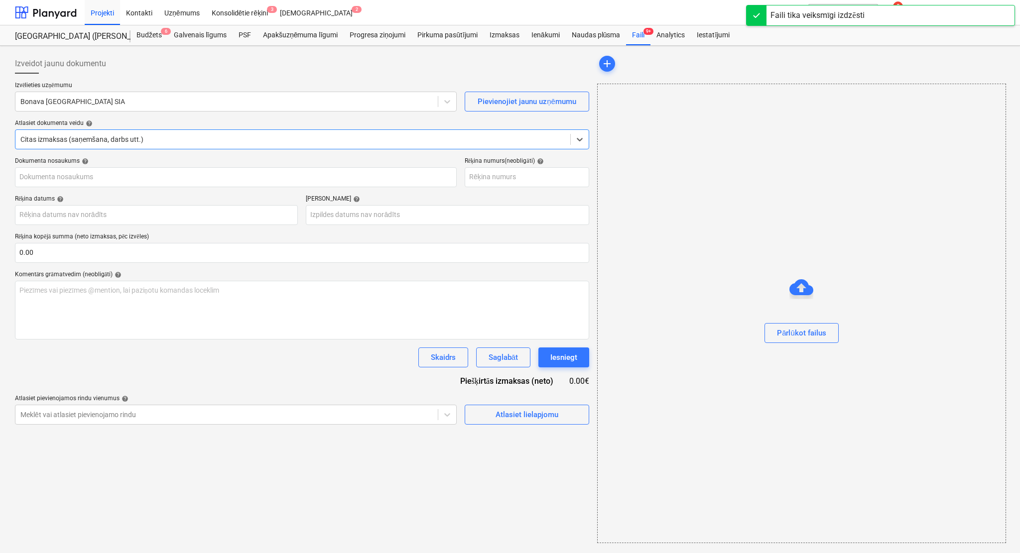
type input "40103855998"
type input "[DATE]"
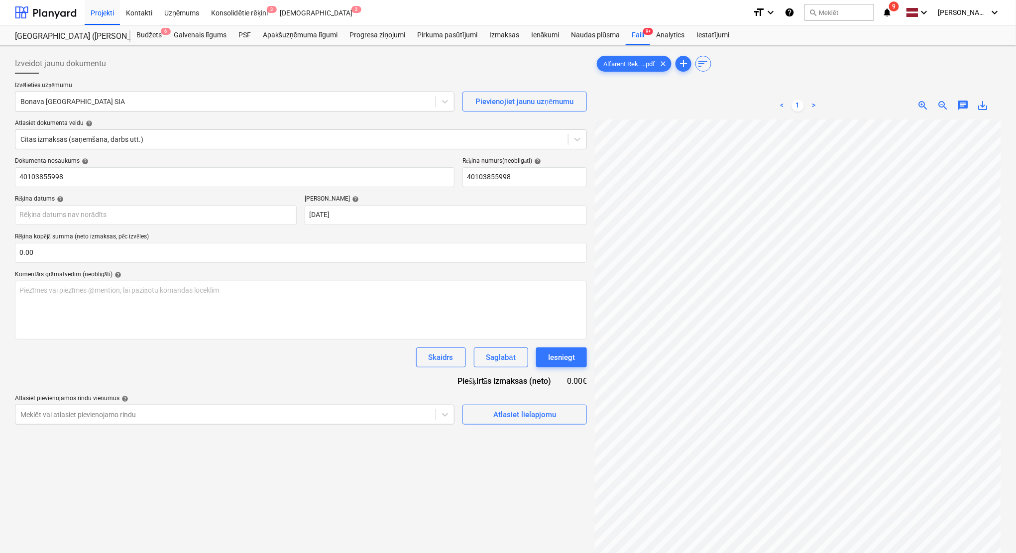
scroll to position [59, 43]
click at [144, 103] on div at bounding box center [225, 102] width 410 height 10
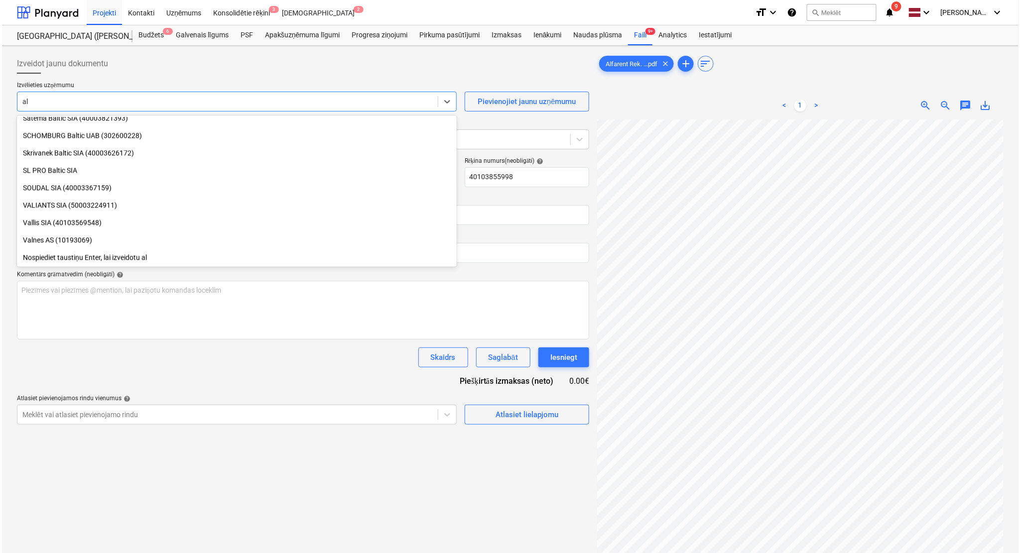
scroll to position [1105, 0]
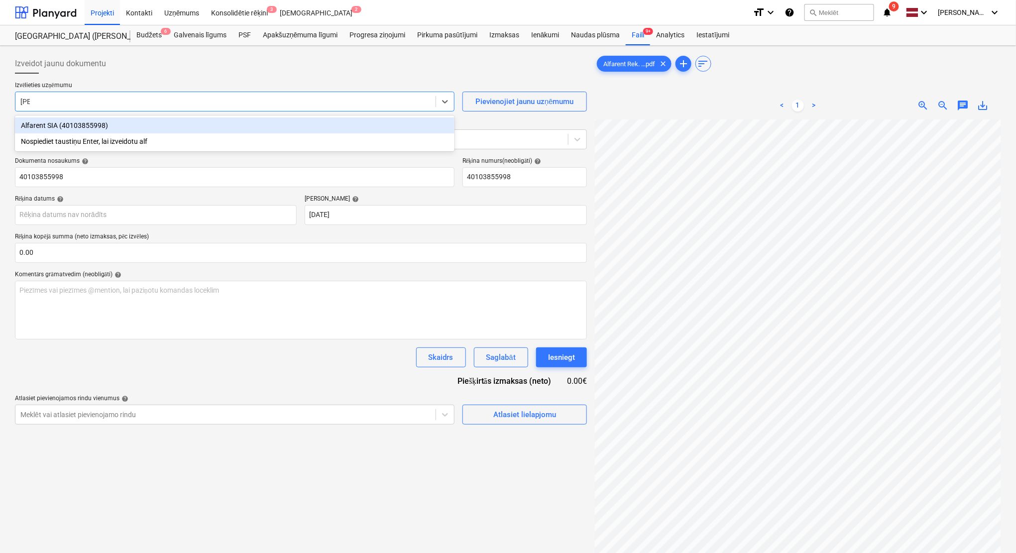
type input "alfa"
click at [145, 126] on div "Alfarent SIA (40103855998)" at bounding box center [235, 126] width 440 height 16
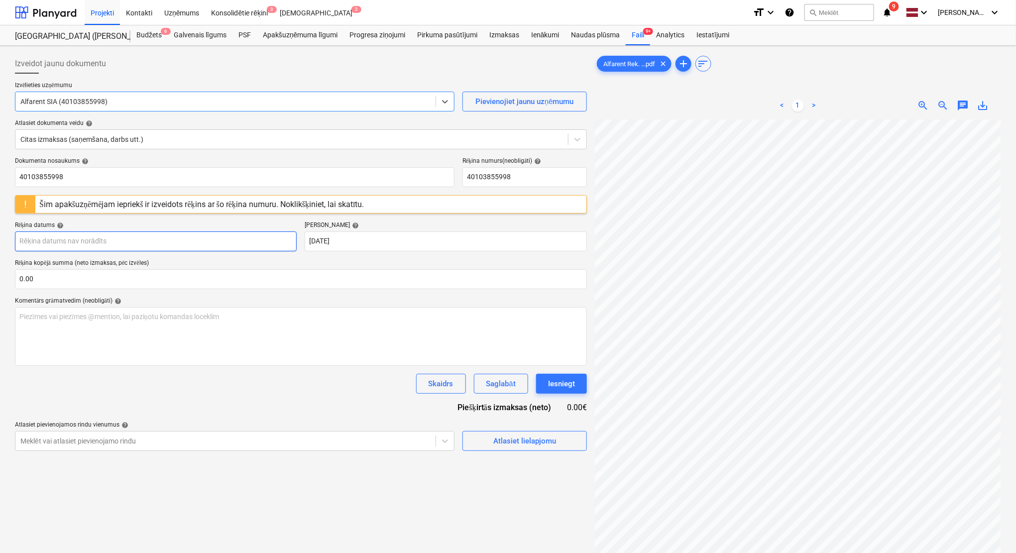
click at [160, 240] on body "Projekti Kontakti Uzņēmums Konsolidētie rēķini 3 Iesūtne 2 format_size keyboard…" at bounding box center [508, 276] width 1016 height 553
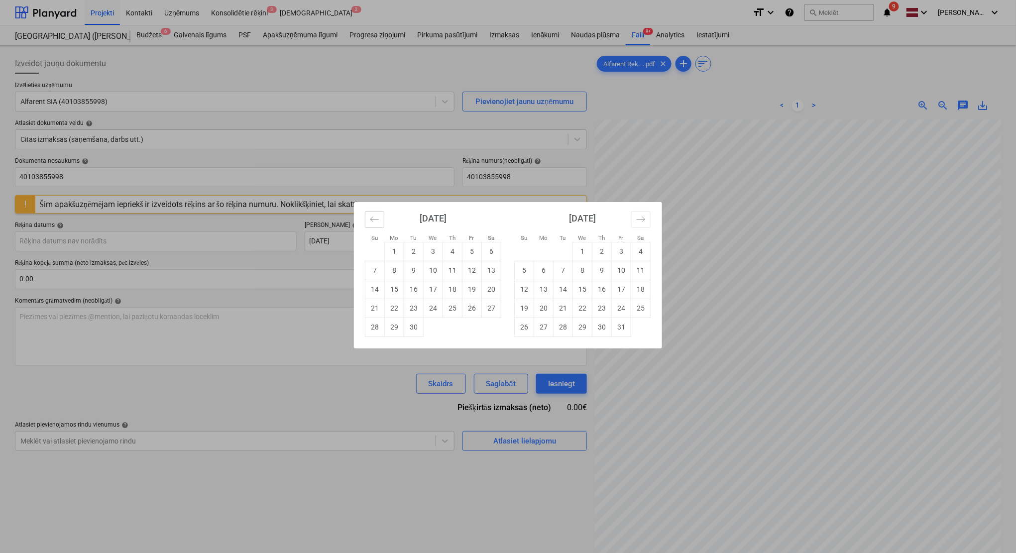
click at [376, 221] on icon "Move backward to switch to the previous month." at bounding box center [374, 219] width 9 height 9
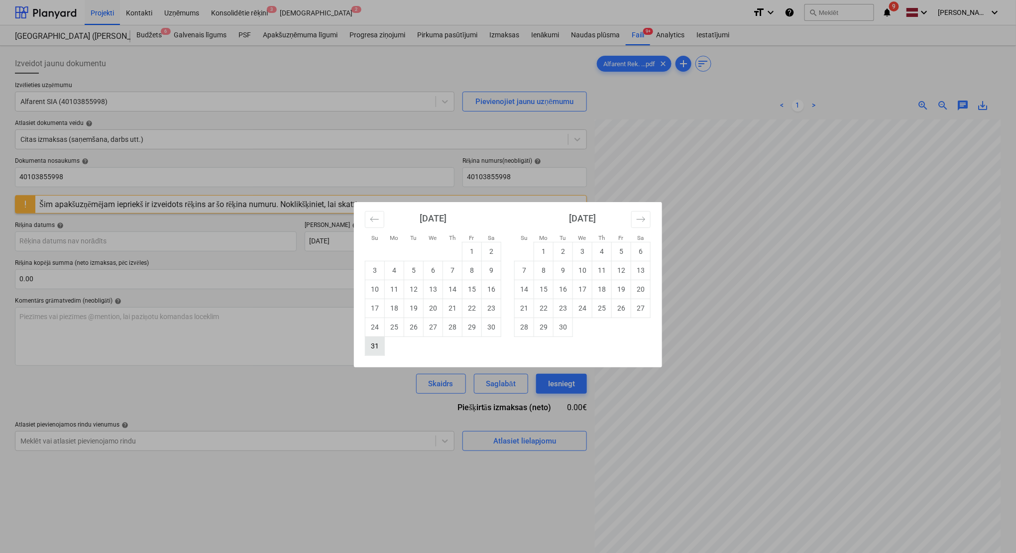
click at [379, 343] on td "31" at bounding box center [374, 346] width 19 height 19
type input "[DATE]"
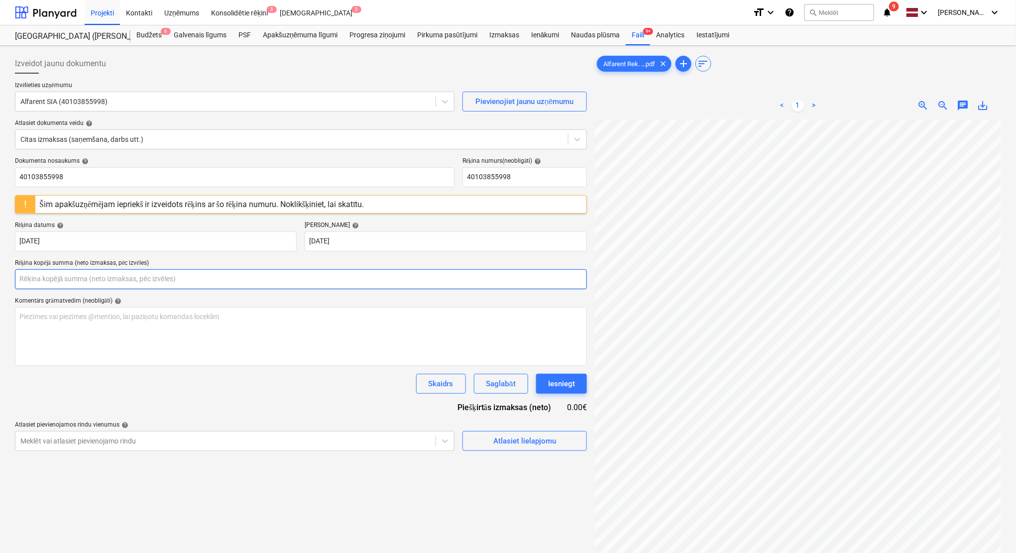
click at [332, 283] on input "text" at bounding box center [301, 279] width 572 height 20
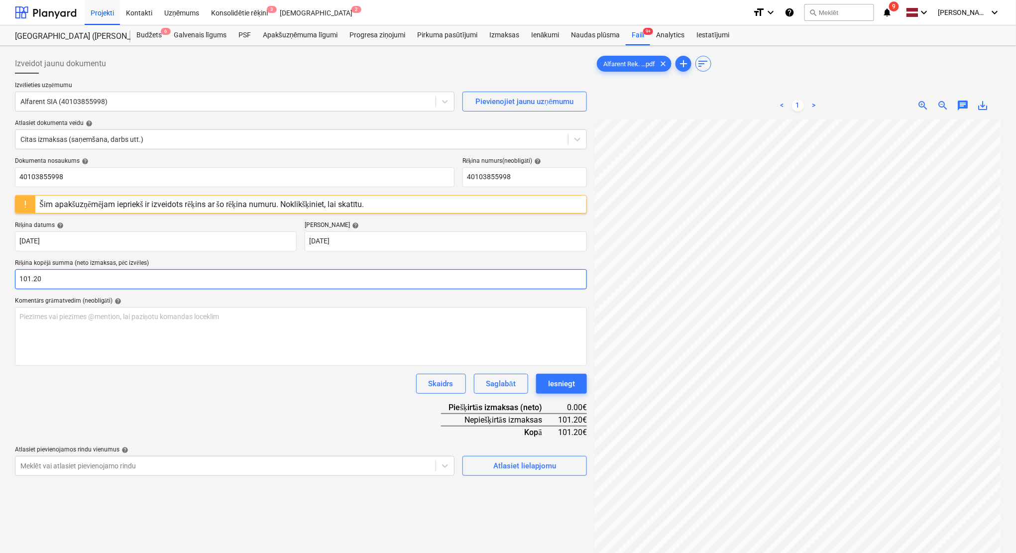
type input "101.20"
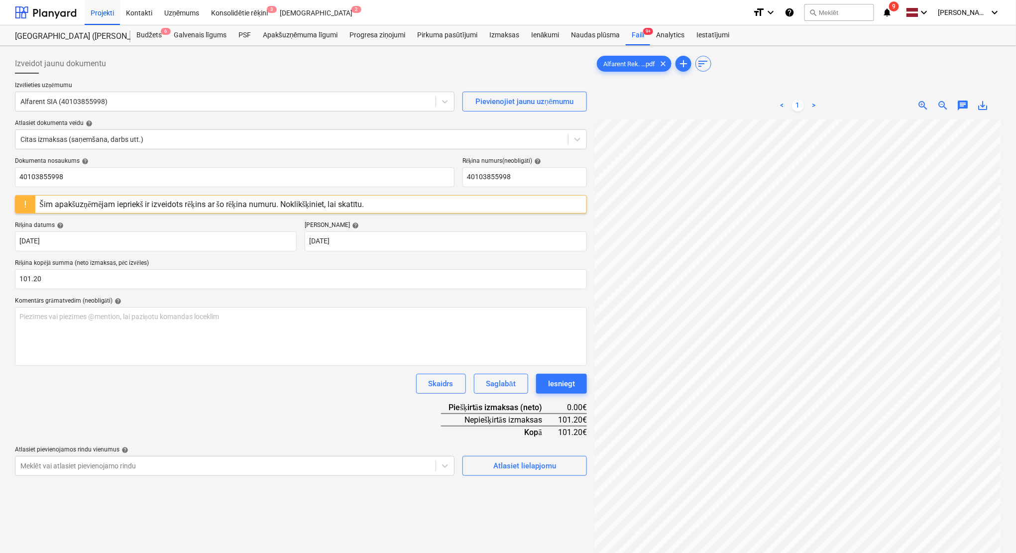
click at [309, 402] on div "Dokumenta nosaukums help 40103855998 Rēķina numurs (neobligāti) help 4010385599…" at bounding box center [301, 316] width 572 height 319
click at [533, 476] on div "Izveidot jaunu dokumentu Izvēlieties uzņēmumu Alfarent SIA (40103855998) Pievie…" at bounding box center [301, 349] width 580 height 599
click at [530, 470] on div "Atlasiet lielapjomu" at bounding box center [524, 466] width 63 height 13
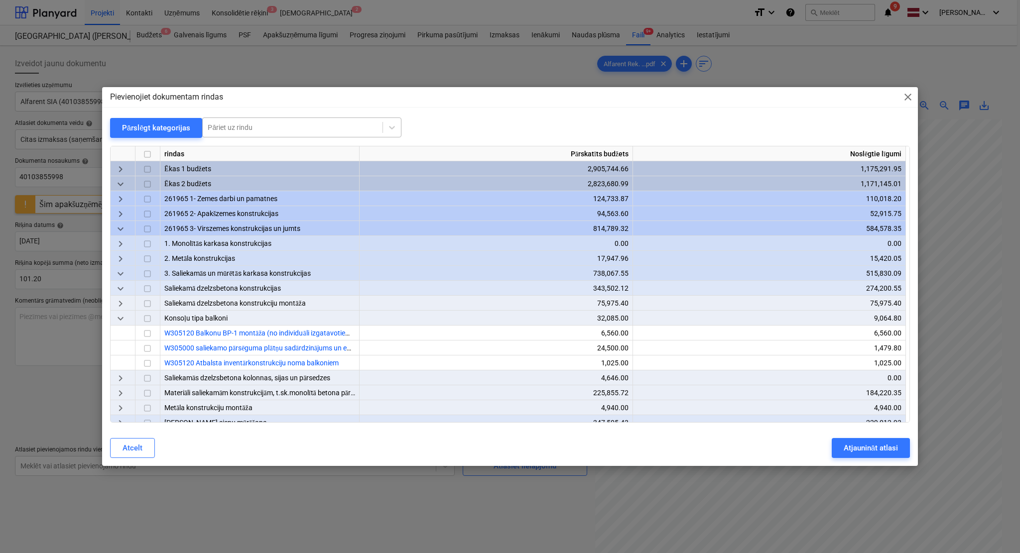
click at [332, 130] on div at bounding box center [293, 127] width 170 height 10
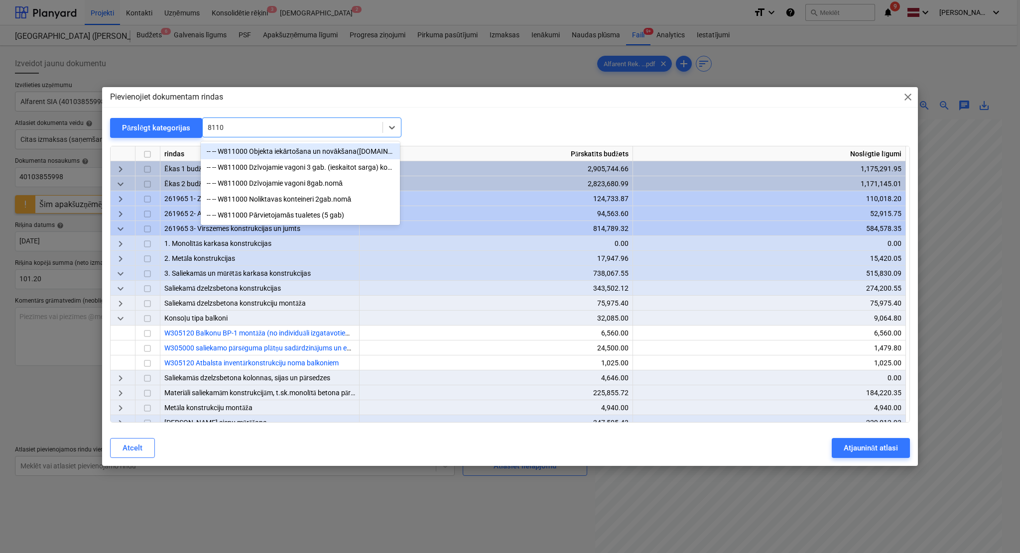
type input "81100"
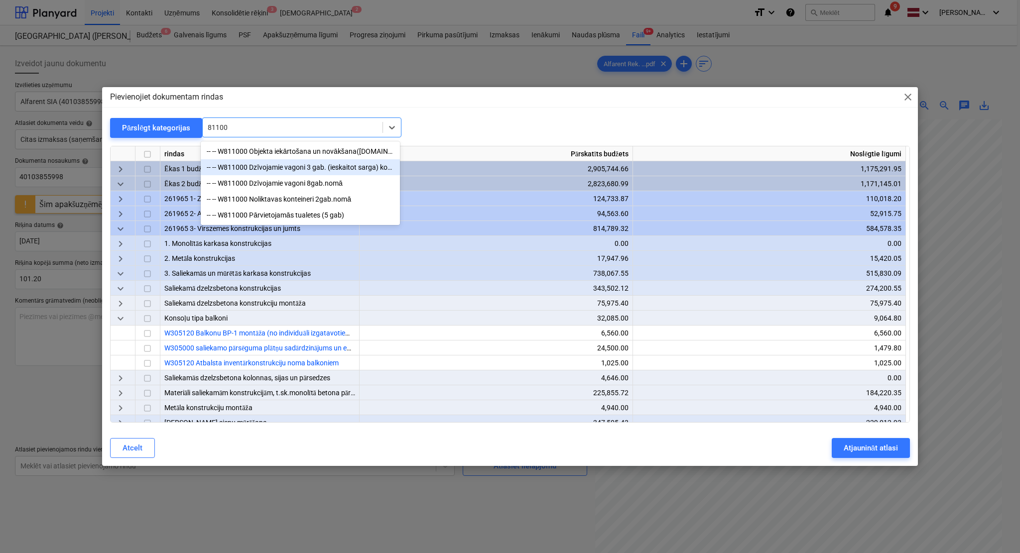
click at [268, 167] on div "-- -- W811000 Dzīvojamie vagoni 3 gab. (ieskaitot sarga) kodē grāmatvedība" at bounding box center [300, 167] width 199 height 16
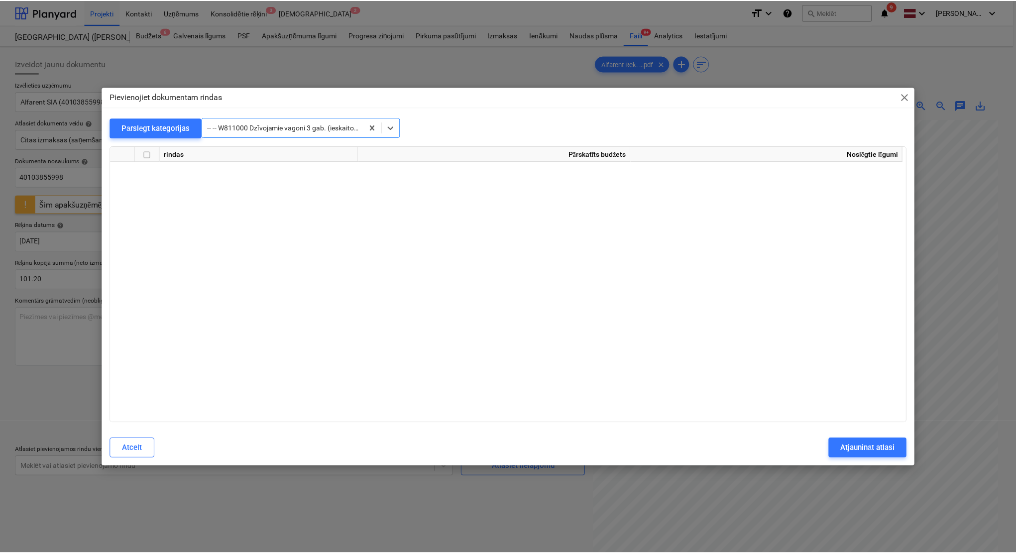
scroll to position [18880, 0]
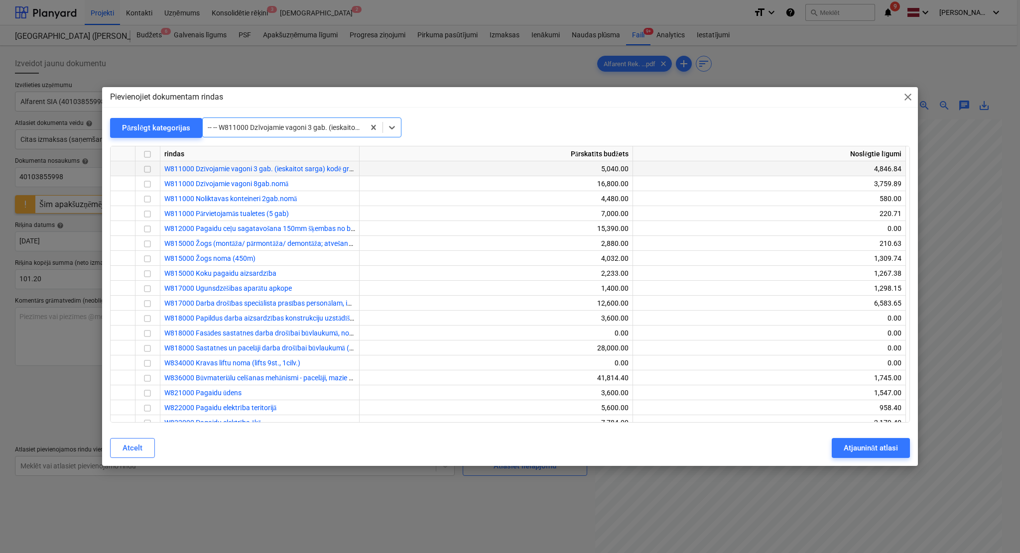
drag, startPoint x: 146, startPoint y: 167, endPoint x: 155, endPoint y: 171, distance: 9.4
click at [146, 167] on input "checkbox" at bounding box center [147, 169] width 12 height 12
click at [853, 447] on div "Atjaunināt atlasi" at bounding box center [870, 448] width 54 height 13
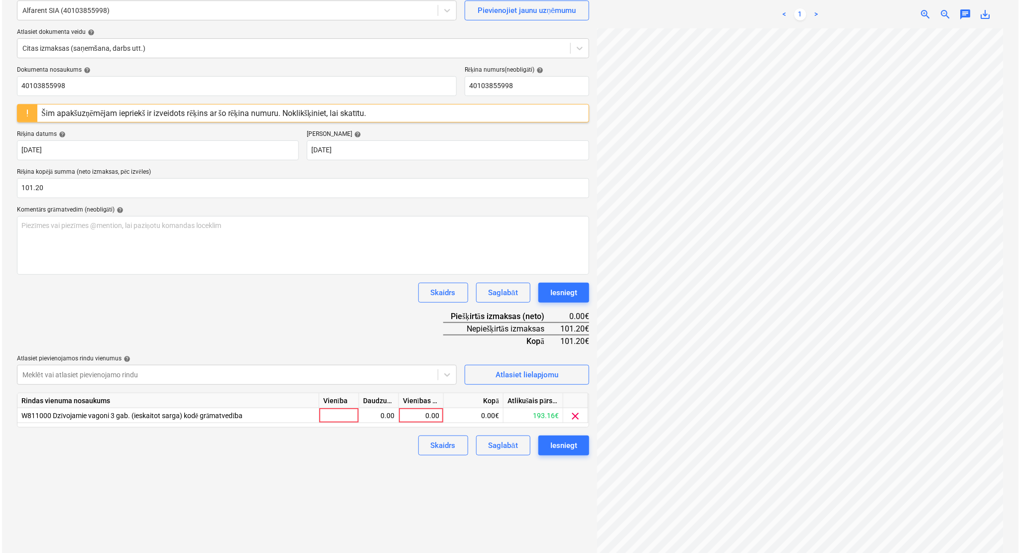
scroll to position [100, 0]
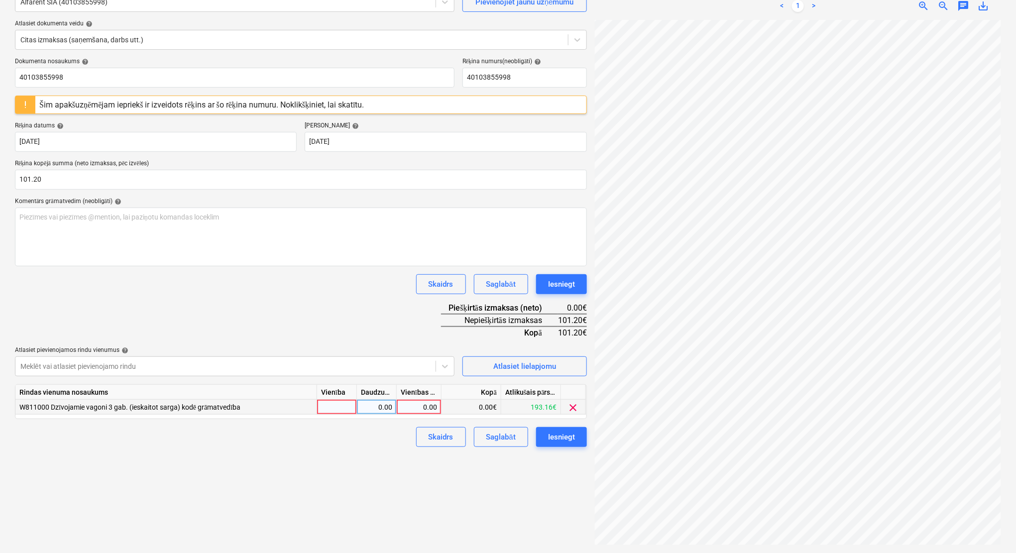
click at [427, 404] on div "0.00" at bounding box center [419, 407] width 36 height 15
type input "101.20"
click at [367, 305] on div "Dokumenta nosaukums help 40103855998 Rēķina numurs (neobligāti) help 4010385599…" at bounding box center [301, 252] width 572 height 389
click at [561, 436] on div "Iesniegt" at bounding box center [561, 437] width 27 height 13
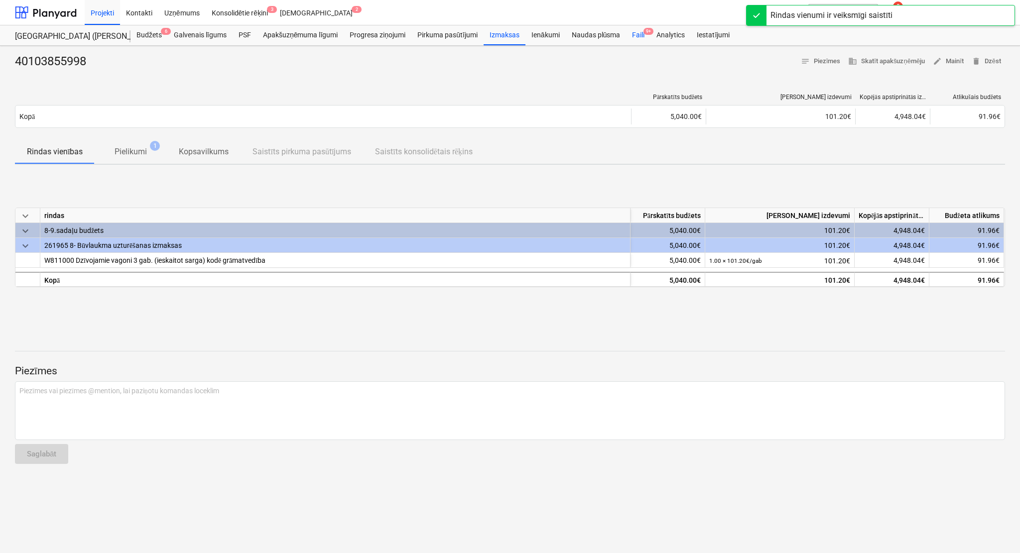
click at [637, 31] on div "Faili 9+" at bounding box center [638, 35] width 24 height 20
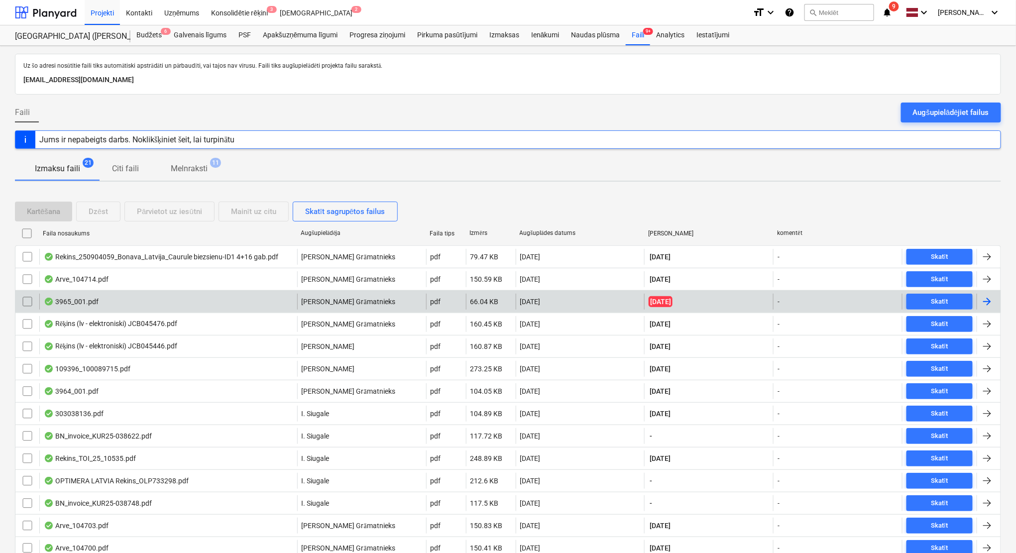
click at [991, 299] on div at bounding box center [987, 302] width 12 height 12
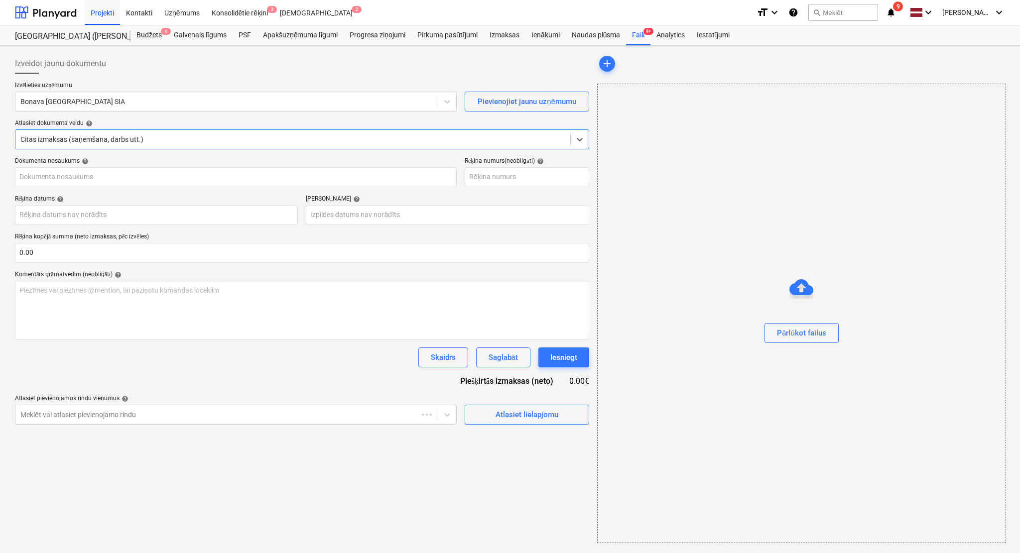
type input "1"
type input "[DATE]"
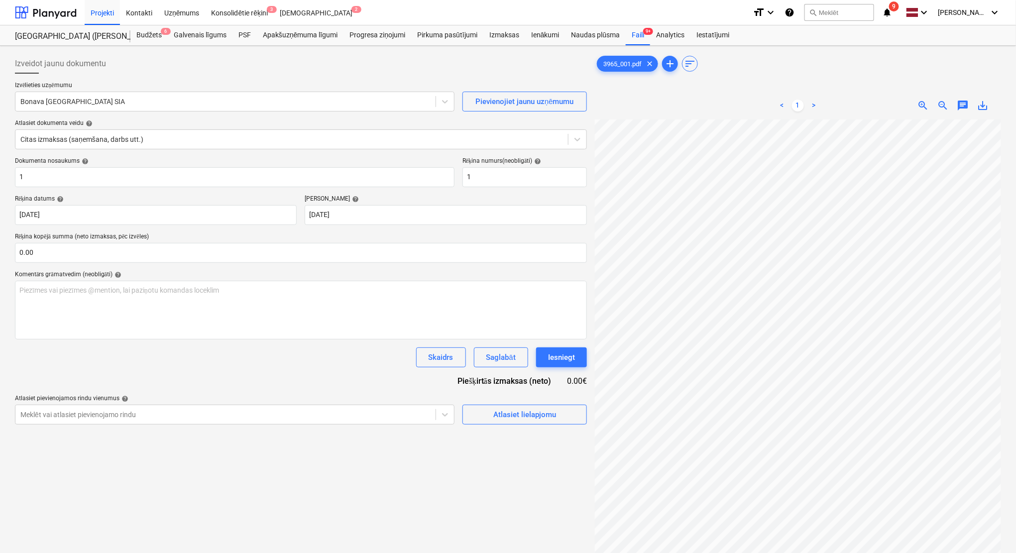
scroll to position [3, 22]
click at [181, 106] on div at bounding box center [225, 102] width 410 height 10
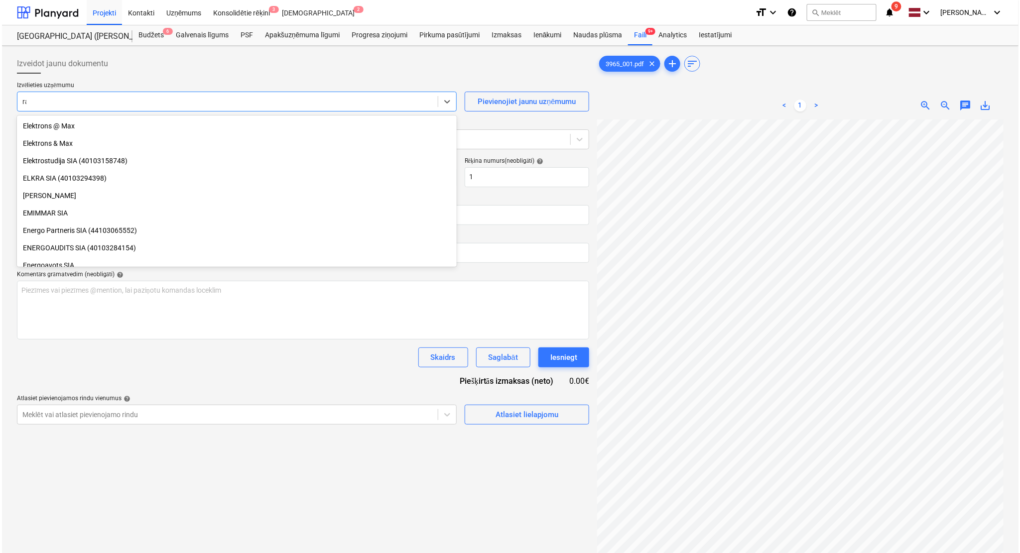
scroll to position [687, 0]
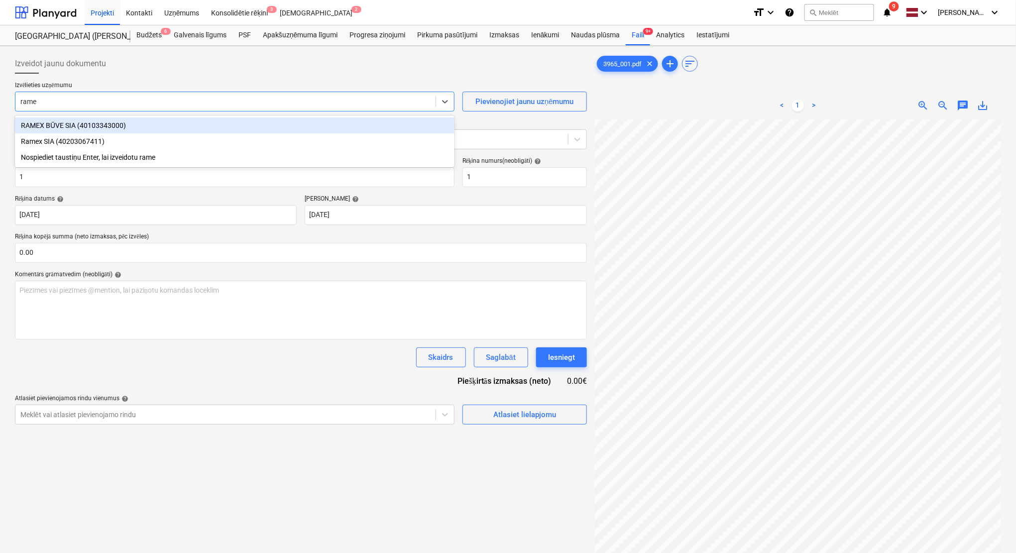
type input "ramex"
click at [176, 124] on div "RAMEX BŪVE SIA (40103343000)" at bounding box center [235, 126] width 440 height 16
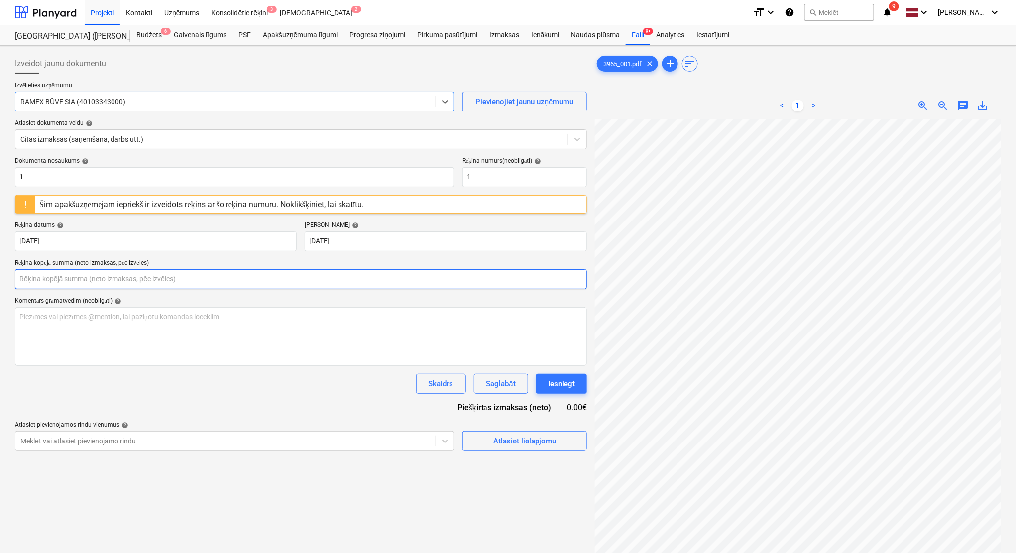
click at [160, 279] on input "text" at bounding box center [301, 279] width 572 height 20
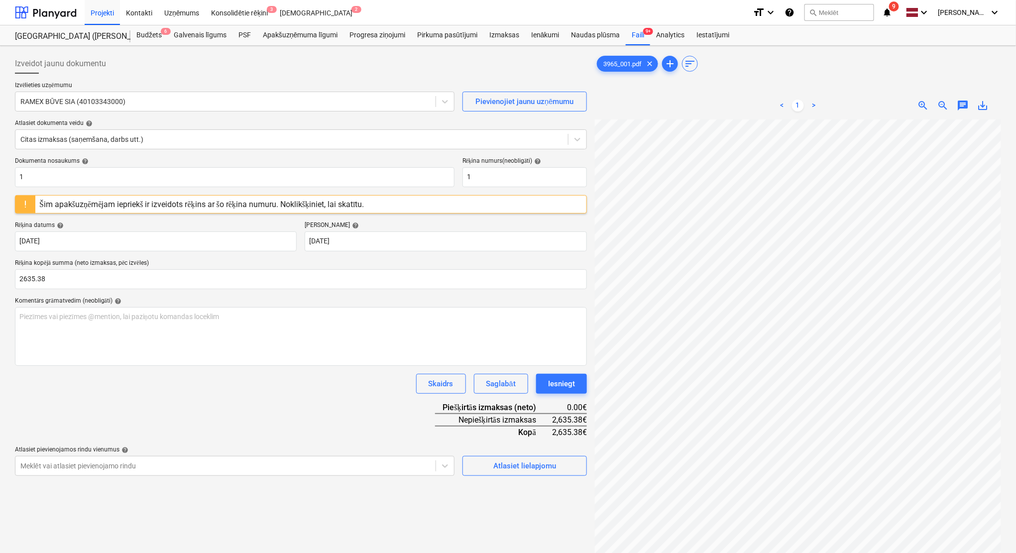
type input "2,635.38"
click at [234, 391] on div "Skaidrs Saglabāt Iesniegt" at bounding box center [301, 384] width 572 height 20
click at [556, 463] on span "Atlasiet lielapjomu" at bounding box center [525, 466] width 100 height 13
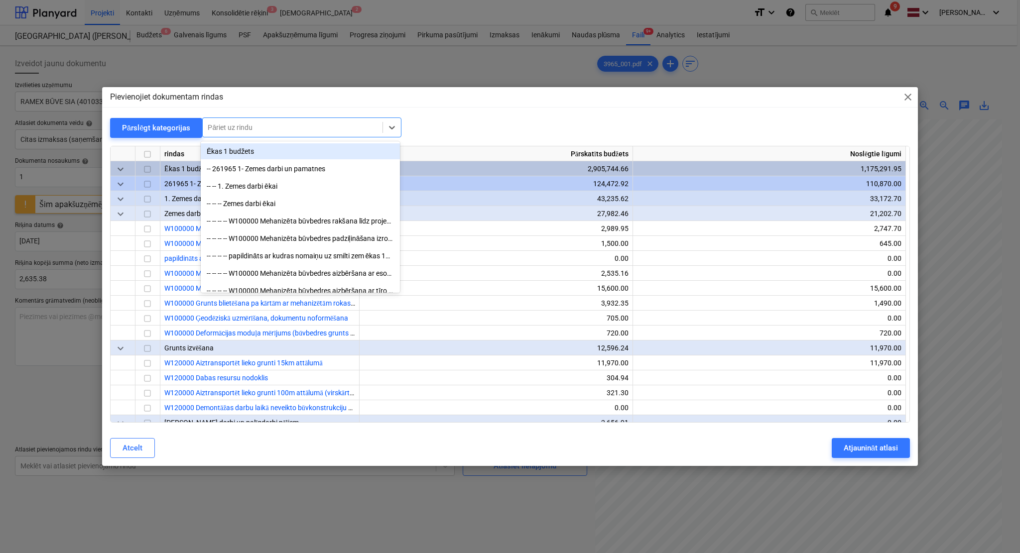
click at [324, 130] on div at bounding box center [293, 127] width 170 height 10
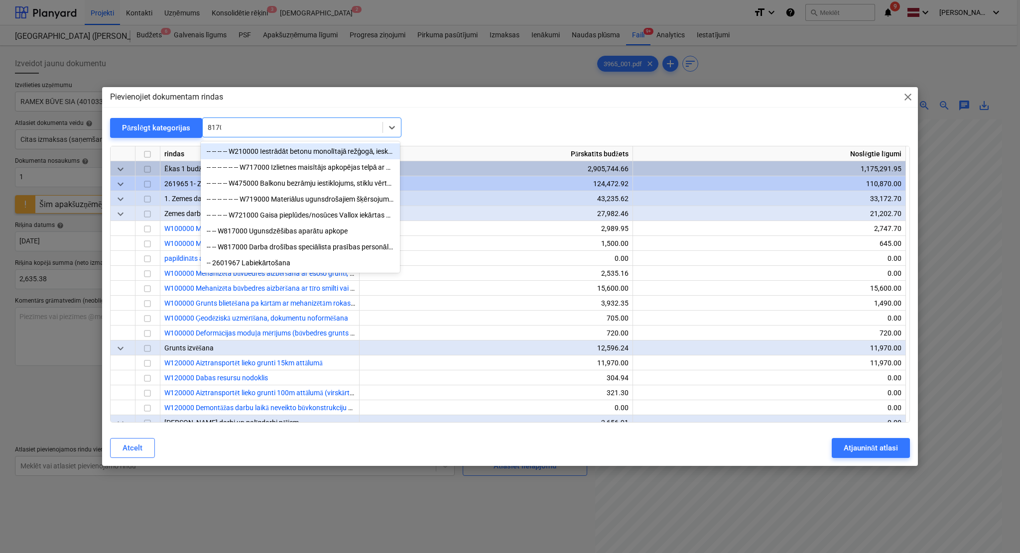
type input "81700"
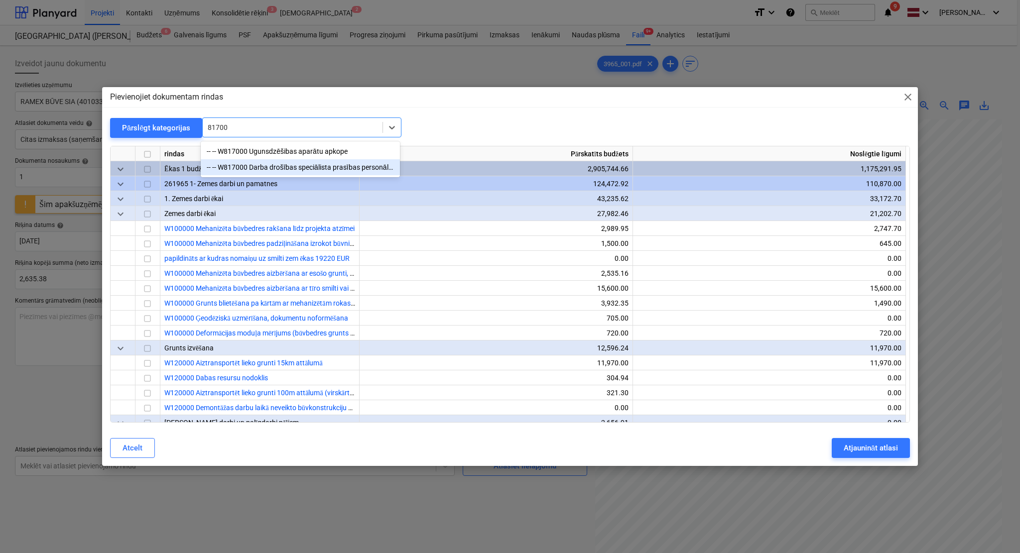
click at [294, 174] on div "-- -- W817000 Darba drošības speciālista prasības personālam, individuālas aizs…" at bounding box center [300, 167] width 199 height 16
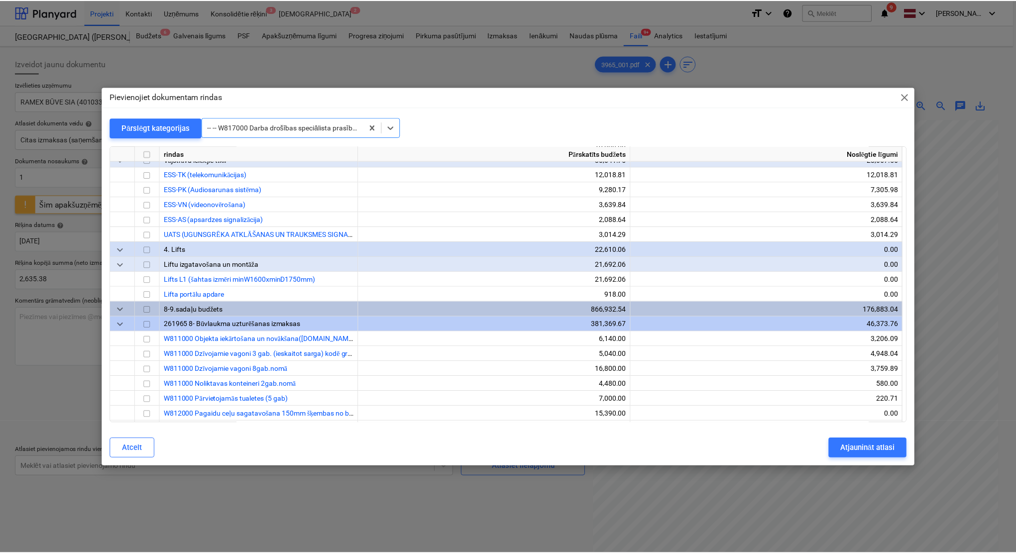
scroll to position [19014, 0]
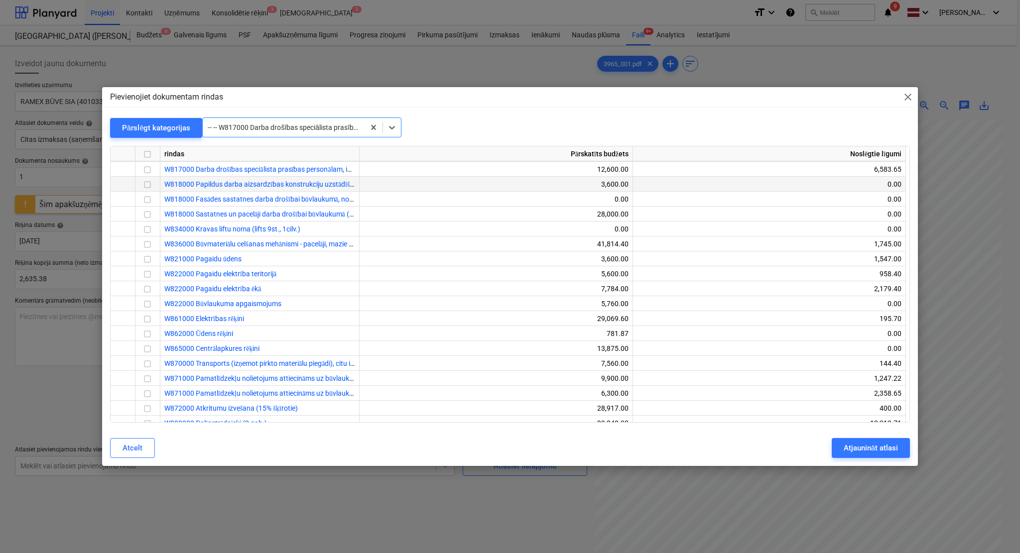
click at [145, 186] on input "checkbox" at bounding box center [147, 185] width 12 height 12
click at [857, 451] on div "Atjaunināt atlasi" at bounding box center [870, 448] width 54 height 13
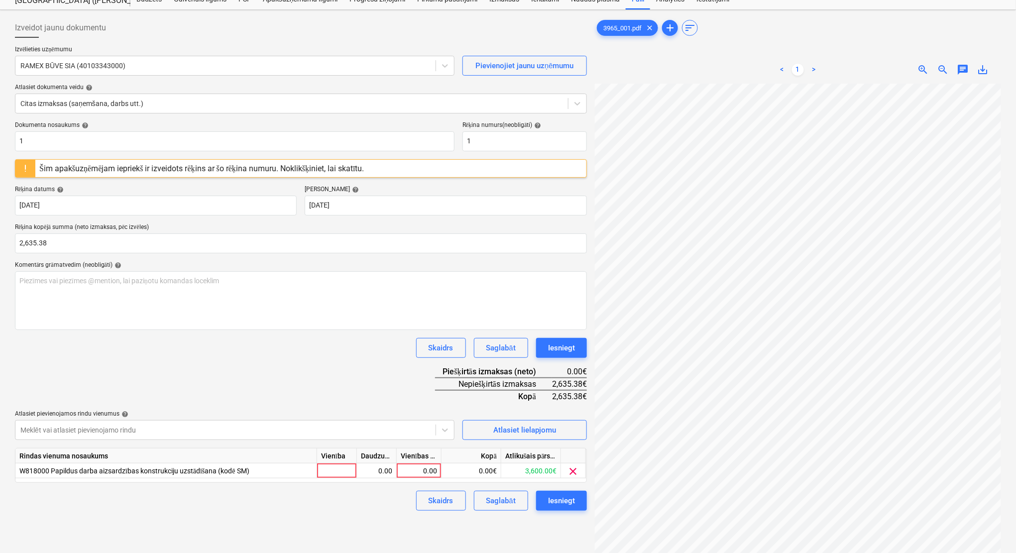
scroll to position [89, 0]
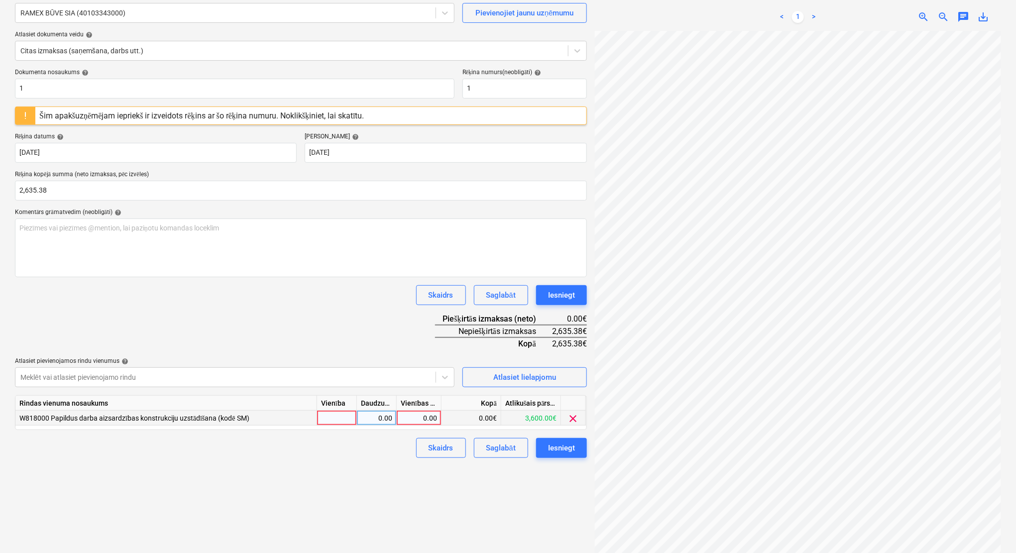
click at [421, 417] on div "0.00" at bounding box center [419, 418] width 36 height 15
type input "2635.38"
click at [372, 298] on div "Skaidrs Saglabāt Iesniegt" at bounding box center [301, 295] width 572 height 20
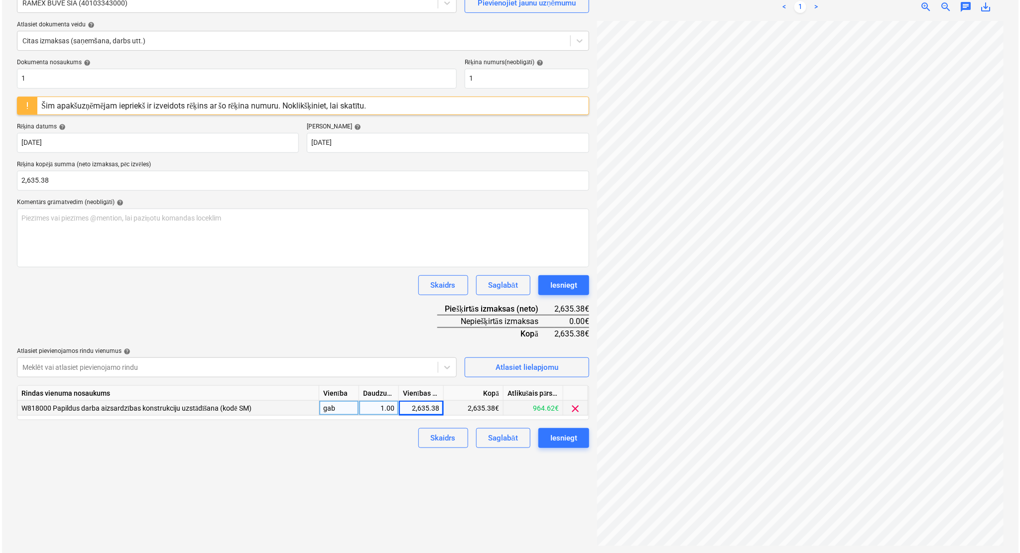
scroll to position [100, 0]
drag, startPoint x: 59, startPoint y: 178, endPoint x: 5, endPoint y: 186, distance: 54.4
click at [5, 186] on div "Izveidot jaunu dokumentu Izvēlieties uzņēmumu RAMEX BŪVE SIA (40103343000) Piev…" at bounding box center [508, 249] width 1016 height 607
type input "2,178.00"
click at [196, 291] on div "Skaidrs Saglabāt Iesniegt" at bounding box center [301, 284] width 572 height 20
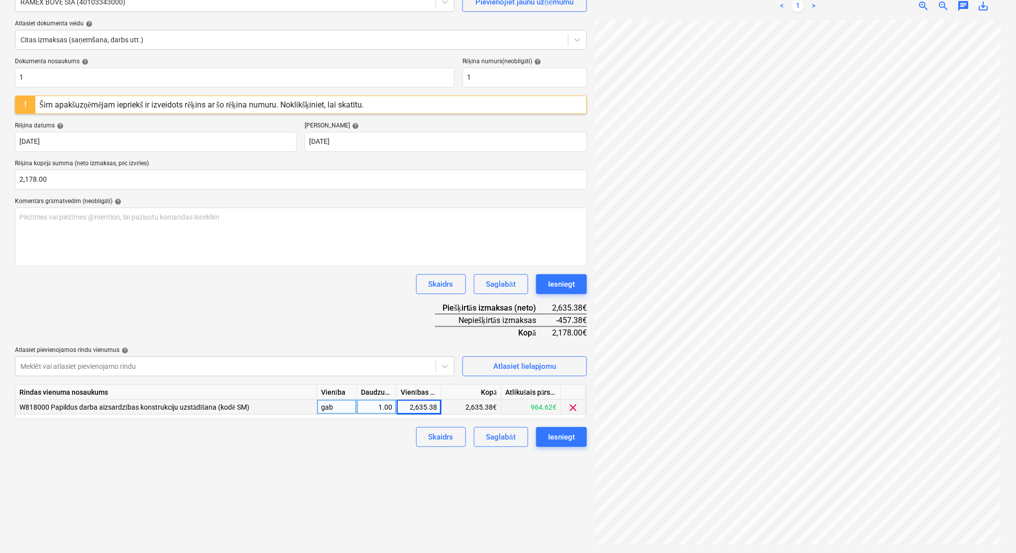
click at [424, 404] on div "2,635.38" at bounding box center [419, 407] width 36 height 15
type input "2178"
click at [322, 299] on div "Dokumenta nosaukums help 1 Rēķina numurs (neobligāti) help 1 Šim apakšuzņēmējam…" at bounding box center [301, 252] width 572 height 389
click at [568, 432] on div "Iesniegt" at bounding box center [561, 437] width 27 height 13
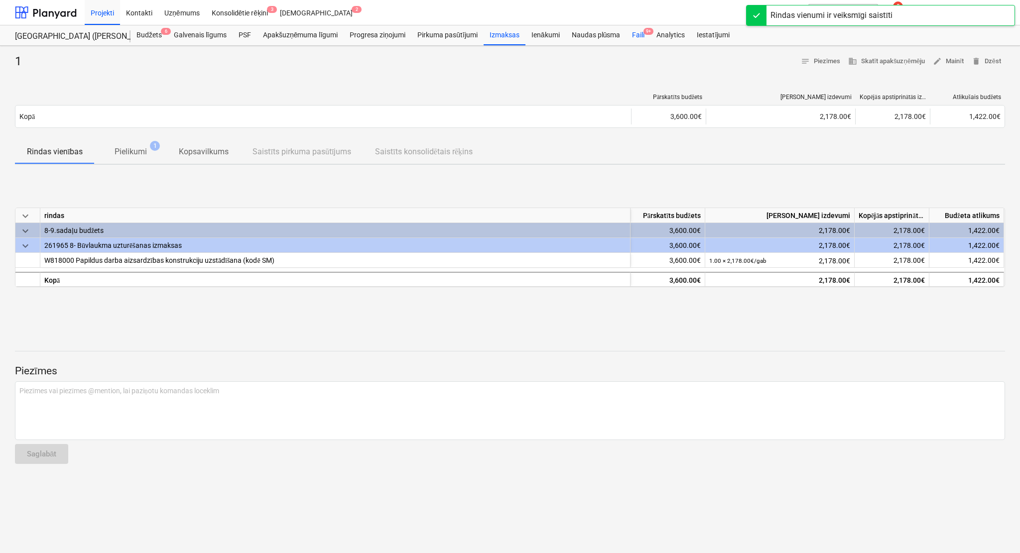
drag, startPoint x: 639, startPoint y: 26, endPoint x: 640, endPoint y: 39, distance: 13.0
click at [639, 26] on div "Faili 9+" at bounding box center [638, 35] width 24 height 20
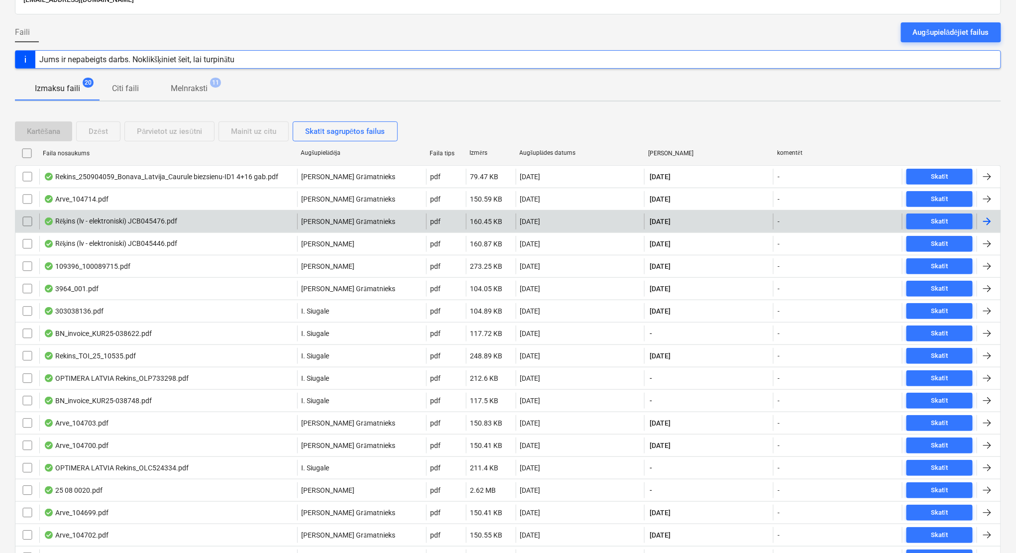
scroll to position [177, 0]
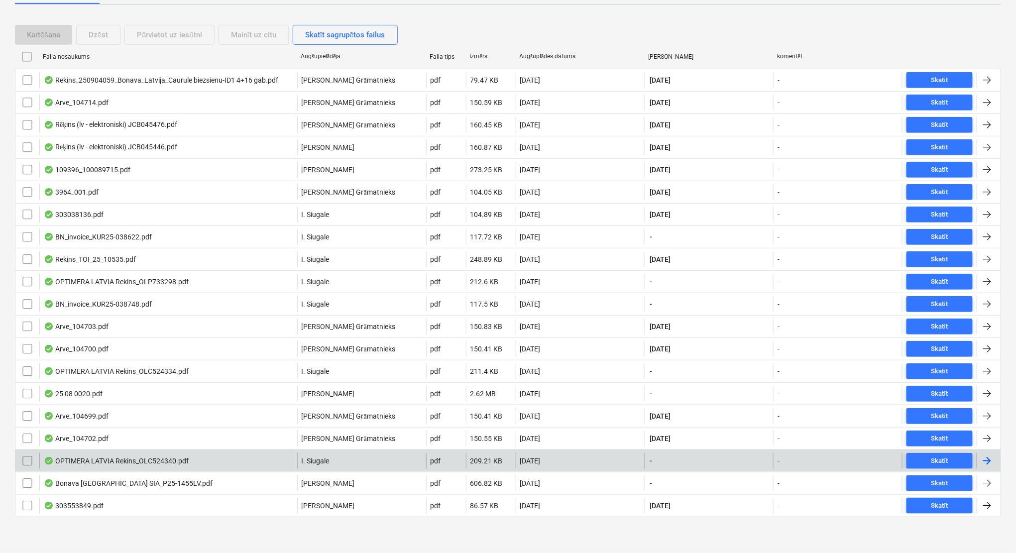
click at [991, 461] on div at bounding box center [987, 461] width 12 height 12
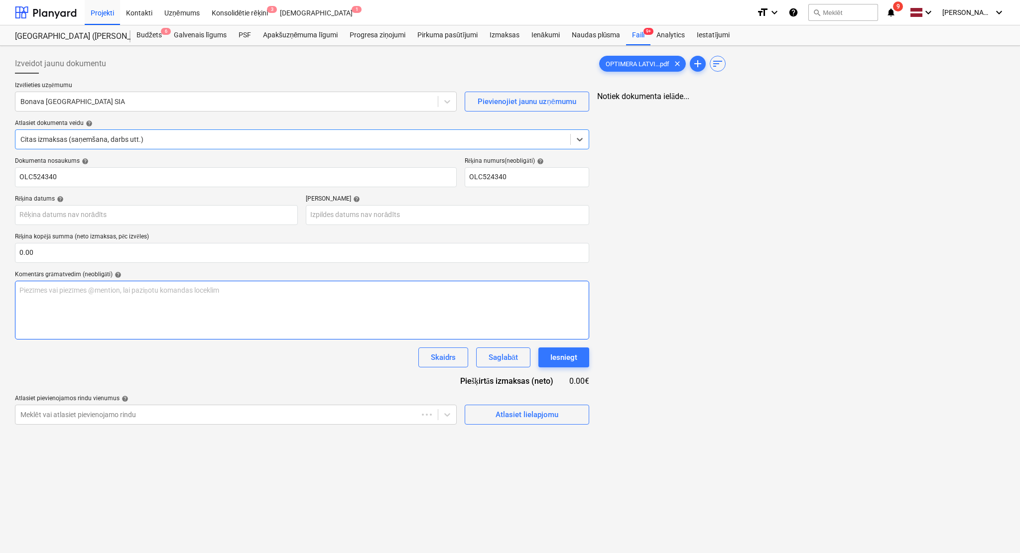
type input "OLC524340"
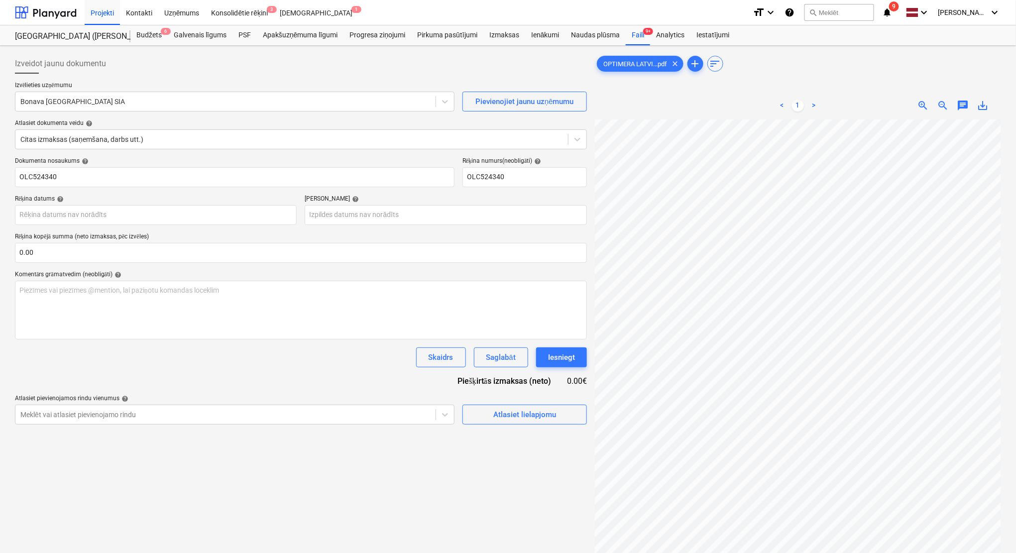
scroll to position [21, 43]
click at [72, 105] on div at bounding box center [225, 102] width 410 height 10
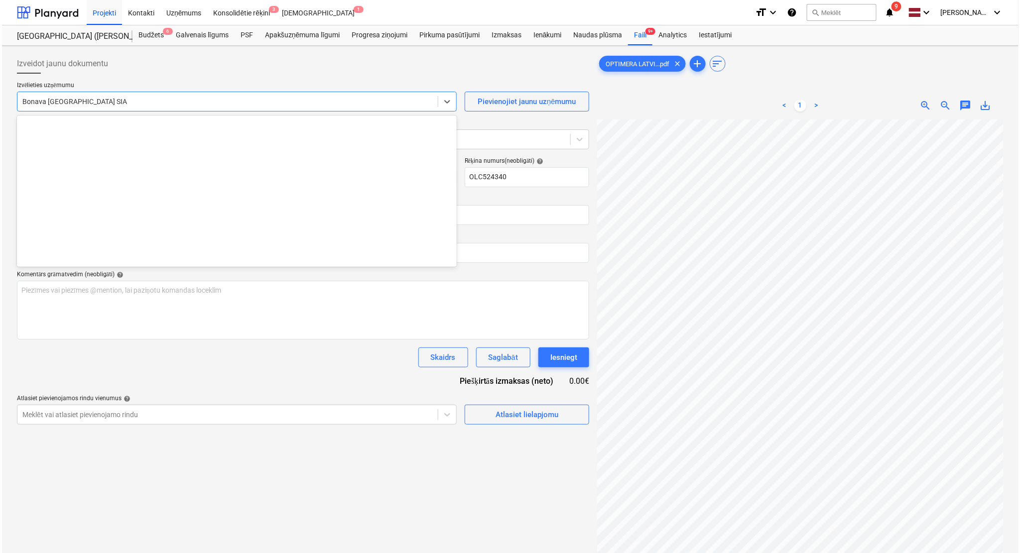
scroll to position [1847, 0]
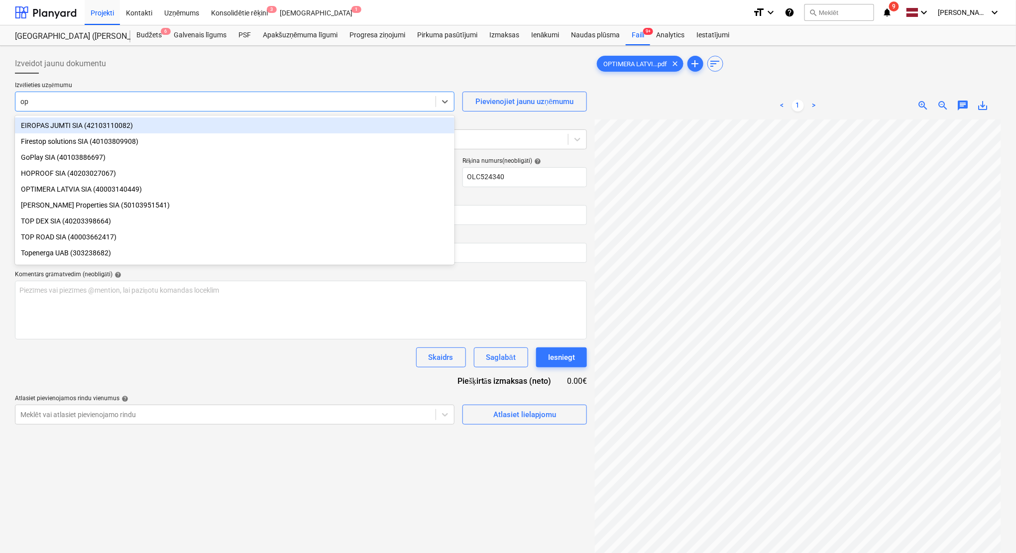
type input "opt"
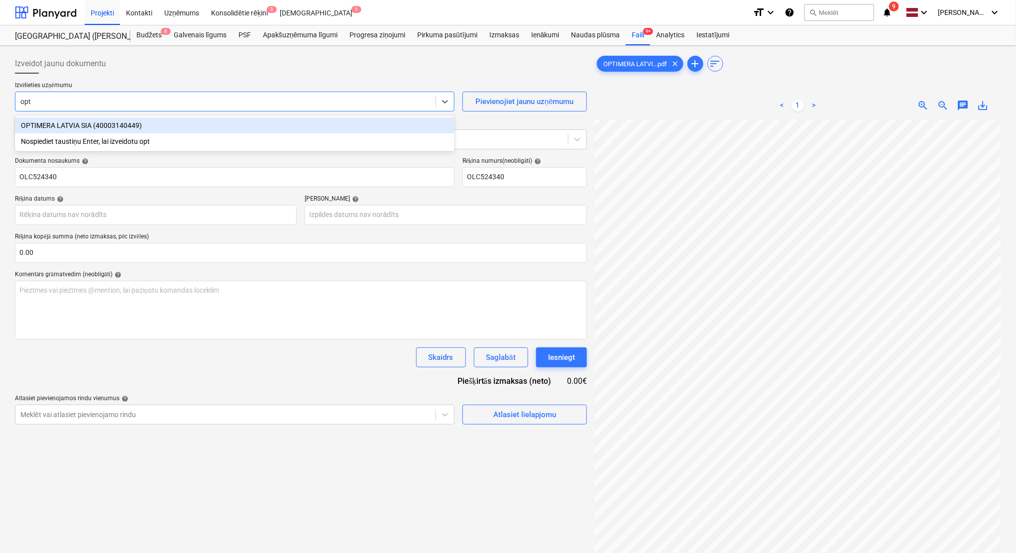
click at [76, 122] on div "OPTIMERA LATVIA SIA (40003140449)" at bounding box center [235, 126] width 440 height 16
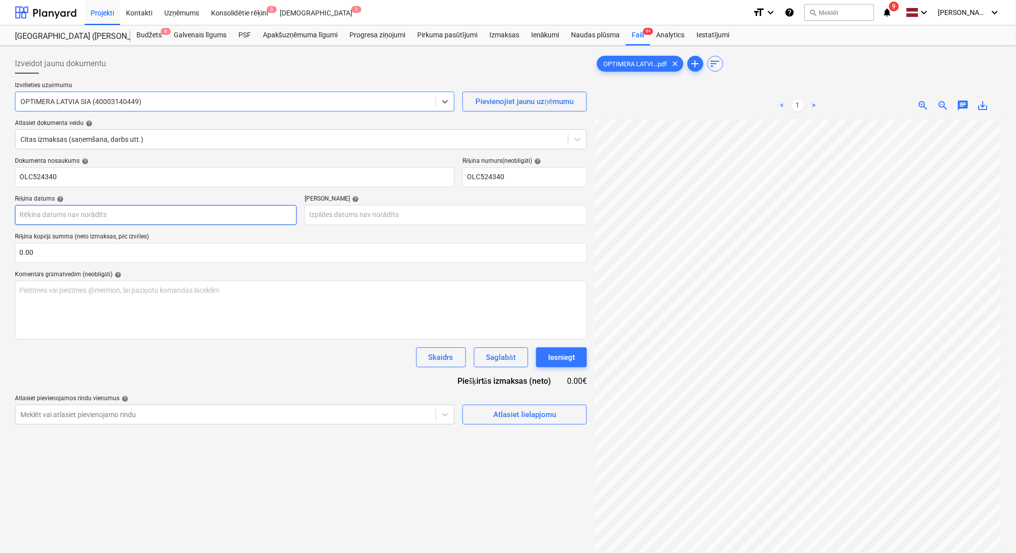
click at [141, 215] on body "Projekti Kontakti Uzņēmums Konsolidētie rēķini 3 Iesūtne 1 format_size keyboard…" at bounding box center [508, 276] width 1016 height 553
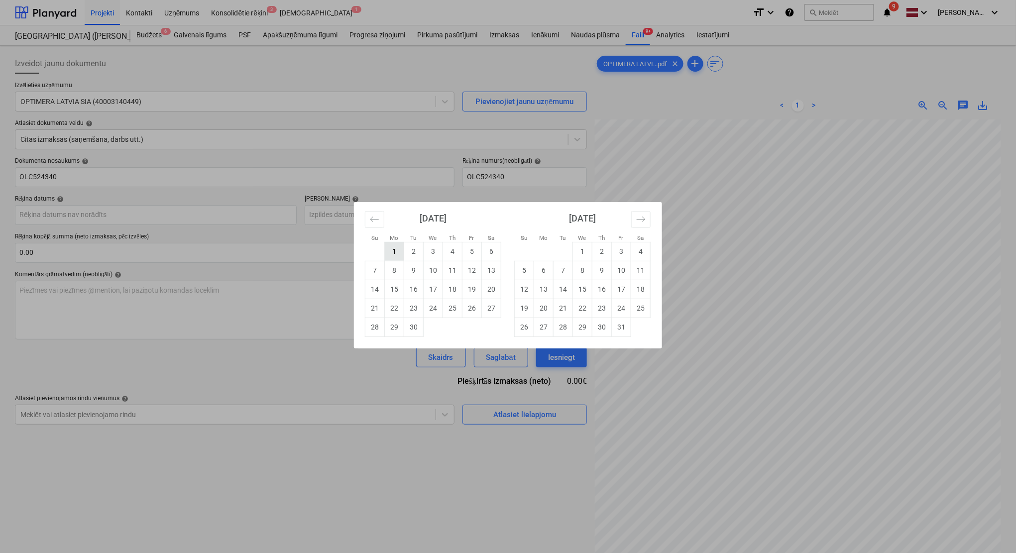
click at [400, 257] on td "1" at bounding box center [394, 251] width 19 height 19
type input "[DATE]"
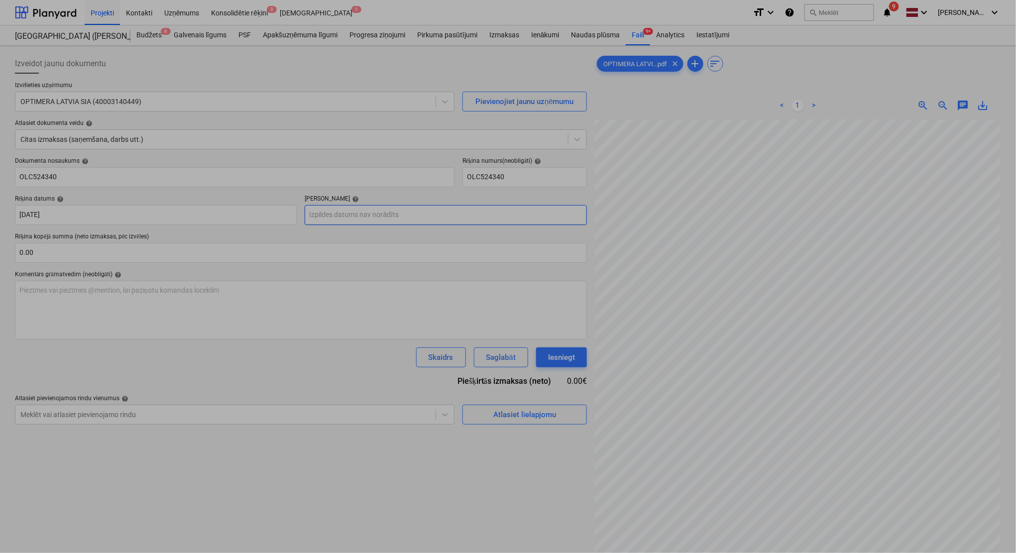
click at [442, 218] on body "Projekti Kontakti Uzņēmums Konsolidētie rēķini 3 Iesūtne 1 format_size keyboard…" at bounding box center [508, 276] width 1016 height 553
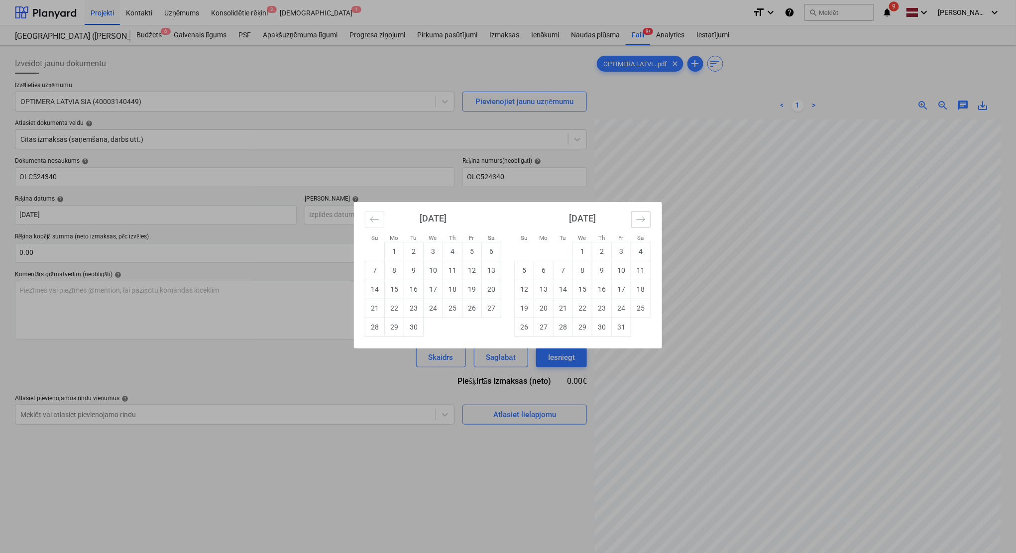
click at [646, 215] on icon "Move forward to switch to the next month." at bounding box center [640, 219] width 9 height 9
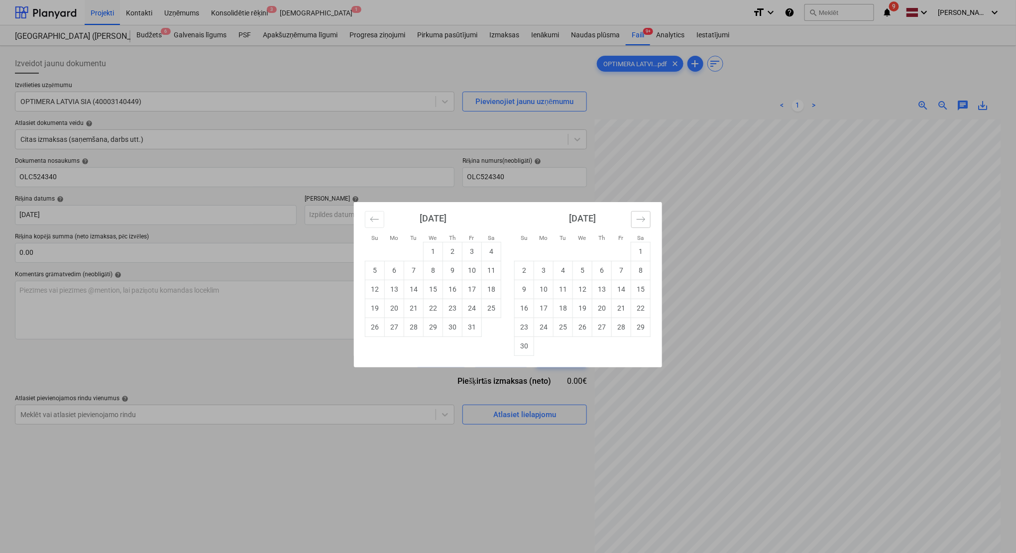
click at [646, 215] on icon "Move forward to switch to the next month." at bounding box center [640, 219] width 9 height 9
click at [565, 333] on td "30" at bounding box center [563, 327] width 19 height 19
type input "[DATE]"
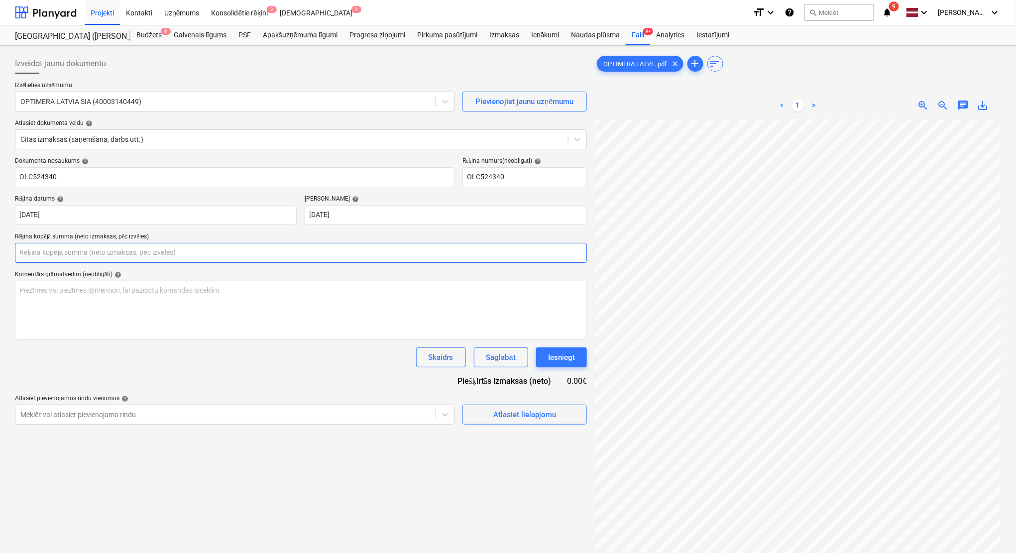
click at [240, 253] on input "text" at bounding box center [301, 253] width 572 height 20
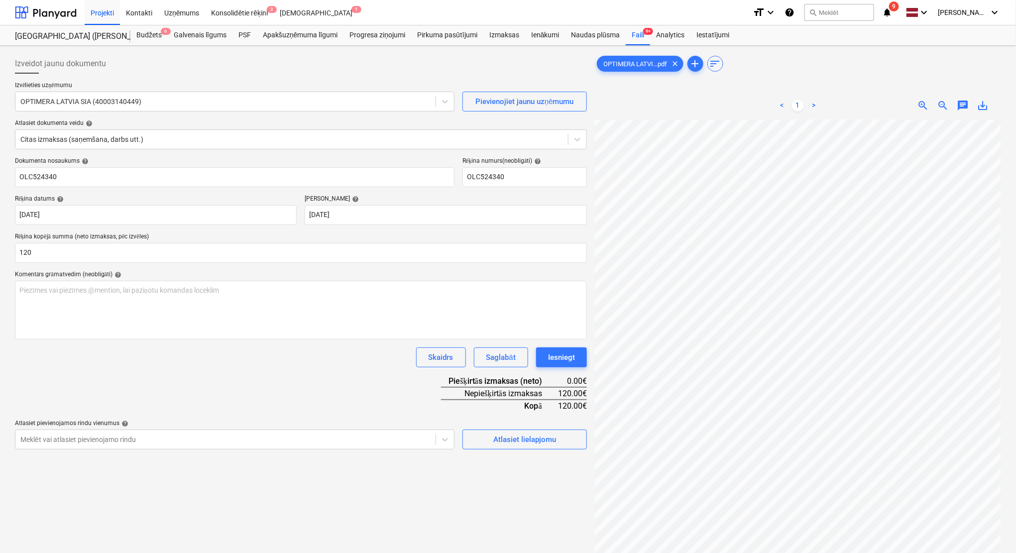
type input "120.00"
drag, startPoint x: 299, startPoint y: 383, endPoint x: 358, endPoint y: 399, distance: 61.2
click at [299, 383] on div "Dokumenta nosaukums help OLC524340 Rēķina numurs (neobligāti) help OLC524340 Rē…" at bounding box center [301, 303] width 572 height 292
click at [512, 437] on div "Atlasiet lielapjomu" at bounding box center [524, 439] width 63 height 13
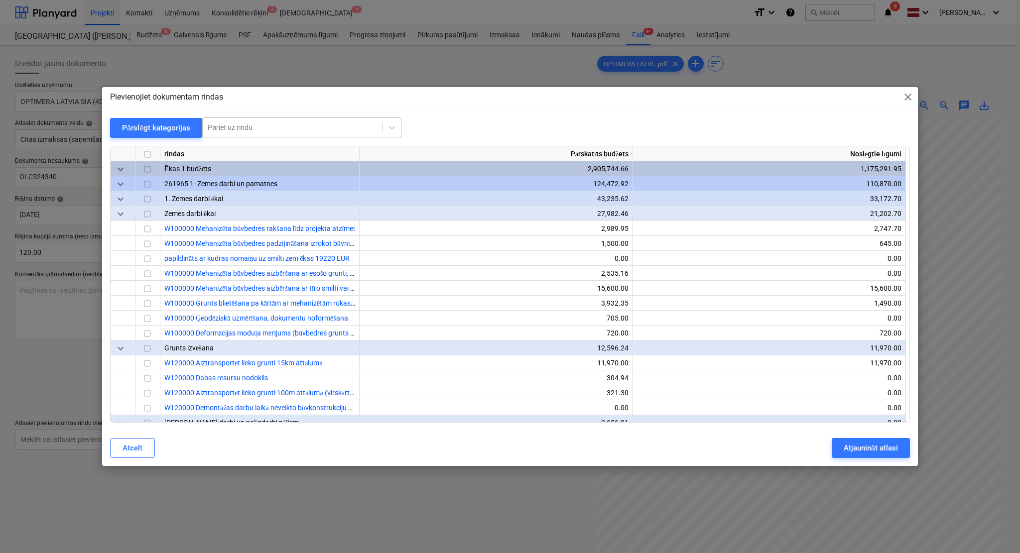
click at [308, 128] on div at bounding box center [293, 127] width 170 height 10
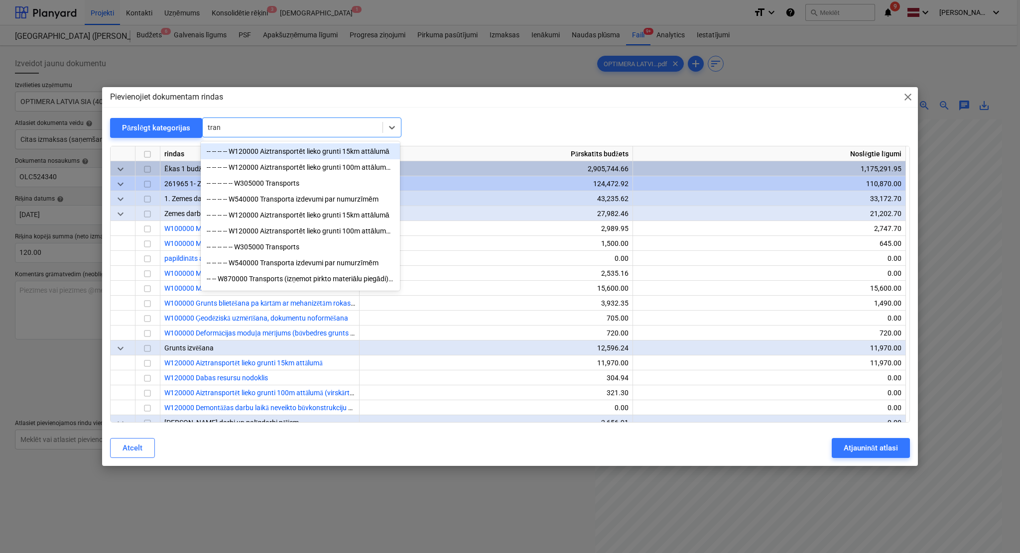
type input "trans"
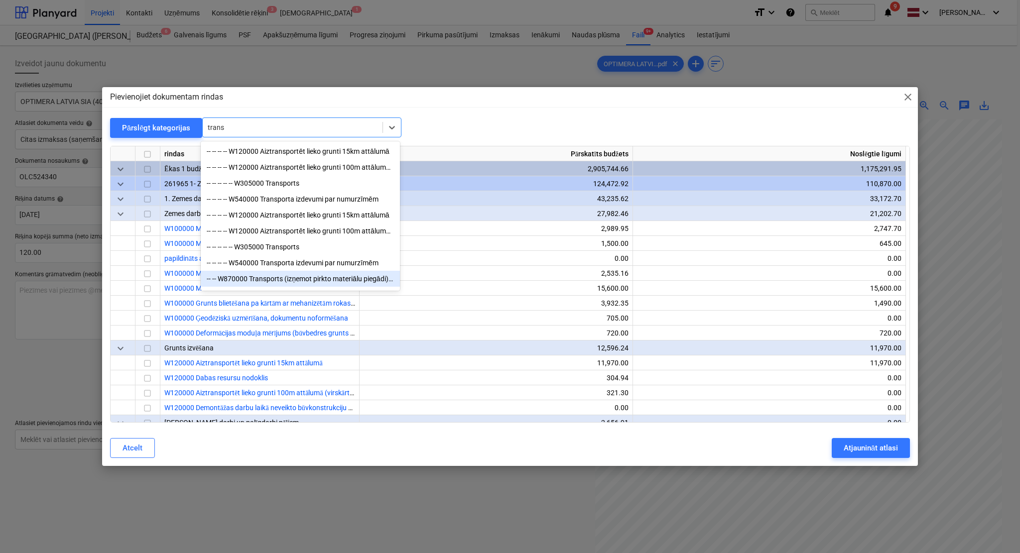
click at [316, 278] on div "-- -- W870000 Transports (izņemot pirkto materiālu piegādi), citu iekārtu noma …" at bounding box center [300, 279] width 199 height 16
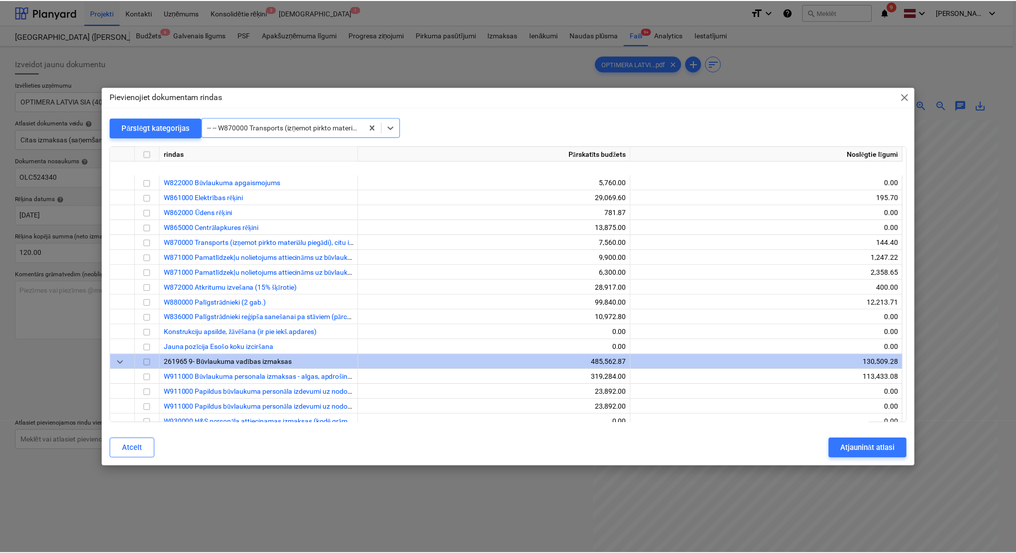
scroll to position [19208, 0]
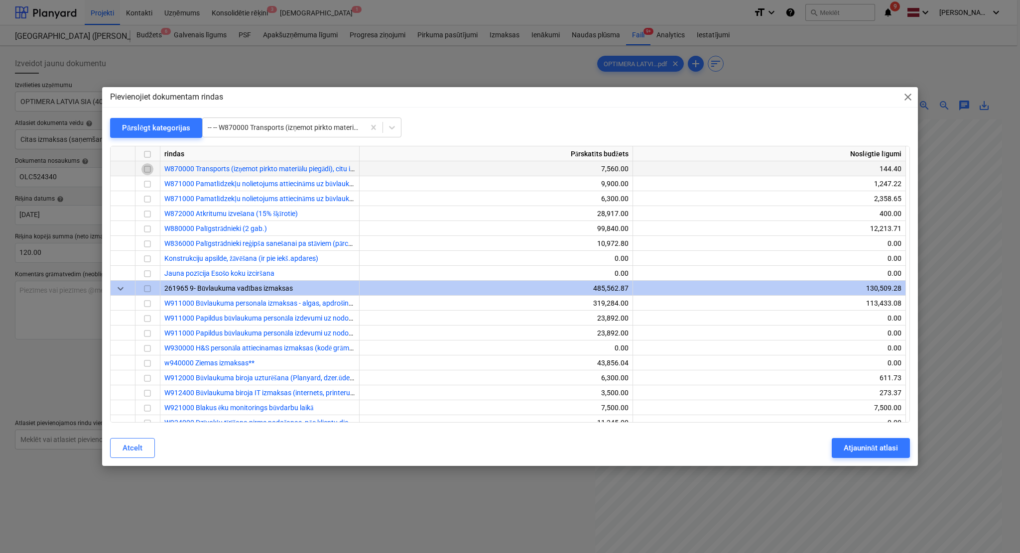
click at [148, 167] on input "checkbox" at bounding box center [147, 169] width 12 height 12
click at [865, 446] on div "Atjaunināt atlasi" at bounding box center [870, 448] width 54 height 13
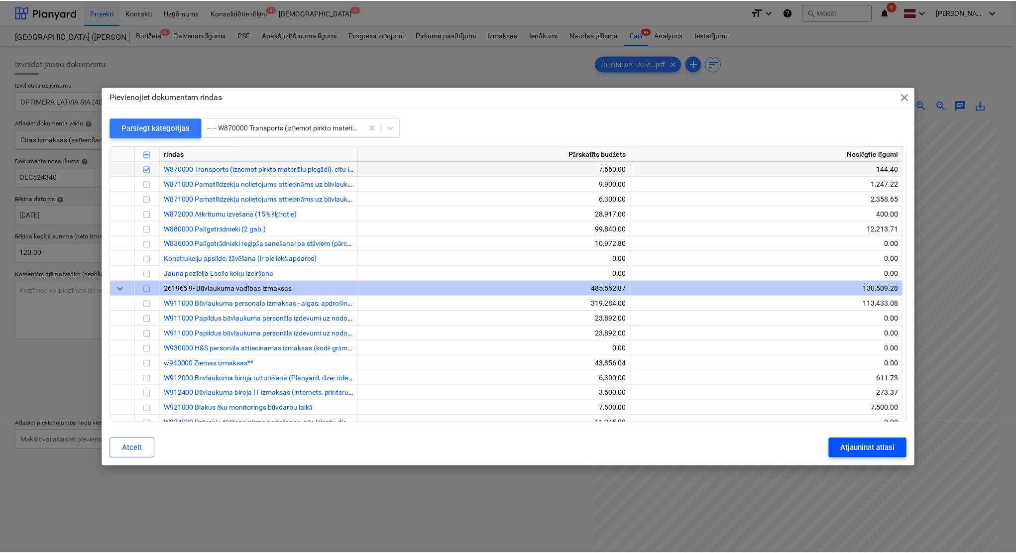
scroll to position [21, 42]
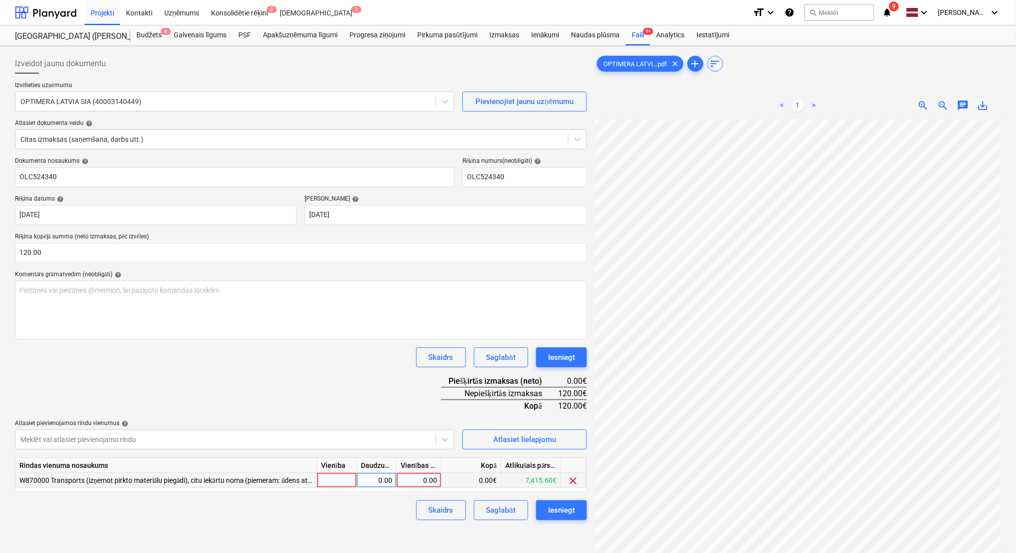
click at [408, 477] on div "0.00" at bounding box center [419, 480] width 36 height 15
type input "120"
click at [392, 371] on div "Dokumenta nosaukums help OLC524340 Rēķina numurs (neobligāti) help OLC524340 Rē…" at bounding box center [301, 338] width 572 height 363
click at [563, 489] on div "Iesniegt" at bounding box center [561, 510] width 27 height 13
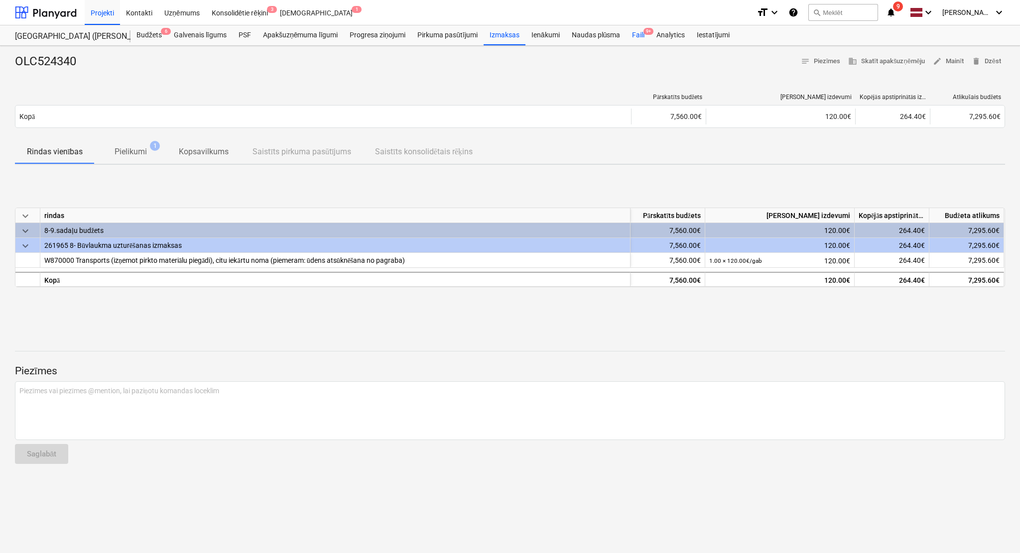
click at [642, 31] on div "Faili 9+" at bounding box center [638, 35] width 24 height 20
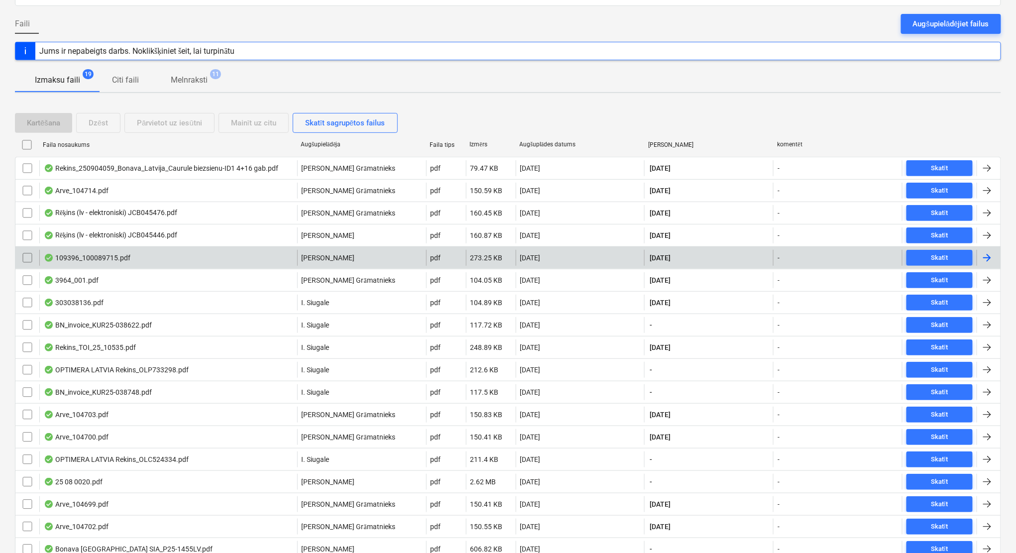
scroll to position [154, 0]
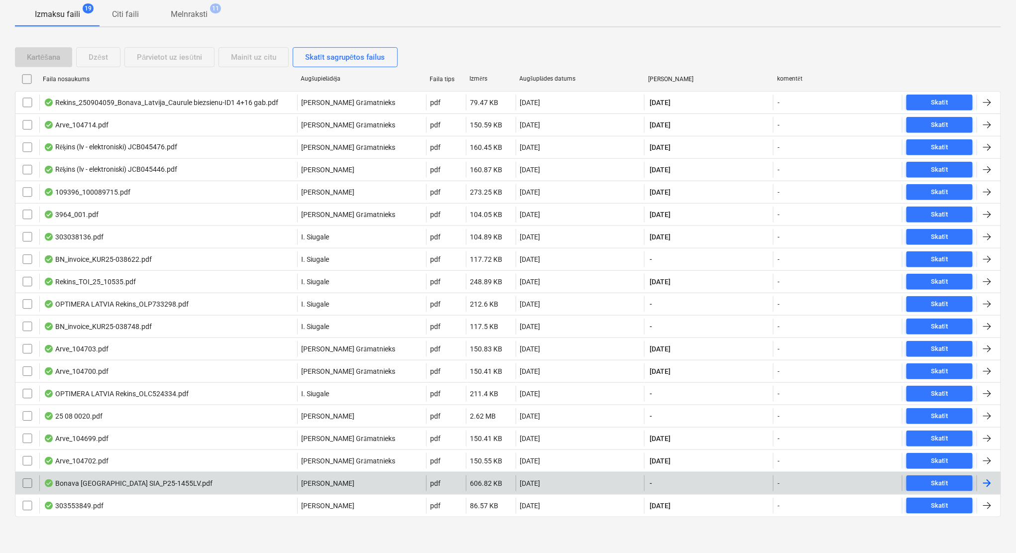
click at [984, 481] on div at bounding box center [987, 483] width 12 height 12
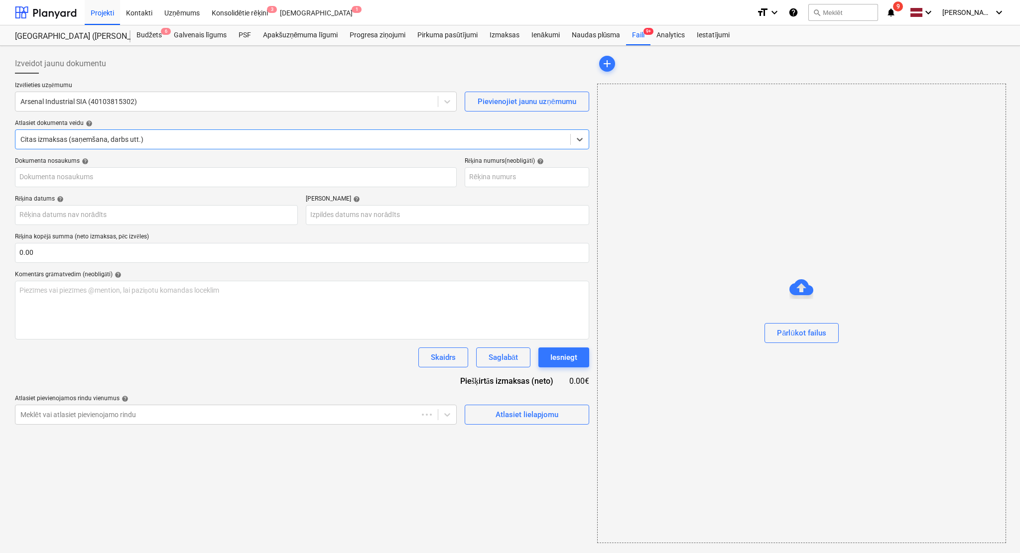
type input "P25-1455LV"
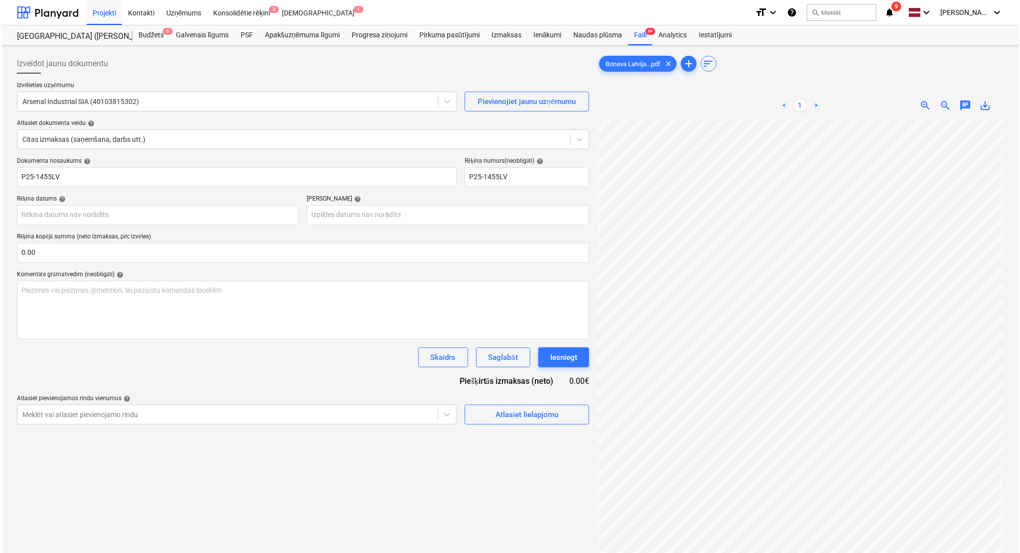
scroll to position [46, 43]
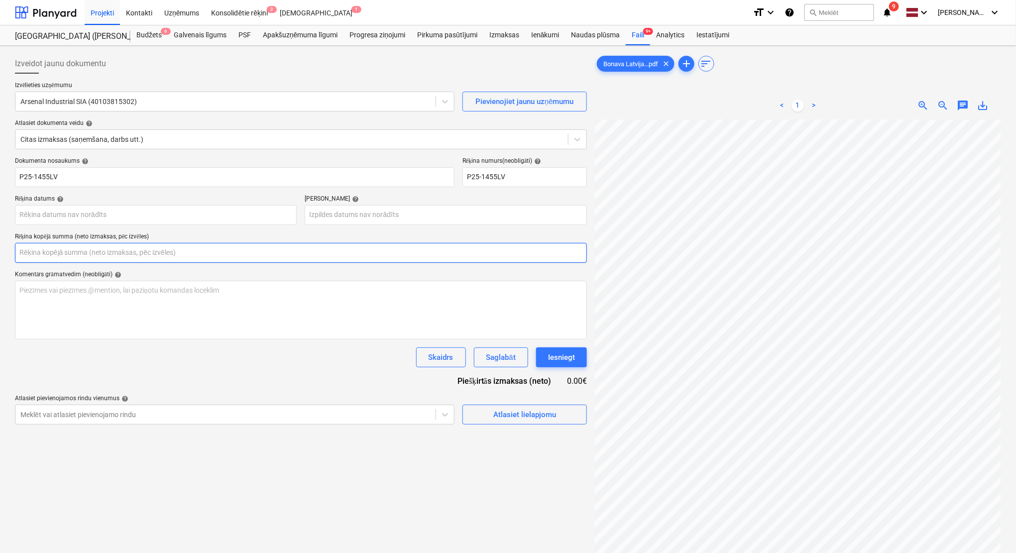
click at [127, 256] on input "text" at bounding box center [301, 253] width 572 height 20
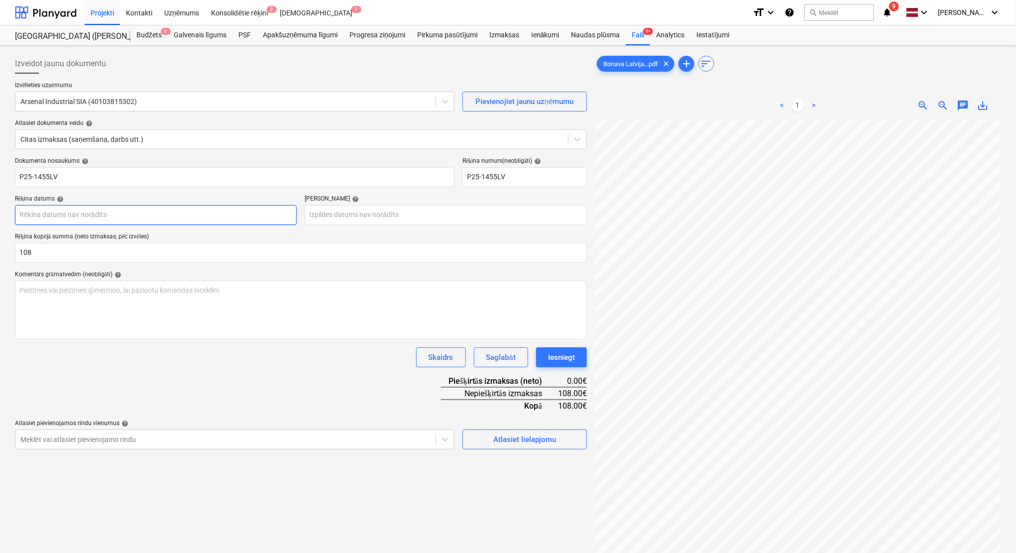
type input "108.00"
click at [106, 219] on body "Projekti Kontakti Uzņēmums Konsolidētie rēķini 3 Iesūtne 1 format_size keyboard…" at bounding box center [508, 276] width 1016 height 553
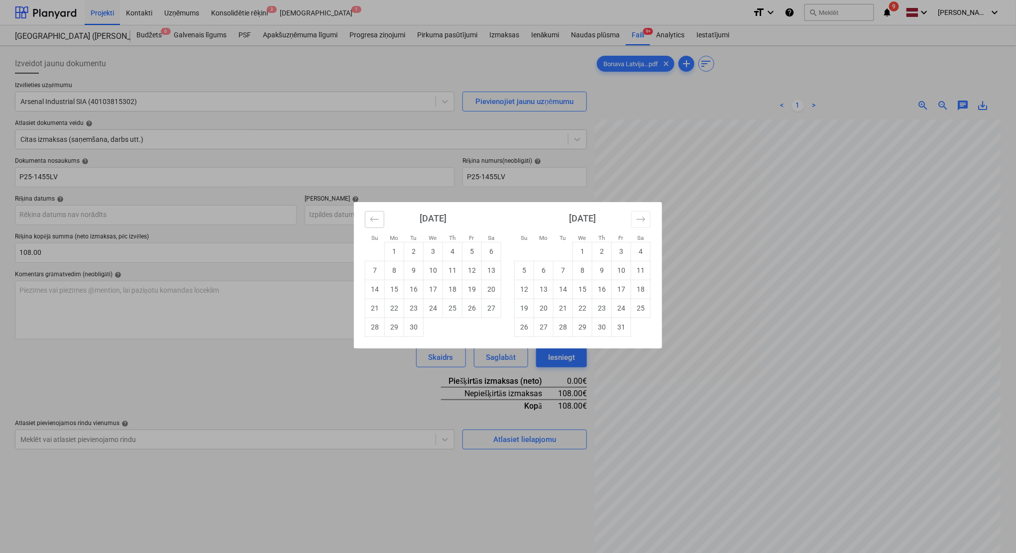
click at [369, 214] on button "Move backward to switch to the previous month." at bounding box center [374, 219] width 19 height 17
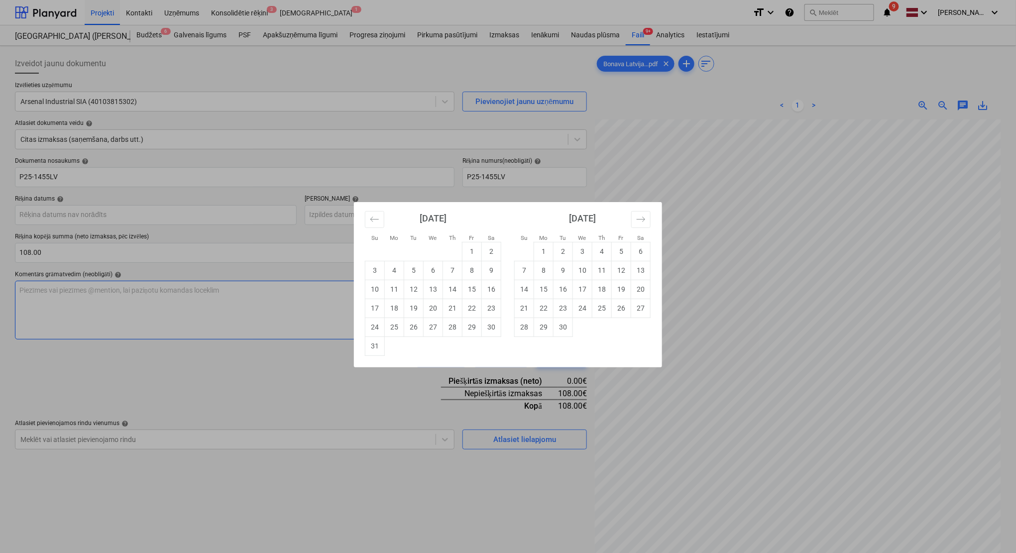
click at [466, 333] on td "29" at bounding box center [472, 327] width 19 height 19
type input "[DATE]"
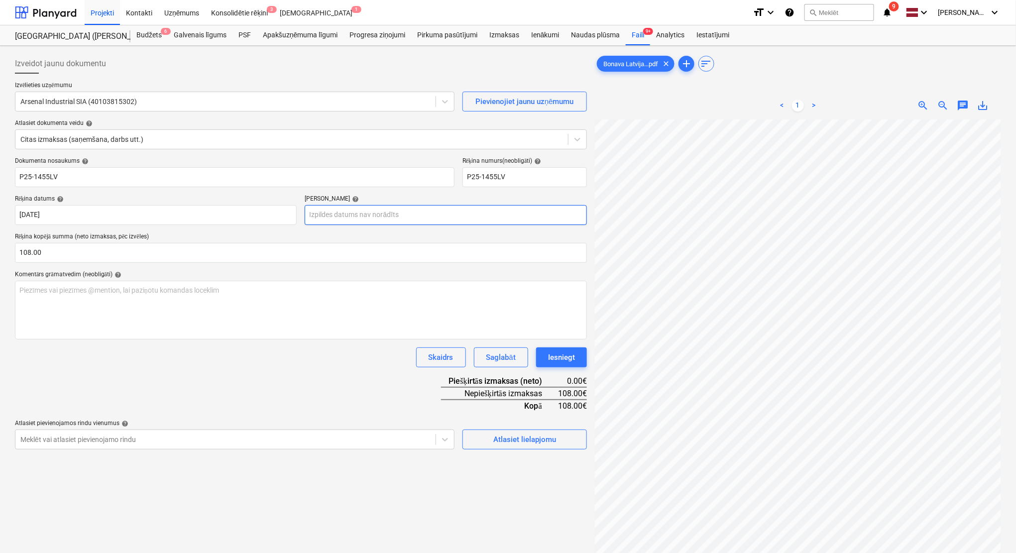
click at [423, 217] on body "Projekti Kontakti Uzņēmums Konsolidētie rēķini 3 Iesūtne 1 format_size keyboard…" at bounding box center [508, 276] width 1016 height 553
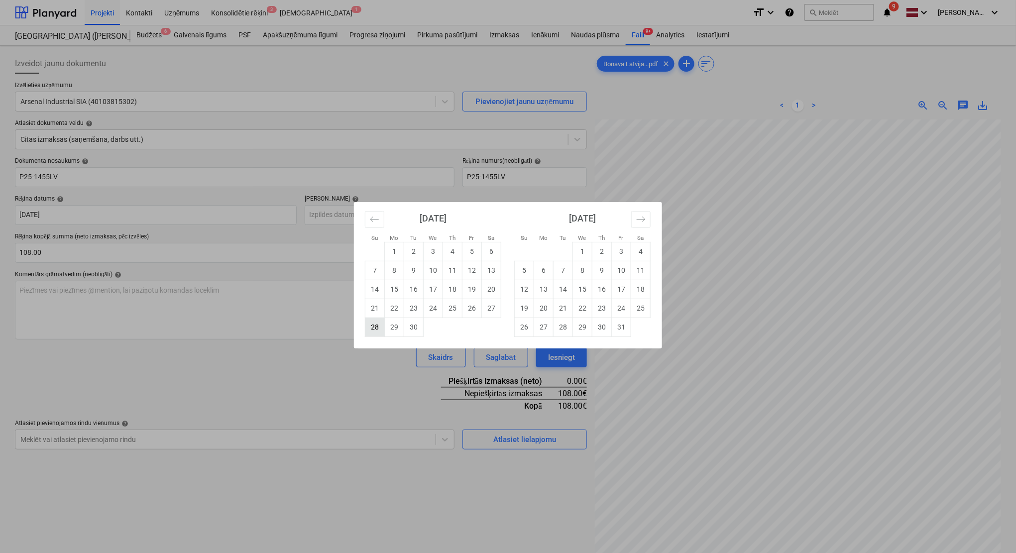
click at [381, 330] on td "28" at bounding box center [374, 327] width 19 height 19
type input "[DATE]"
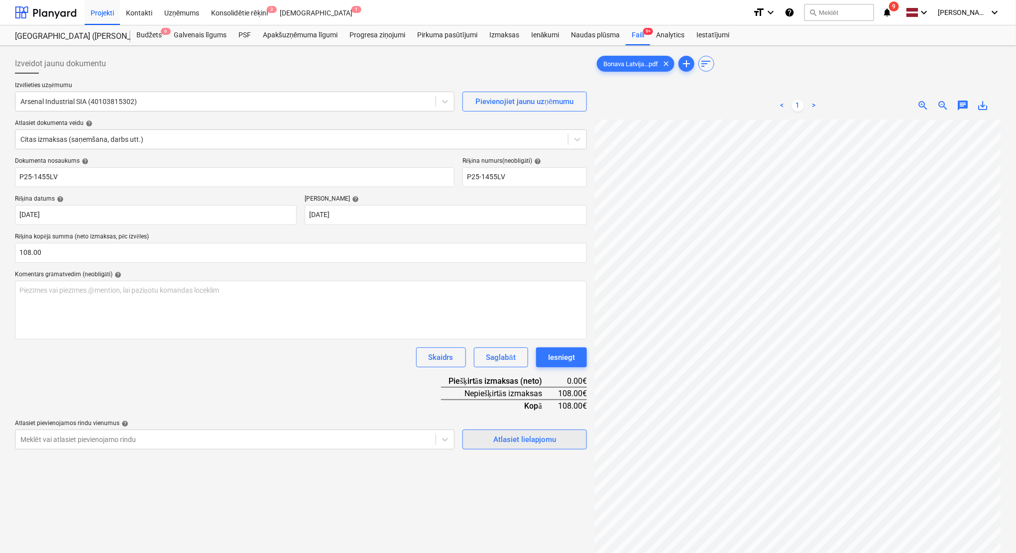
click at [519, 445] on div "Atlasiet lielapjomu" at bounding box center [524, 439] width 63 height 13
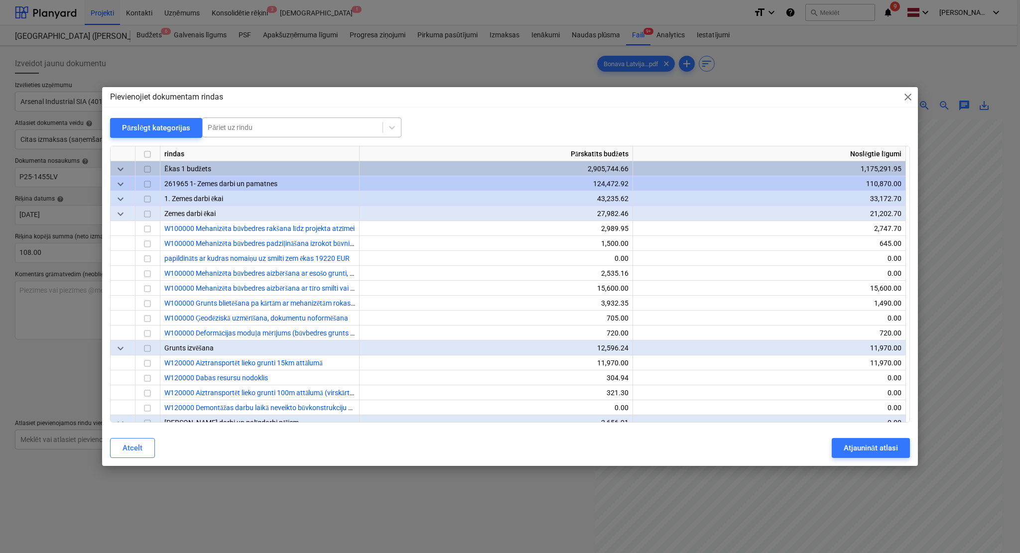
click at [337, 124] on div at bounding box center [293, 127] width 170 height 10
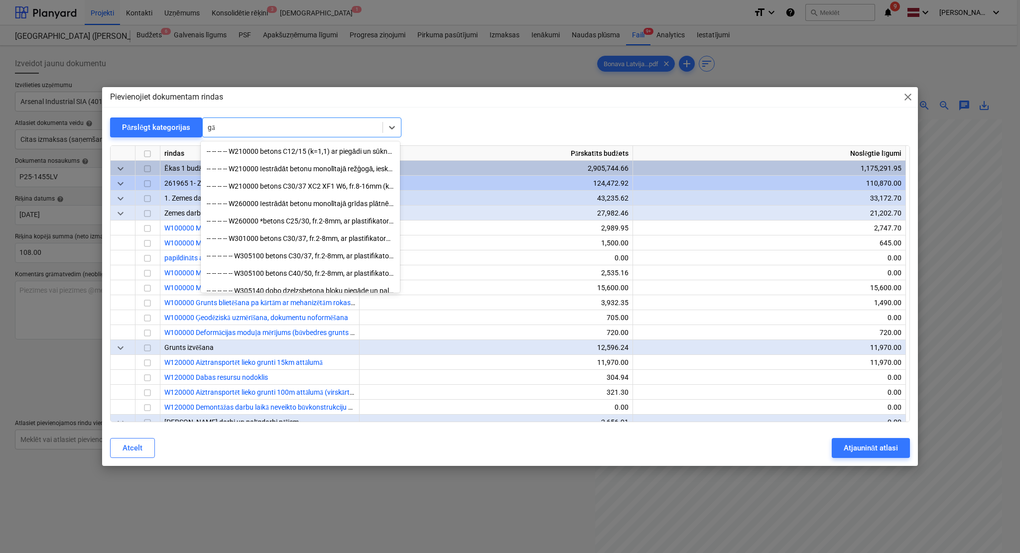
type input "g"
type input "p"
type input "hidro"
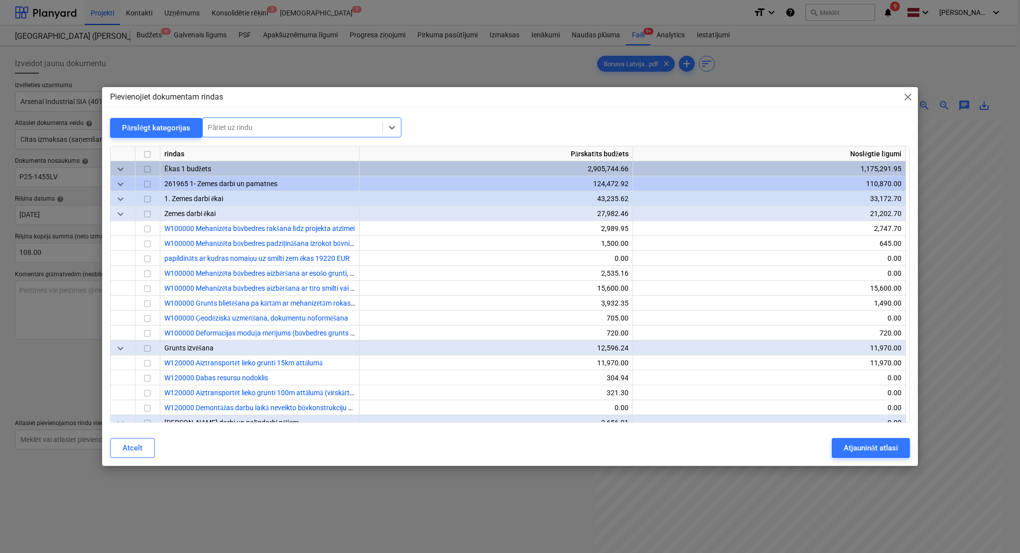
click at [243, 130] on div at bounding box center [293, 127] width 170 height 10
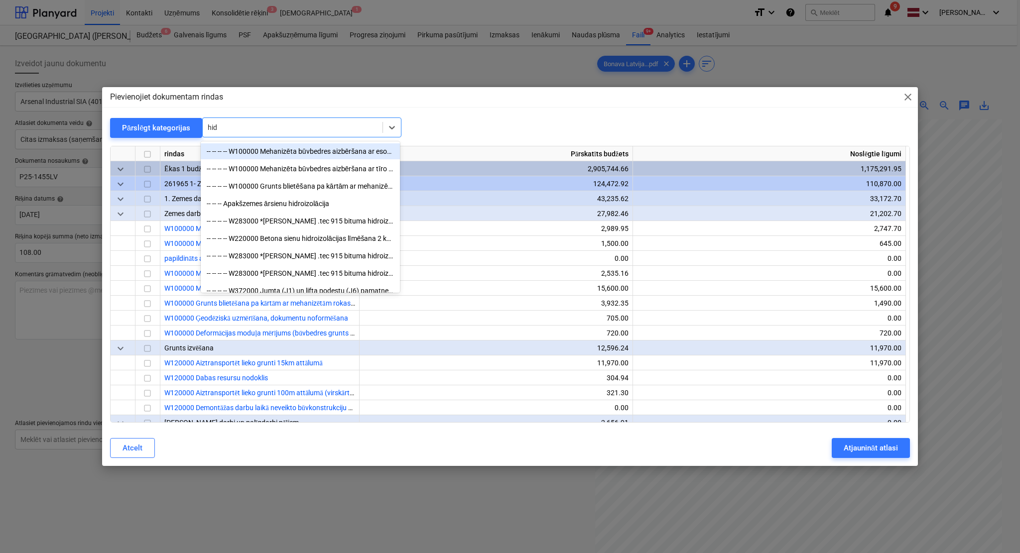
type input "hidr"
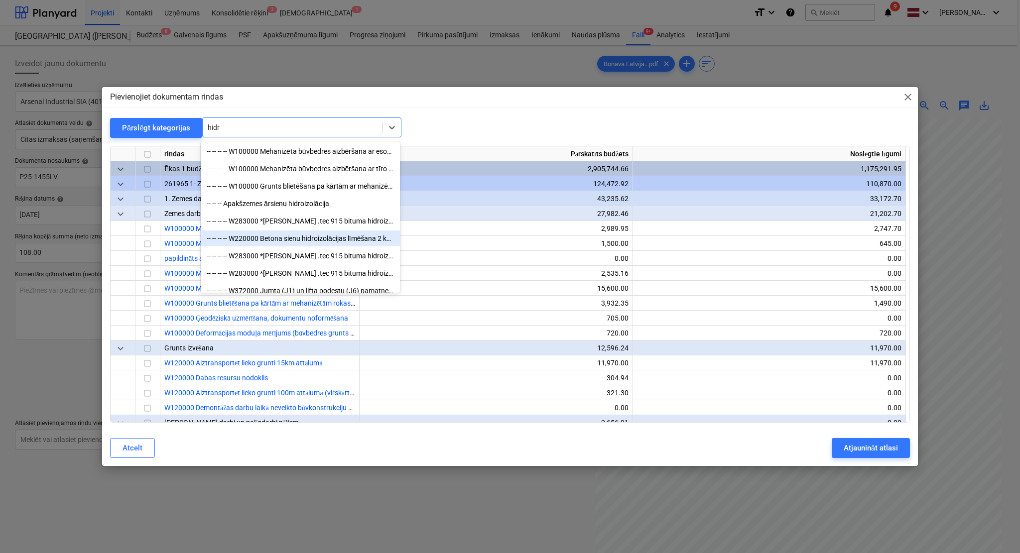
drag, startPoint x: 306, startPoint y: 234, endPoint x: 301, endPoint y: 245, distance: 12.5
click at [301, 245] on div "-- -- -- -- W220000 Betona sienu hidroizolācijas līmēšana 2 kārtās" at bounding box center [300, 239] width 199 height 16
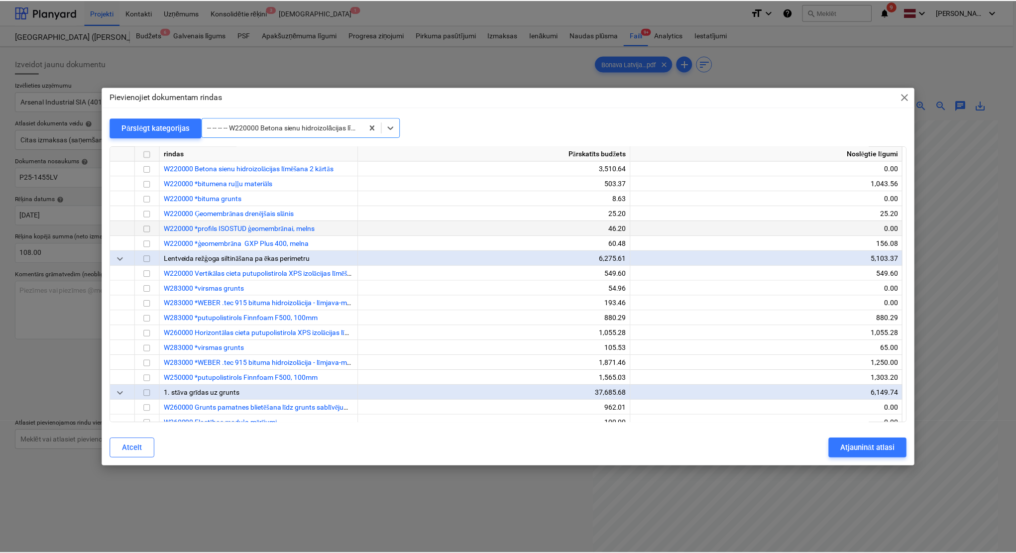
scroll to position [852, 0]
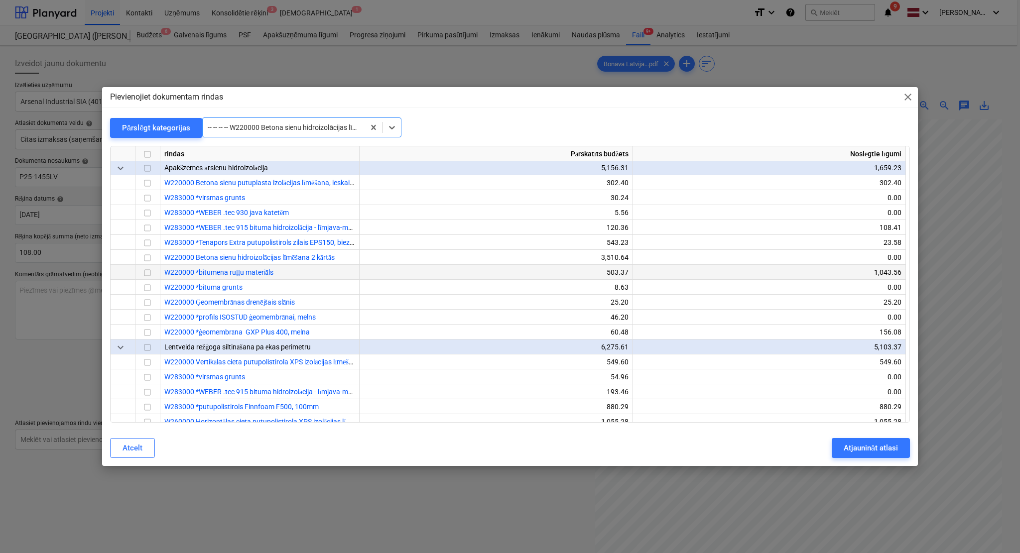
click at [149, 271] on input "checkbox" at bounding box center [147, 273] width 12 height 12
click at [851, 448] on div "Atjaunināt atlasi" at bounding box center [870, 448] width 54 height 13
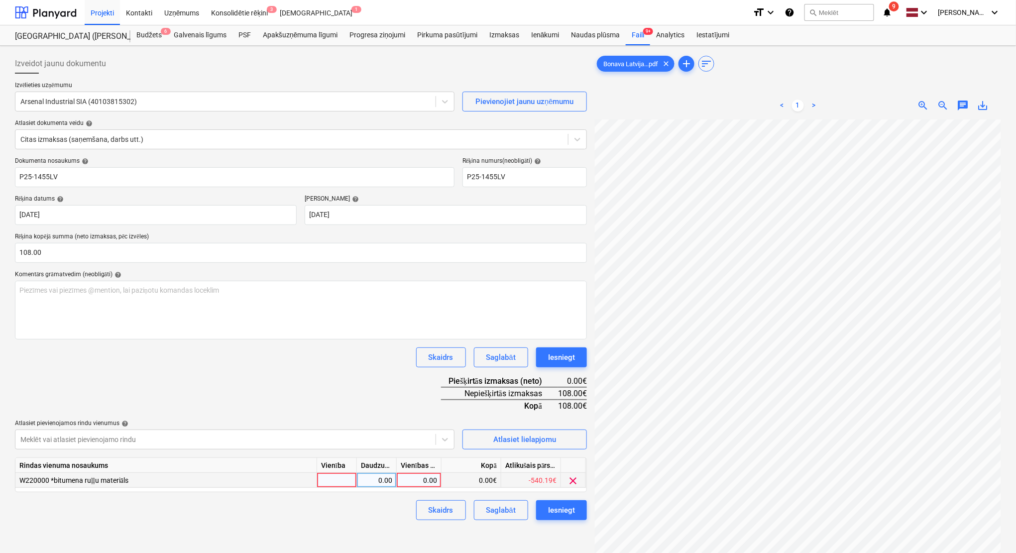
click at [429, 476] on div "0.00" at bounding box center [419, 480] width 36 height 15
type input "108"
click at [381, 368] on div "Dokumenta nosaukums help P25-1455LV Rēķina numurs (neobligāti) help P25-1455LV …" at bounding box center [301, 338] width 572 height 363
click at [570, 489] on div "Iesniegt" at bounding box center [561, 510] width 27 height 13
